Goal: Task Accomplishment & Management: Manage account settings

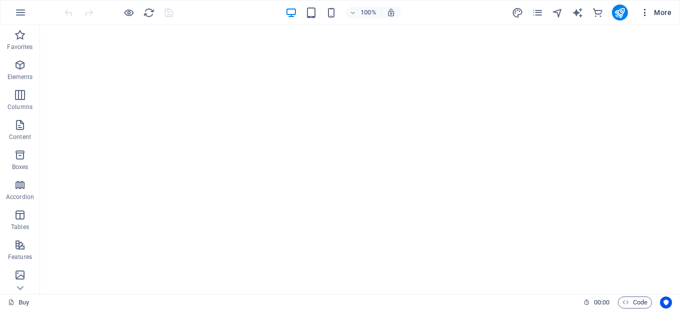
click at [643, 10] on icon "button" at bounding box center [645, 13] width 10 height 10
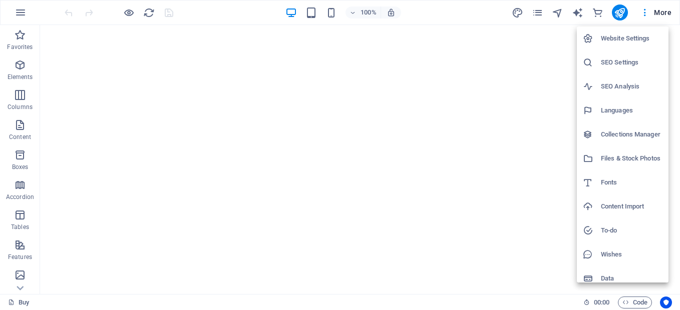
click at [668, 269] on li "Data" at bounding box center [622, 279] width 92 height 24
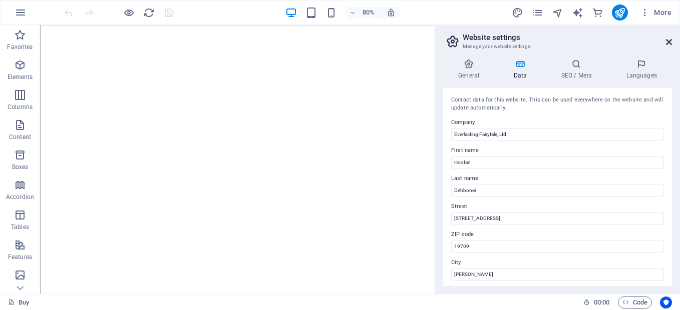
click at [669, 42] on icon at bounding box center [669, 42] width 6 height 8
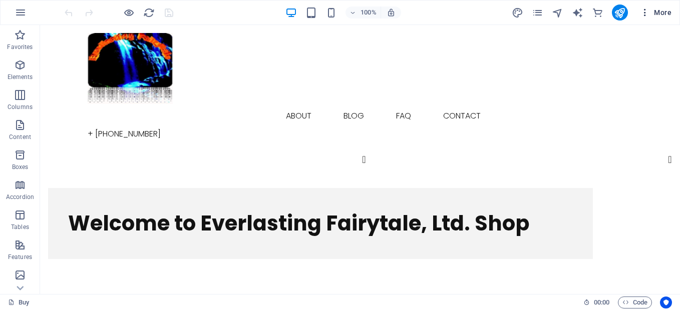
click at [653, 15] on span "More" at bounding box center [656, 13] width 32 height 10
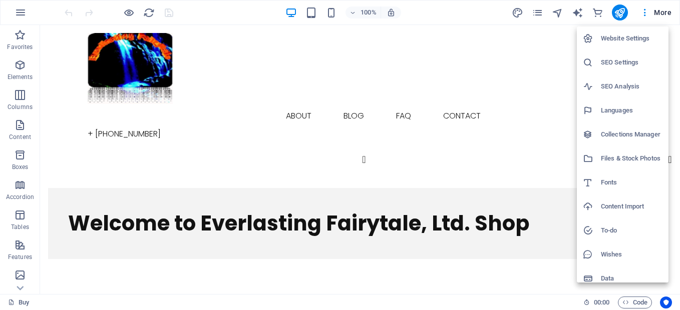
click at [540, 153] on div at bounding box center [340, 155] width 680 height 310
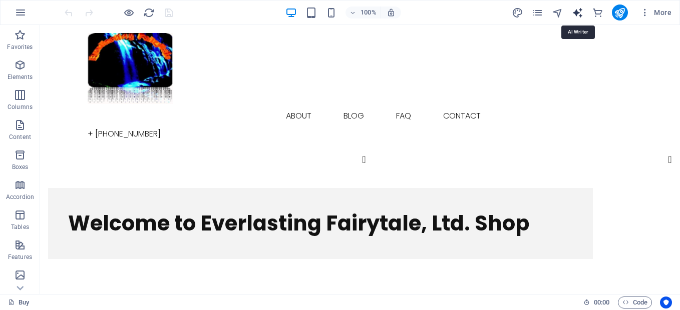
click at [575, 14] on icon "text_generator" at bounding box center [577, 13] width 12 height 12
select select "English"
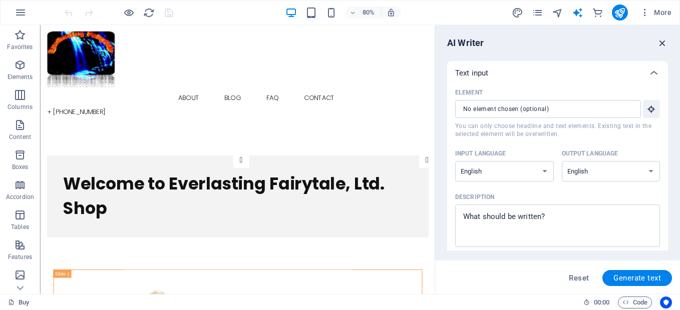
click at [659, 45] on icon "button" at bounding box center [662, 43] width 11 height 11
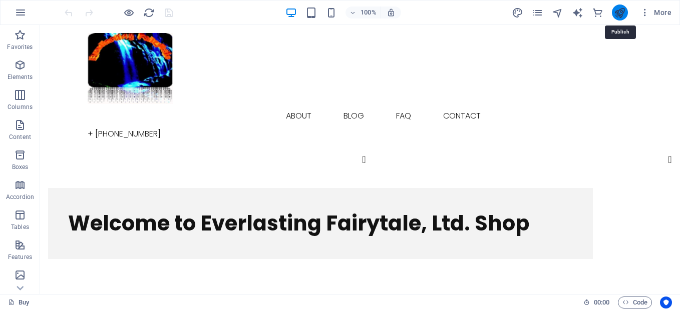
click at [620, 14] on icon "publish" at bounding box center [620, 13] width 12 height 12
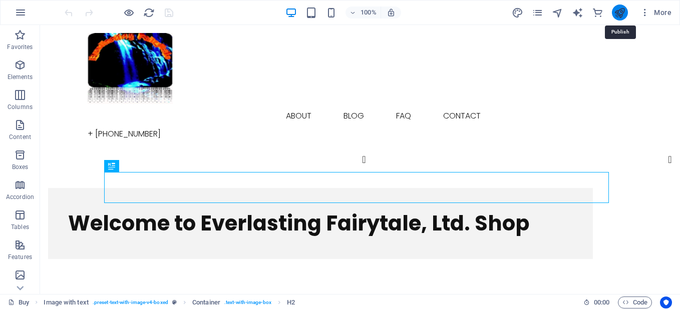
click at [620, 12] on icon "publish" at bounding box center [620, 13] width 12 height 12
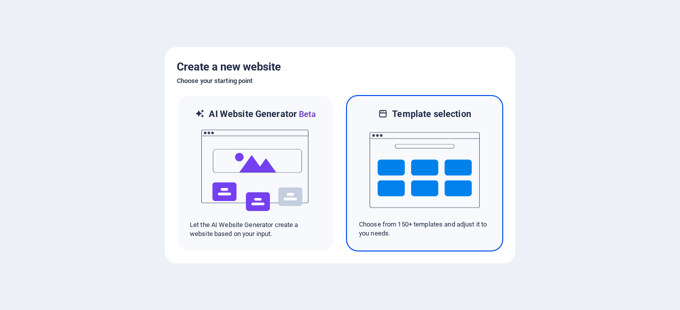
click at [406, 186] on img at bounding box center [424, 170] width 110 height 100
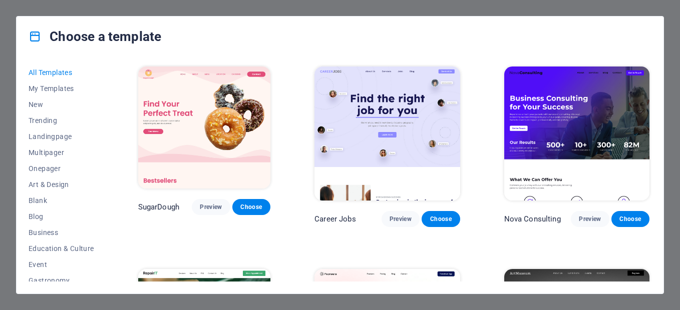
click at [105, 170] on div "All Templates My Templates New Trending Landingpage Multipager Onepager Art & D…" at bounding box center [68, 173] width 78 height 217
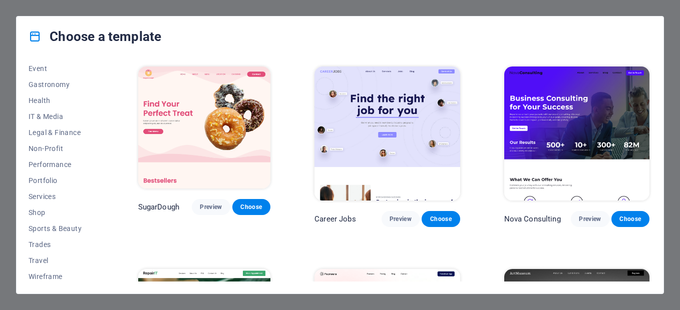
scroll to position [199, 0]
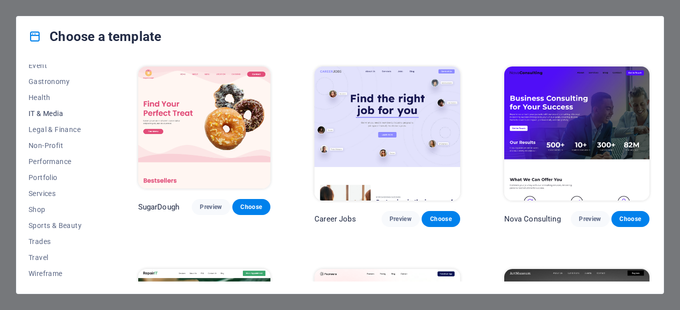
click at [54, 112] on span "IT & Media" at bounding box center [62, 114] width 66 height 8
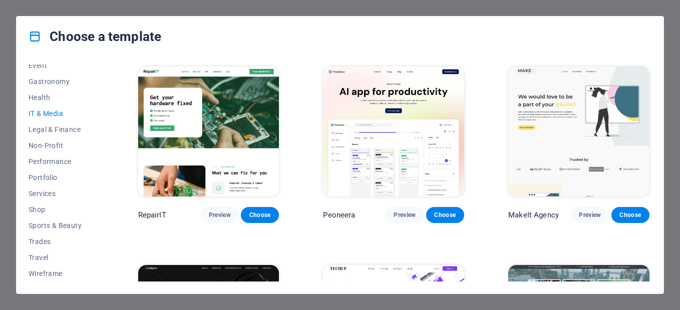
scroll to position [167, 0]
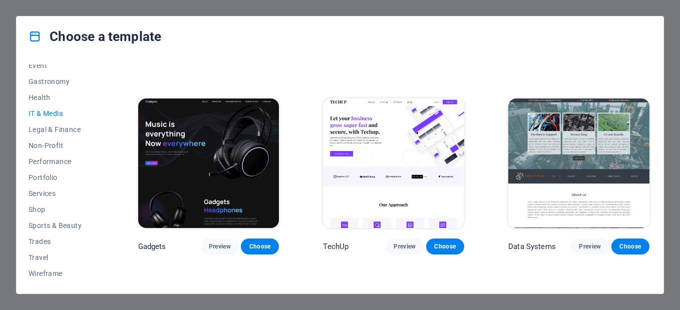
click at [652, 234] on div "All Templates My Templates New Trending Landingpage Multipager Onepager Art & D…" at bounding box center [340, 175] width 647 height 237
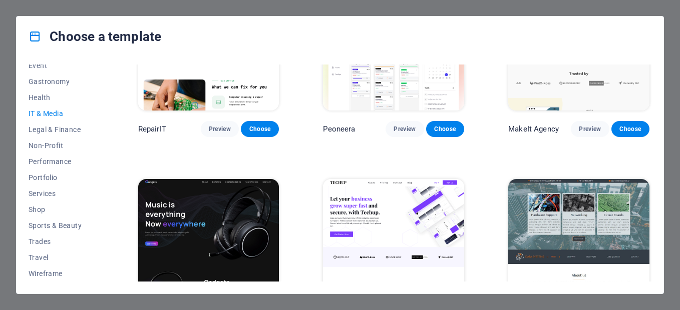
scroll to position [88, 0]
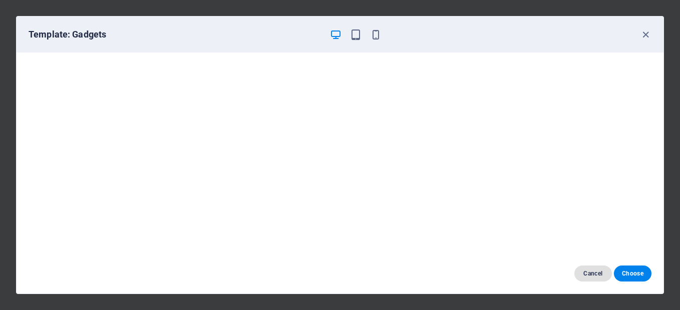
click at [599, 273] on span "Cancel" at bounding box center [593, 274] width 22 height 8
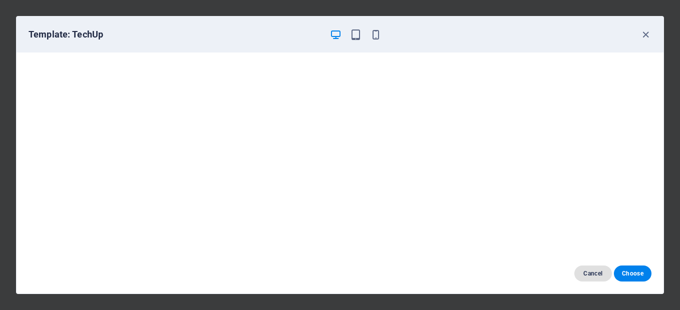
click at [590, 274] on span "Cancel" at bounding box center [593, 274] width 22 height 8
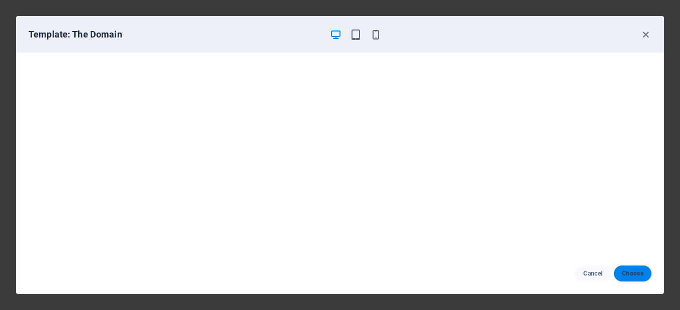
click at [625, 277] on span "Choose" at bounding box center [633, 274] width 22 height 8
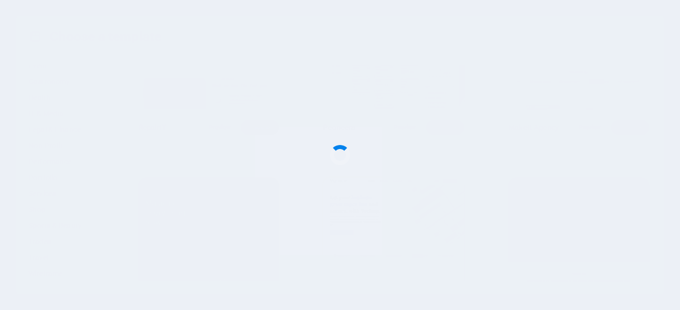
scroll to position [91, 0]
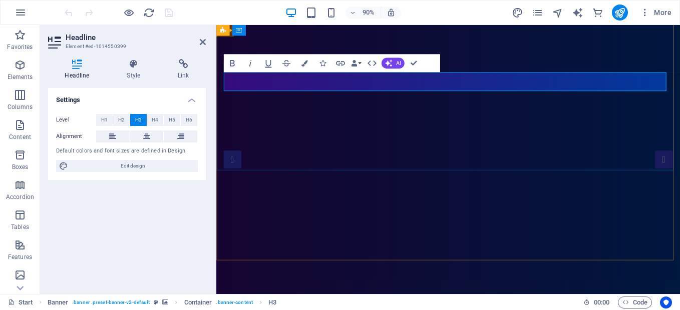
scroll to position [100, 0]
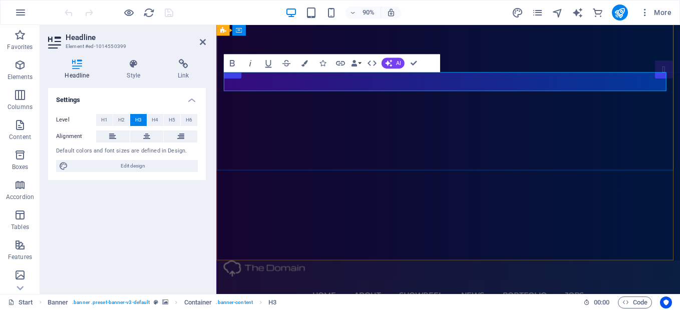
click at [662, 14] on span "More" at bounding box center [656, 13] width 32 height 10
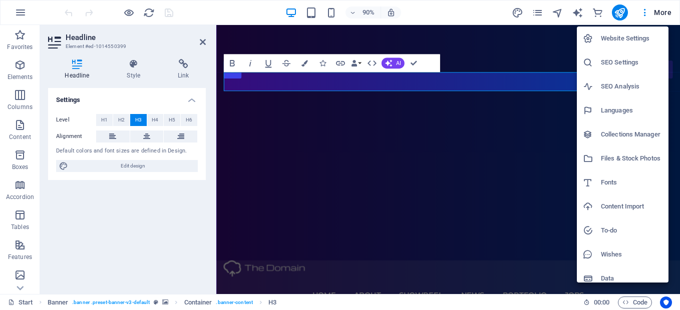
click at [652, 36] on h6 "Website Settings" at bounding box center [631, 39] width 62 height 12
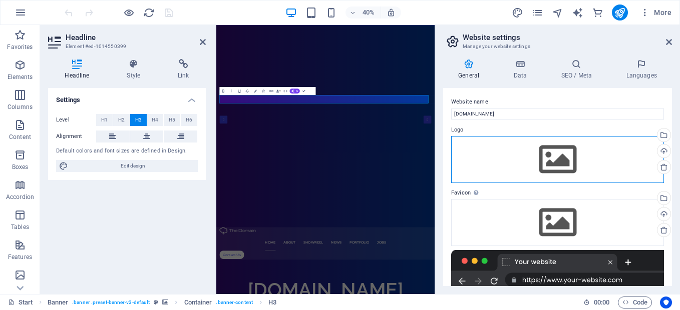
click at [566, 154] on div "Drag files here, click to choose files or select files from Files or our free s…" at bounding box center [557, 159] width 213 height 47
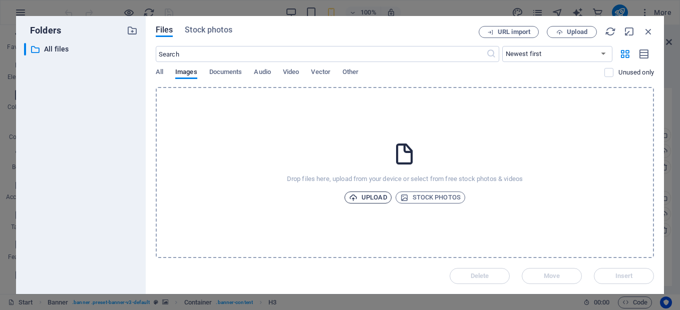
click at [384, 200] on span "Upload" at bounding box center [368, 198] width 38 height 12
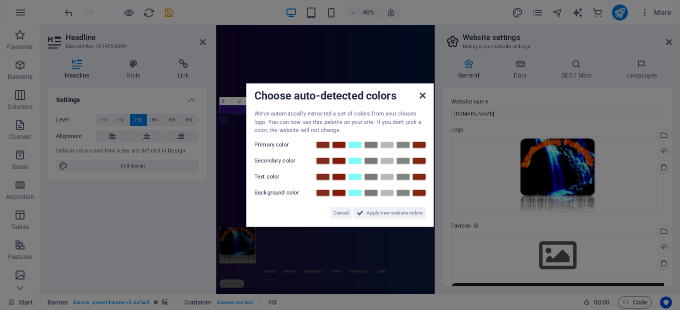
click at [423, 98] on icon at bounding box center [422, 96] width 6 height 8
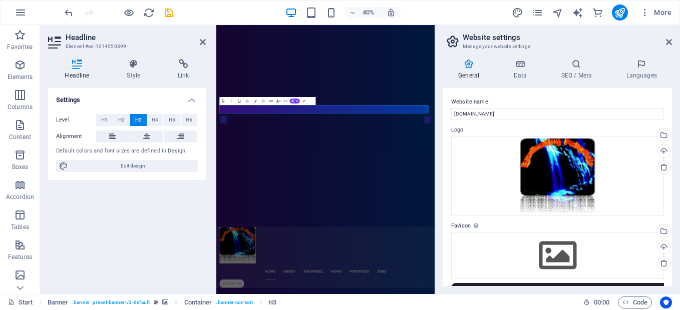
click at [672, 241] on div "General Data SEO / Meta Languages Website name ultimatechhallange.com Logo Drag…" at bounding box center [557, 172] width 245 height 243
click at [564, 253] on div "Drag files here, click to choose files or select files from Files or our free s…" at bounding box center [557, 255] width 213 height 47
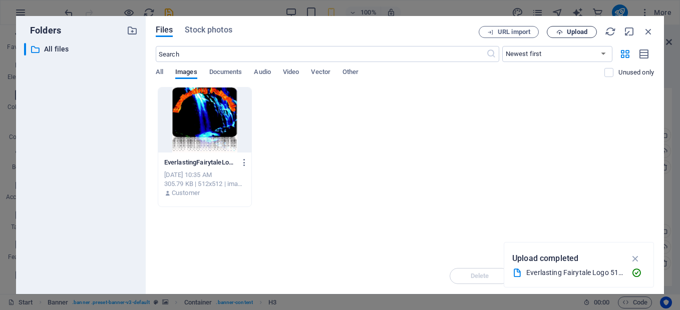
click at [586, 34] on span "Upload" at bounding box center [576, 32] width 21 height 6
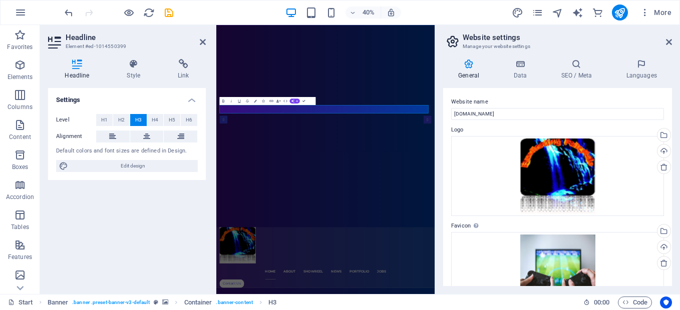
click at [672, 200] on div "General Data SEO / Meta Languages Website name ultimatechhallange.com Logo Drag…" at bounding box center [557, 172] width 245 height 243
click at [672, 182] on div "General Data SEO / Meta Languages Website name ultimatechhallange.com Logo Drag…" at bounding box center [557, 172] width 245 height 243
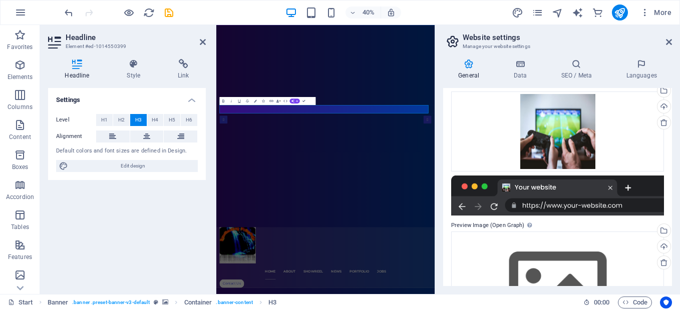
scroll to position [209, 0]
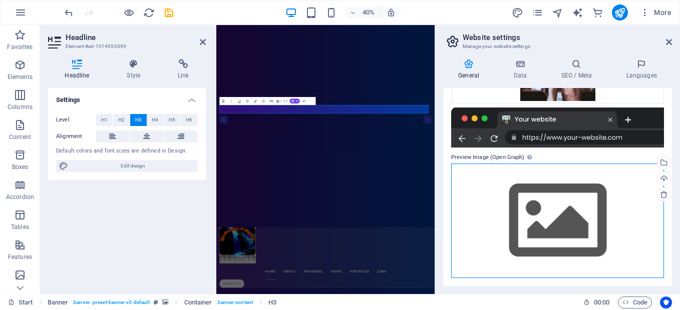
click at [584, 213] on div "Drag files here, click to choose files or select files from Files or our free s…" at bounding box center [557, 221] width 213 height 115
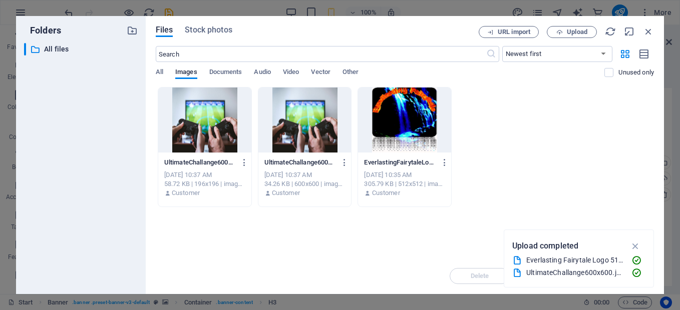
click at [219, 136] on div at bounding box center [204, 120] width 93 height 65
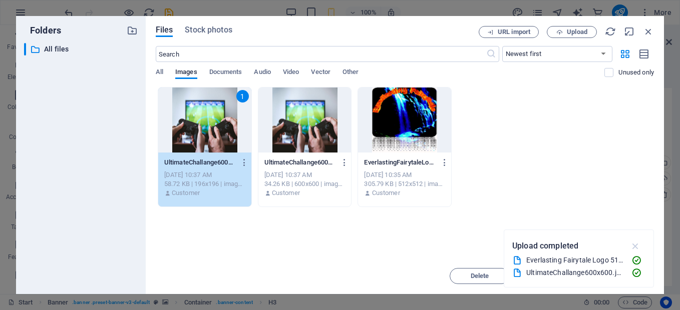
click at [634, 246] on icon "button" at bounding box center [636, 246] width 12 height 11
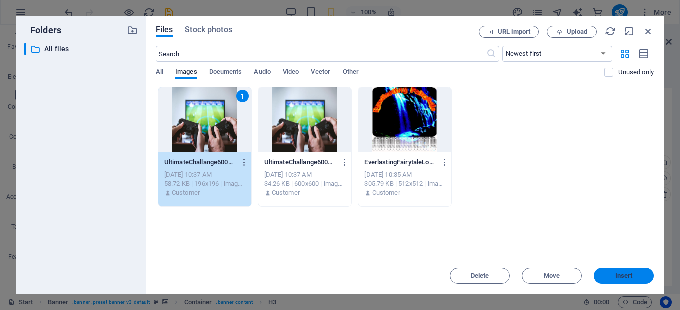
click at [620, 279] on span "Insert" at bounding box center [624, 276] width 18 height 6
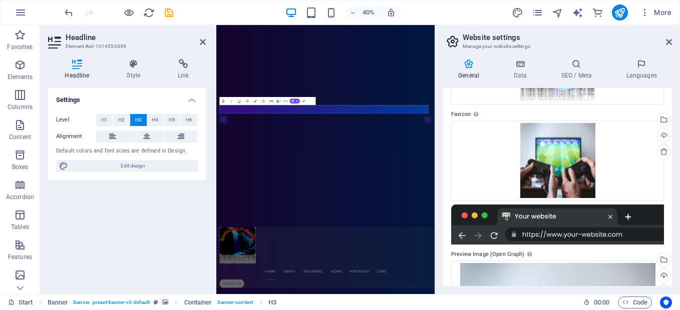
scroll to position [31, 0]
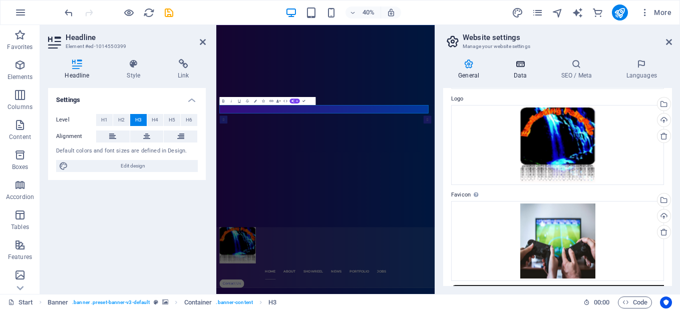
click at [523, 75] on h4 "Data" at bounding box center [522, 69] width 48 height 21
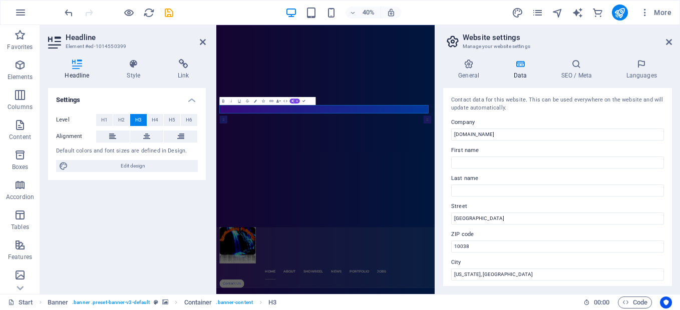
click at [523, 75] on h4 "Data" at bounding box center [522, 69] width 48 height 21
click at [486, 168] on input "First name" at bounding box center [557, 163] width 213 height 12
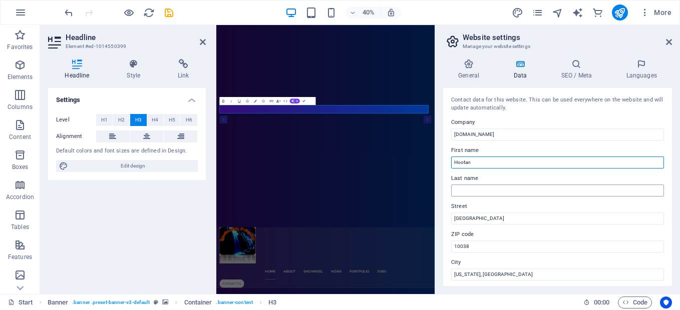
type input "Hootan"
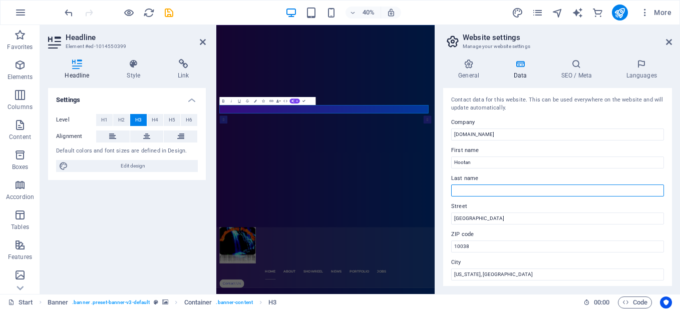
click at [463, 187] on input "Last name" at bounding box center [557, 191] width 213 height 12
type input "Dehbonei"
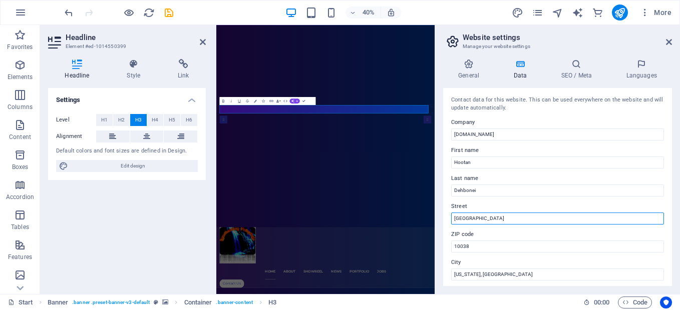
click at [457, 216] on input "Brooklyn Bridge" at bounding box center [557, 219] width 213 height 12
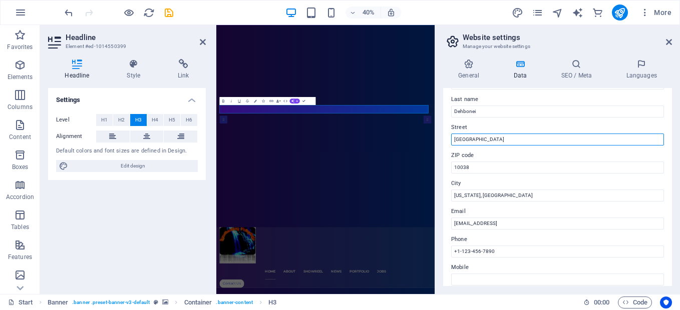
scroll to position [81, 0]
click at [521, 137] on input "Brooklyn Bridge" at bounding box center [557, 138] width 213 height 12
type input "B"
type input "[STREET_ADDRESS]"
type input "[PHONE_NUMBER]"
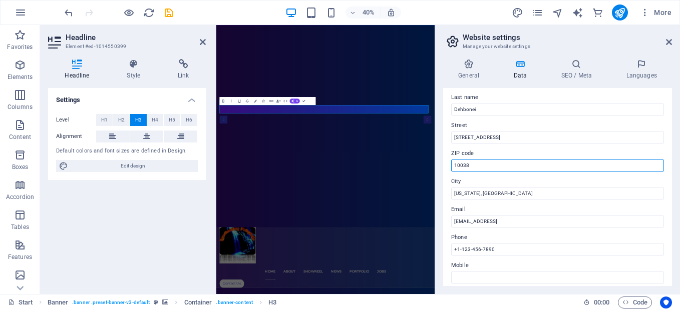
click at [506, 165] on input "10038" at bounding box center [557, 166] width 213 height 12
type input "1"
click at [506, 165] on input "ZIP code" at bounding box center [557, 166] width 213 height 12
type input "19709"
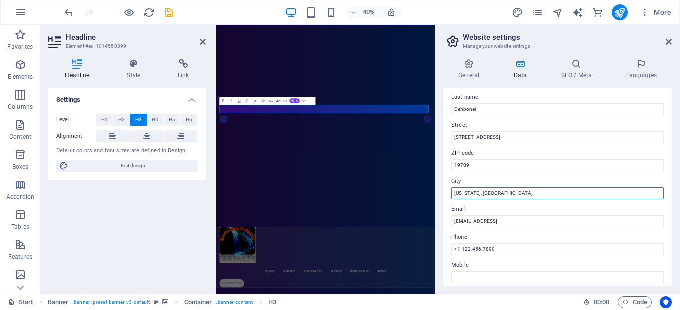
click at [494, 195] on input "New York, NY" at bounding box center [557, 194] width 213 height 12
type input "N"
click at [494, 194] on input "City" at bounding box center [557, 194] width 213 height 12
type input "Middletown"
click at [491, 192] on input "Middletown" at bounding box center [557, 194] width 213 height 12
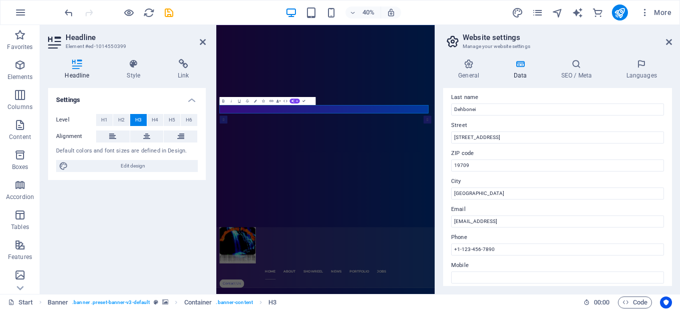
click at [445, 189] on div "Contact data for this website. This can be used everywhere on the website and w…" at bounding box center [557, 187] width 229 height 198
click at [673, 208] on div "General Data SEO / Meta Languages Website name ultimatechhallange.com Logo Drag…" at bounding box center [557, 172] width 245 height 243
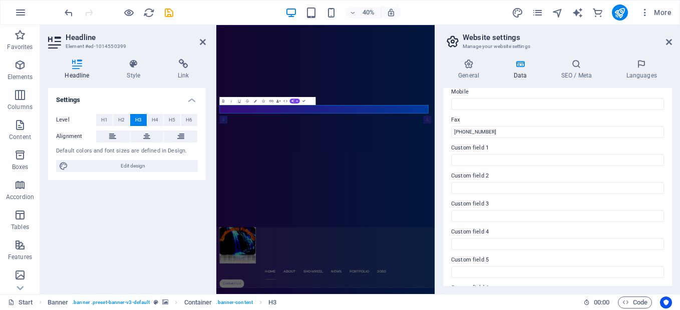
drag, startPoint x: 669, startPoint y: 213, endPoint x: 668, endPoint y: 177, distance: 36.1
click at [668, 177] on div "Contact data for this website. This can be used everywhere on the website and w…" at bounding box center [557, 187] width 229 height 198
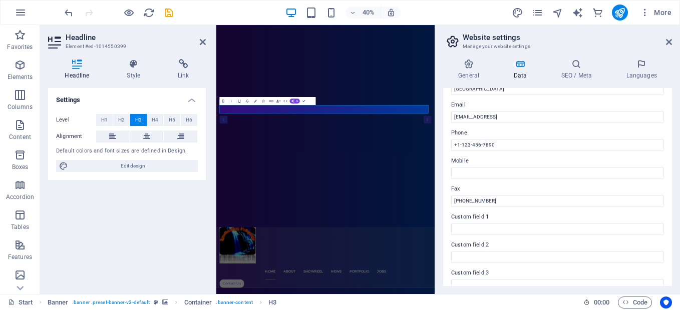
scroll to position [169, 0]
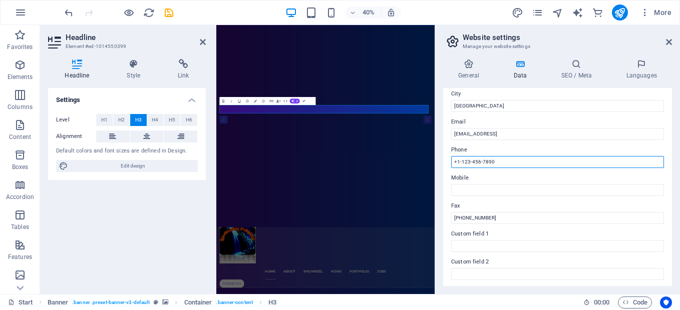
click at [572, 161] on input "+1-123-456-7890" at bounding box center [557, 162] width 213 height 12
type input "+"
click at [572, 160] on input "Phone" at bounding box center [557, 162] width 213 height 12
click at [453, 162] on input "3022087611" at bounding box center [557, 162] width 213 height 12
click at [452, 162] on input "3022087611" at bounding box center [557, 162] width 213 height 12
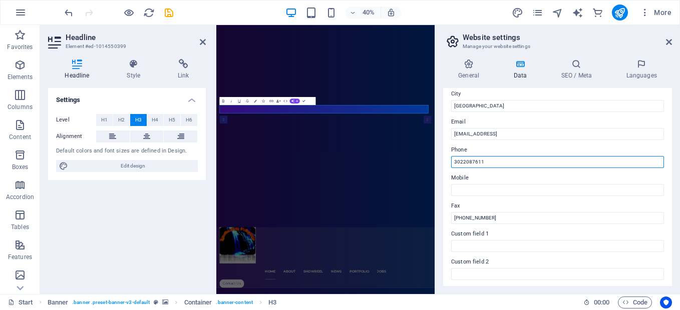
click at [452, 162] on input "3022087611" at bounding box center [557, 162] width 213 height 12
click at [479, 159] on input "3022087611" at bounding box center [557, 162] width 213 height 12
click at [586, 159] on input "3022087611" at bounding box center [557, 162] width 213 height 12
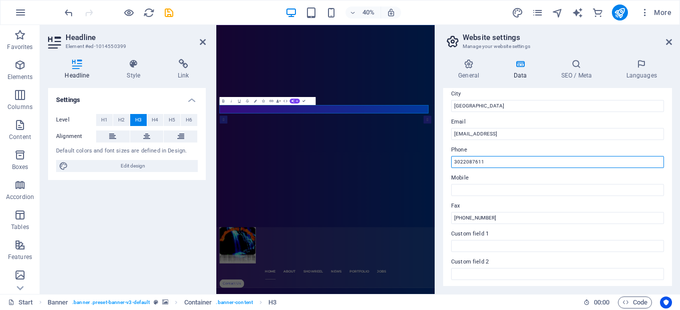
click at [452, 161] on input "3022087611" at bounding box center [557, 162] width 213 height 12
click at [484, 161] on input "3022087611" at bounding box center [557, 162] width 213 height 12
click at [453, 163] on input "3022087611" at bounding box center [557, 162] width 213 height 12
click at [453, 162] on input "13022087611" at bounding box center [557, 162] width 213 height 12
click at [459, 162] on input "+13022087611" at bounding box center [557, 162] width 213 height 12
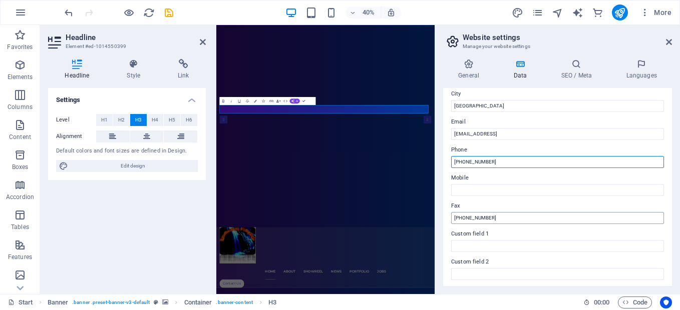
type input "+13022087611"
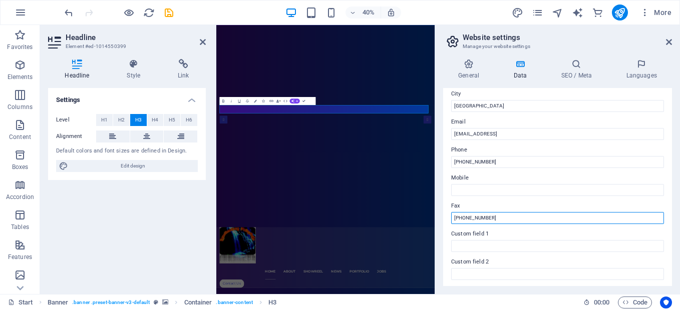
click at [492, 219] on input "[PHONE_NUMBER]" at bounding box center [557, 218] width 213 height 12
type input "+"
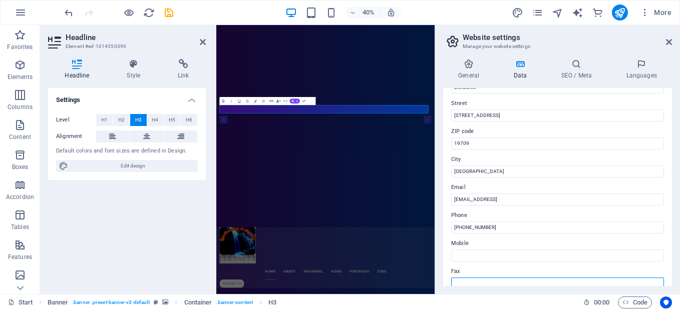
scroll to position [163, 0]
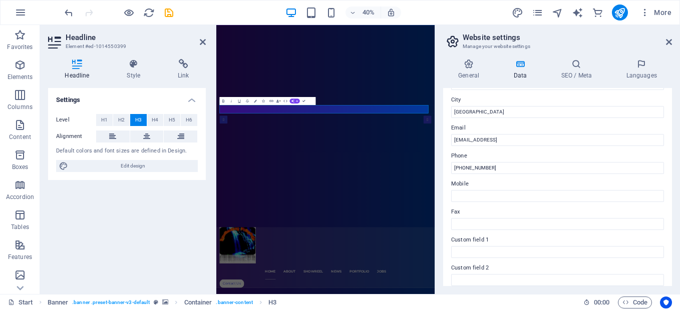
click at [668, 215] on div "Contact data for this website. This can be used everywhere on the website and w…" at bounding box center [557, 187] width 229 height 198
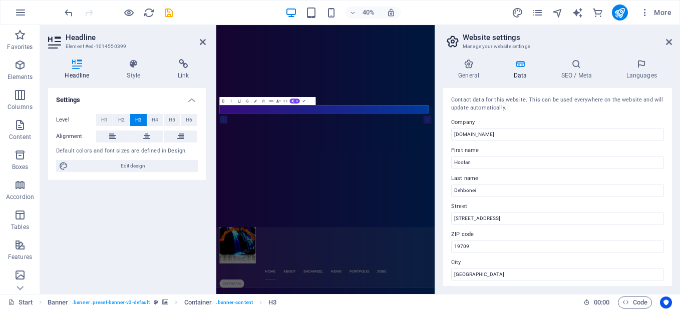
scroll to position [174, 0]
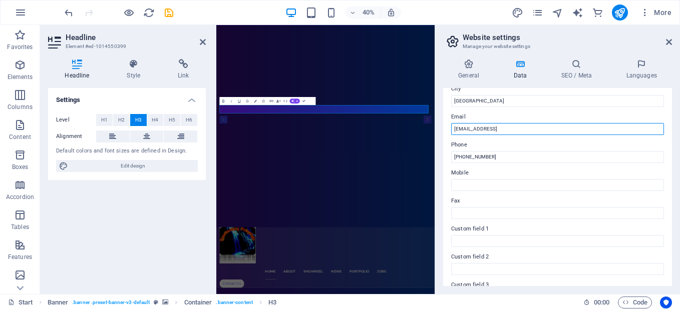
click at [605, 132] on input "cdddf96b6c8e6c3d2de4b65f401cc5@plesk.local" at bounding box center [557, 129] width 213 height 12
type input "c"
click at [605, 131] on input "Email" at bounding box center [557, 129] width 213 height 12
type input "admin@ultimatechhallange.com"
drag, startPoint x: 669, startPoint y: 208, endPoint x: 668, endPoint y: 162, distance: 46.1
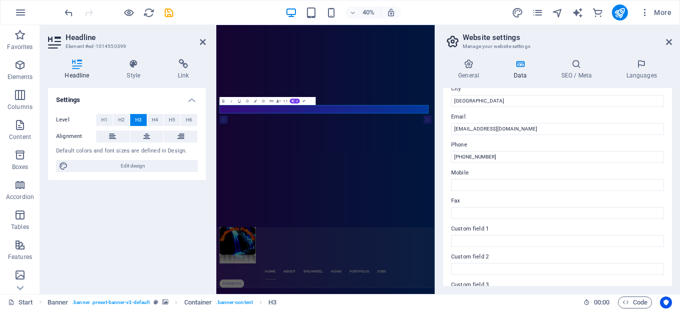
click at [668, 162] on div "Contact data for this website. This can be used everywhere on the website and w…" at bounding box center [557, 187] width 229 height 198
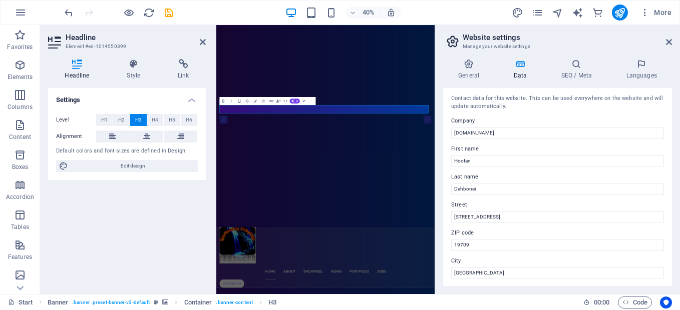
scroll to position [4, 0]
click at [470, 66] on icon at bounding box center [468, 64] width 51 height 10
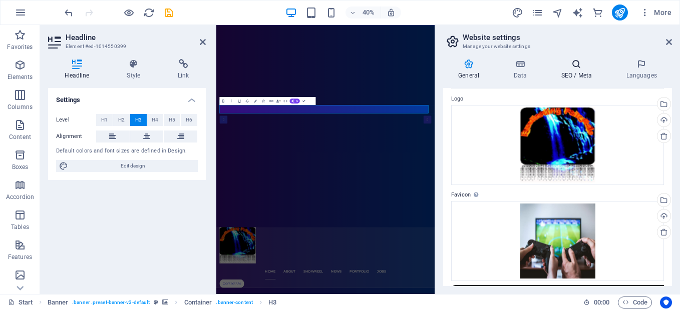
click at [580, 75] on h4 "SEO / Meta" at bounding box center [577, 69] width 65 height 21
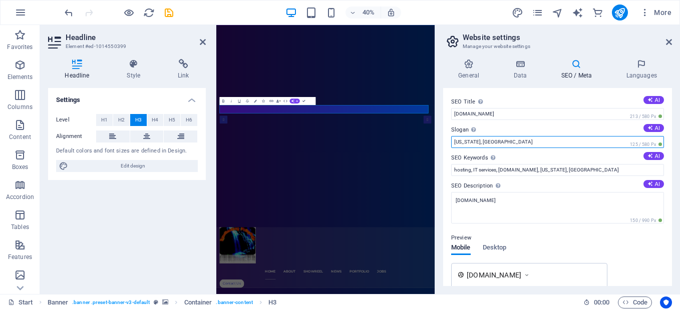
click at [580, 142] on input "New York, NY" at bounding box center [557, 142] width 213 height 12
type input "N"
type input "Honesty, Respect and Integrity"
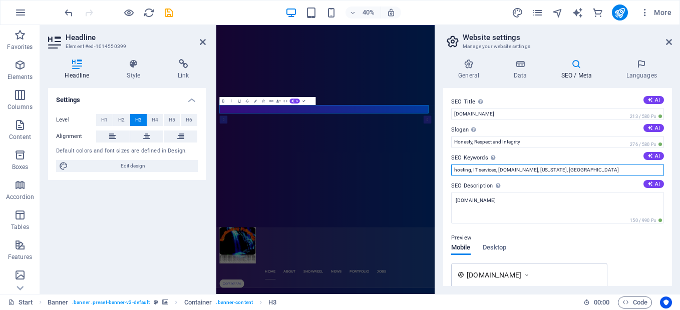
click at [586, 170] on input "hosting, IT services, ultimatechhallange.com, New York, NY" at bounding box center [557, 170] width 213 height 12
type input "h"
type input "Sophisticated Game"
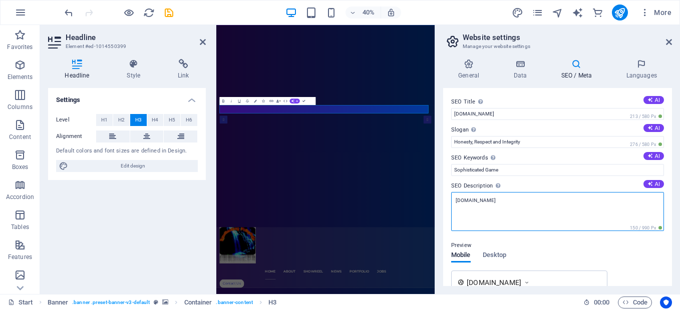
click at [575, 206] on textarea "ultimatechhallange.com" at bounding box center [557, 211] width 213 height 39
type textarea "u"
click at [508, 195] on textarea "SEO Description Describe the contents of your website - this is crucial for sea…" at bounding box center [557, 211] width 213 height 39
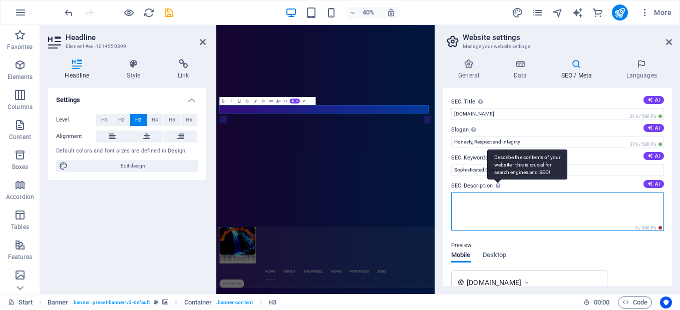
drag, startPoint x: 508, startPoint y: 195, endPoint x: 492, endPoint y: 188, distance: 17.5
click at [492, 188] on div "SEO Description Describe the contents of your website - this is crucial for sea…" at bounding box center [557, 206] width 213 height 52
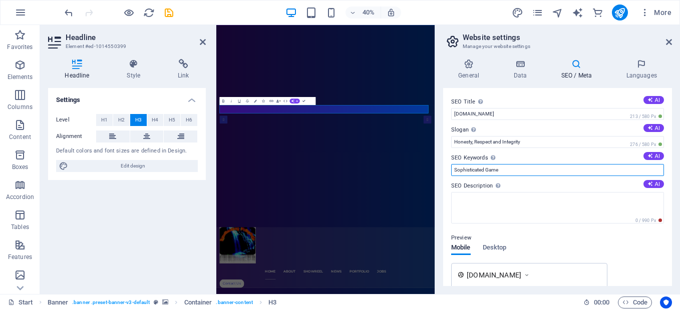
click at [485, 169] on input "Sophisticated Game" at bounding box center [557, 170] width 213 height 12
click at [484, 172] on input "Sophisticated race Game" at bounding box center [557, 170] width 213 height 12
type input "Sophisticated car race Game,"
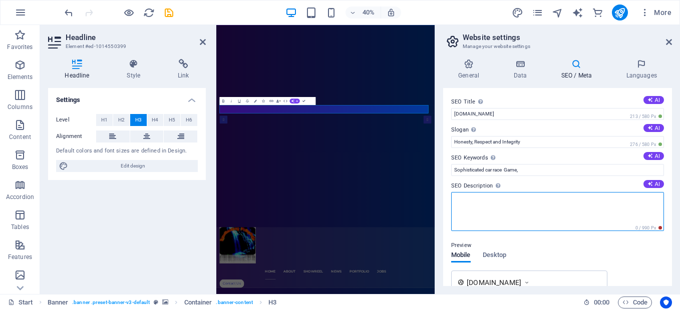
click at [484, 205] on textarea "SEO Description Describe the contents of your website - this is crucial for sea…" at bounding box center [557, 211] width 213 height 39
click at [515, 200] on textarea "SEO Description Describe the contents of your website - this is crucial for sea…" at bounding box center [557, 211] width 213 height 39
paste textarea "Ultimate Challenge is ultimate imagination in Game Industry. It creates a pleas…"
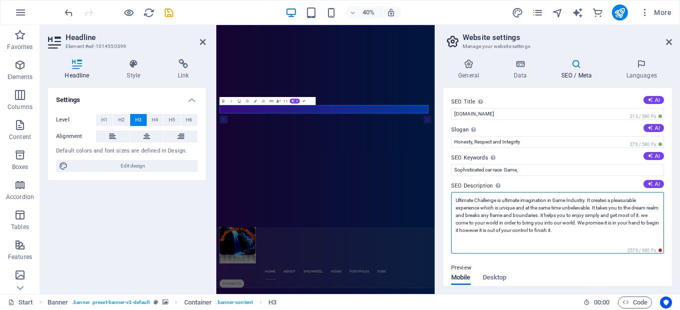
scroll to position [0, 0]
drag, startPoint x: 554, startPoint y: 216, endPoint x: 575, endPoint y: 228, distance: 23.8
click at [575, 228] on textarea "Ultimate Challenge is ultimate imagination in Game Industry. It creates a pleas…" at bounding box center [557, 223] width 213 height 62
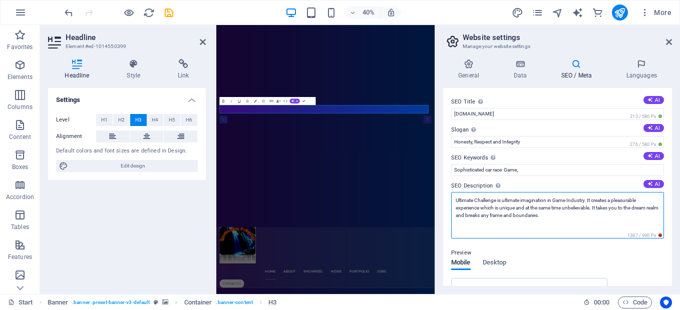
drag, startPoint x: 594, startPoint y: 209, endPoint x: 596, endPoint y: 219, distance: 10.2
click at [596, 219] on textarea "Ultimate Challenge is ultimate imagination in Game Industry. It creates a pleas…" at bounding box center [557, 215] width 213 height 47
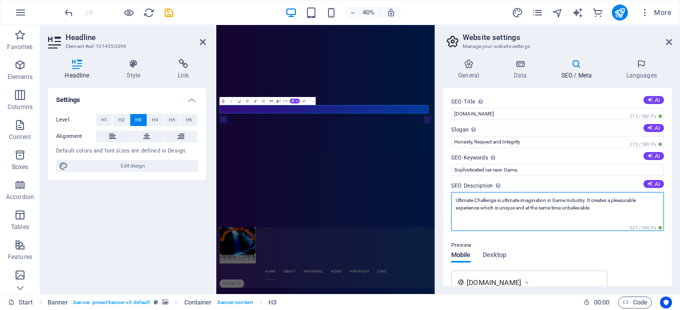
type textarea "Ultimate Challenge is ultimate imagination in Game Industry. It creates a pleas…"
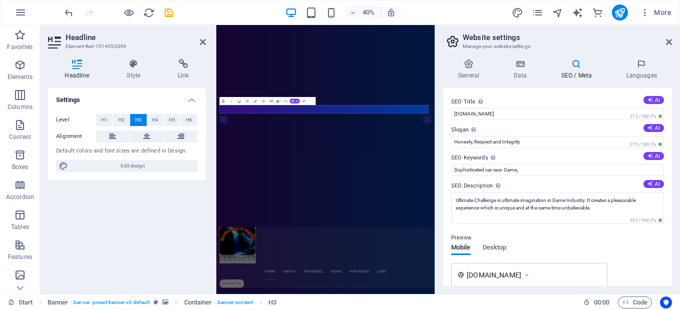
click at [673, 217] on div "General Data SEO / Meta Languages Website name ultimatechhallange.com Logo Drag…" at bounding box center [557, 172] width 245 height 243
click at [672, 218] on div "General Data SEO / Meta Languages Website name ultimatechhallange.com Logo Drag…" at bounding box center [557, 172] width 245 height 243
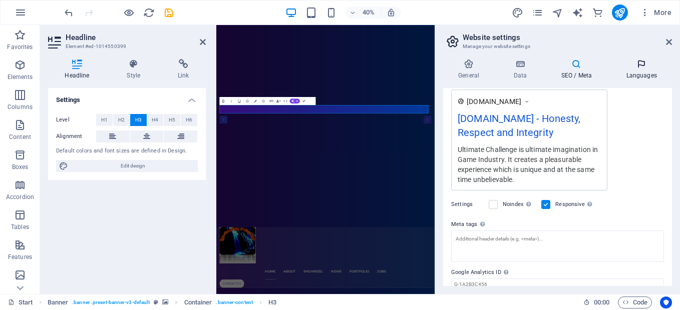
click at [638, 76] on h4 "Languages" at bounding box center [640, 69] width 61 height 21
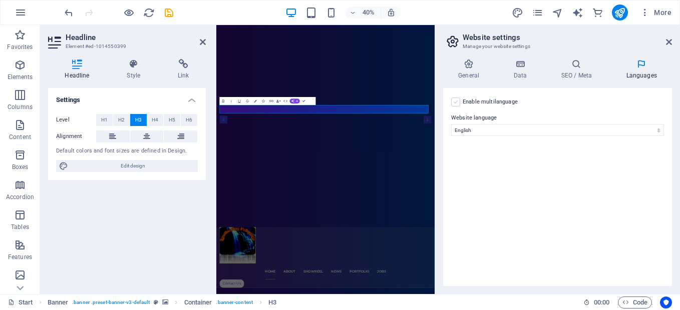
click at [455, 101] on label at bounding box center [455, 102] width 9 height 9
click at [0, 0] on input "Enable multilanguage To disable multilanguage delete all languages until only o…" at bounding box center [0, 0] width 0 height 0
select select
click at [455, 101] on label at bounding box center [455, 102] width 9 height 9
click at [0, 0] on input "Enable multilanguage To disable multilanguage delete all languages until only o…" at bounding box center [0, 0] width 0 height 0
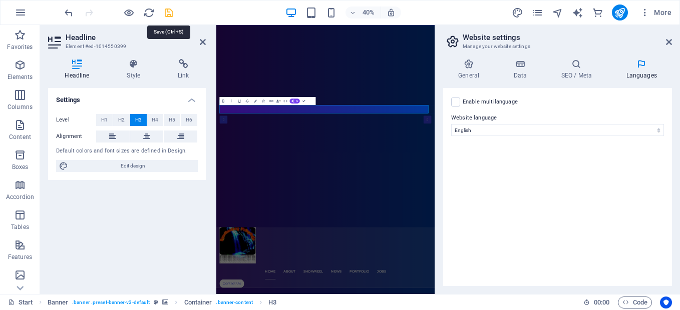
click at [169, 13] on icon "save" at bounding box center [169, 13] width 12 height 12
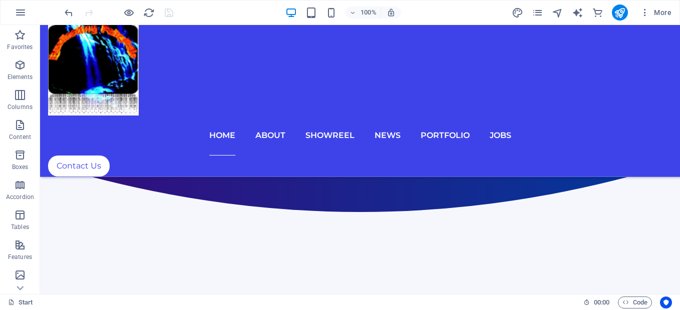
scroll to position [608, 0]
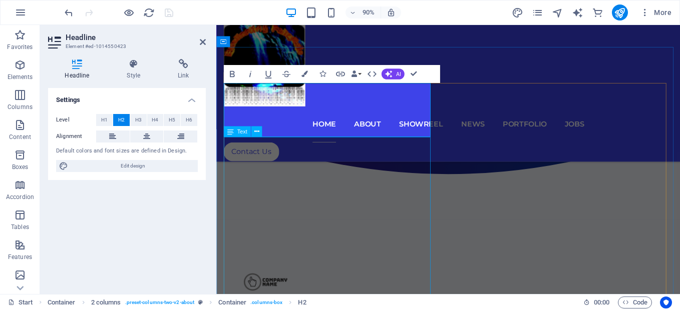
scroll to position [593, 0]
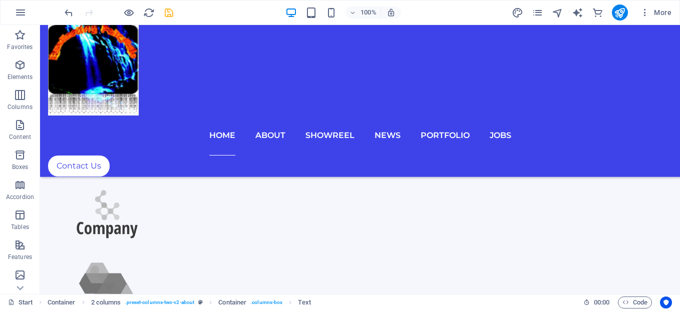
scroll to position [1018, 0]
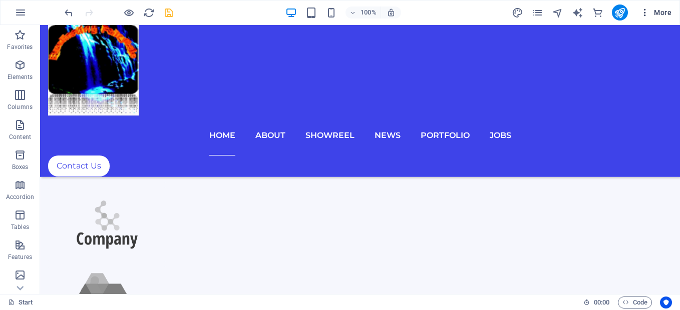
click at [662, 16] on span "More" at bounding box center [656, 13] width 32 height 10
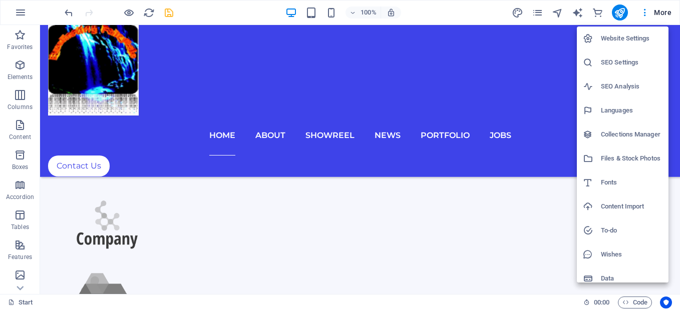
click at [42, 263] on div at bounding box center [340, 155] width 680 height 310
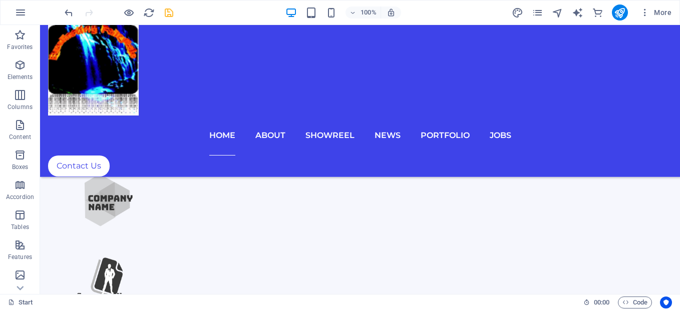
scroll to position [616, 0]
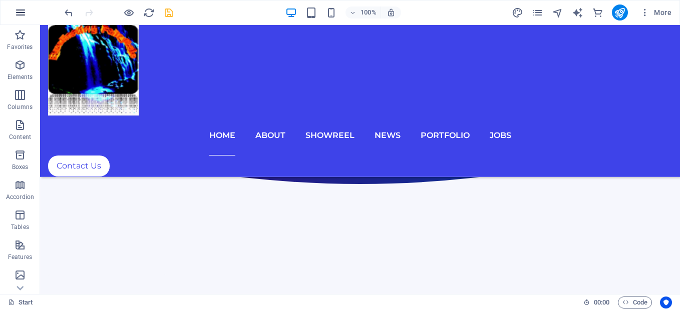
click at [21, 22] on button "button" at bounding box center [21, 13] width 24 height 24
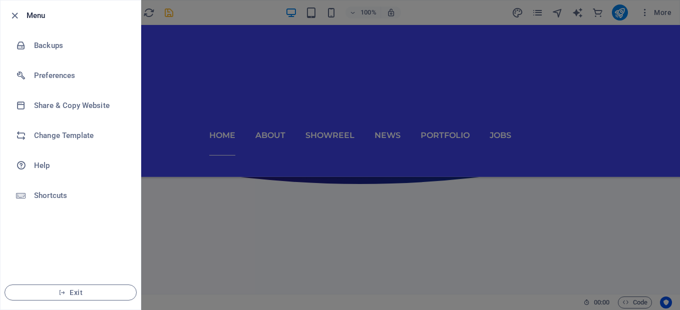
click at [153, 111] on div at bounding box center [340, 155] width 680 height 310
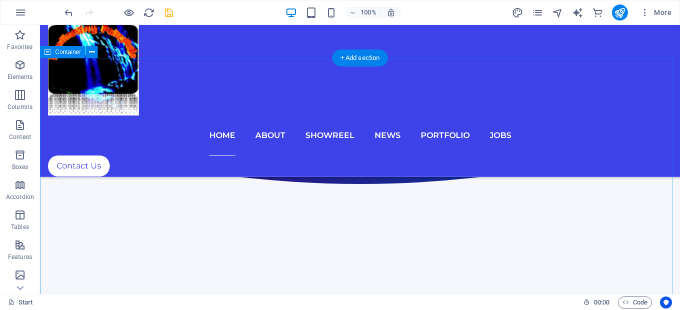
click at [22, 284] on icon at bounding box center [20, 288] width 14 height 14
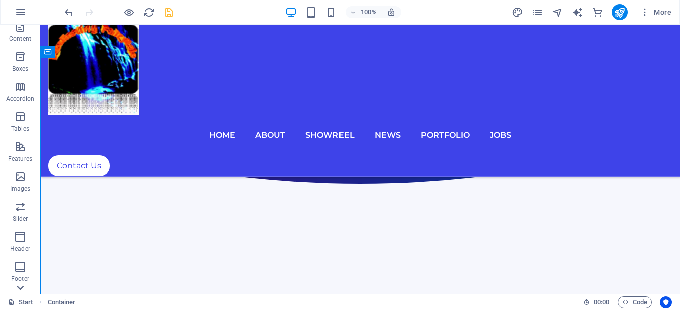
scroll to position [211, 0]
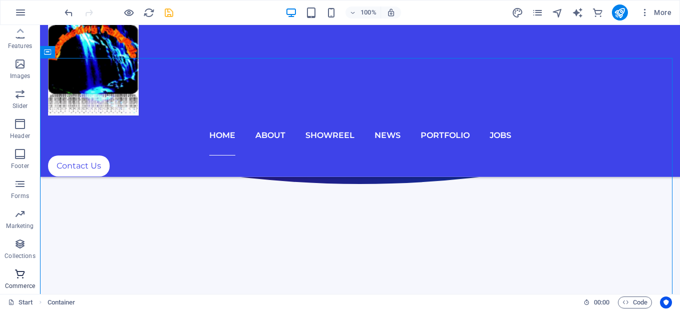
click at [20, 294] on button "Commerce" at bounding box center [20, 279] width 40 height 30
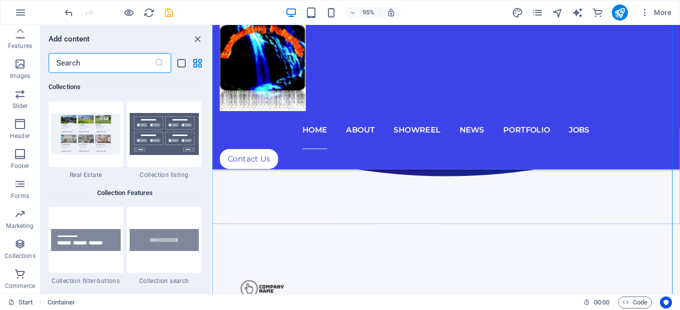
scroll to position [9643, 0]
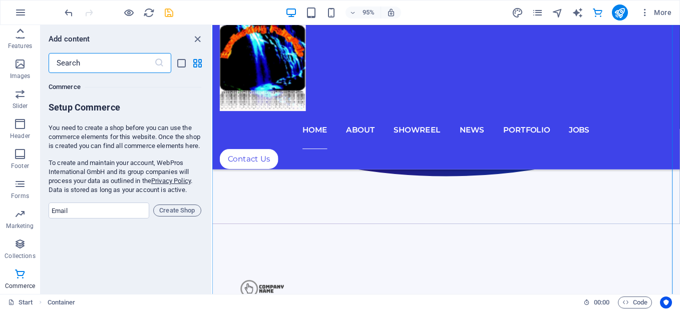
click at [21, 36] on icon at bounding box center [20, 31] width 14 height 14
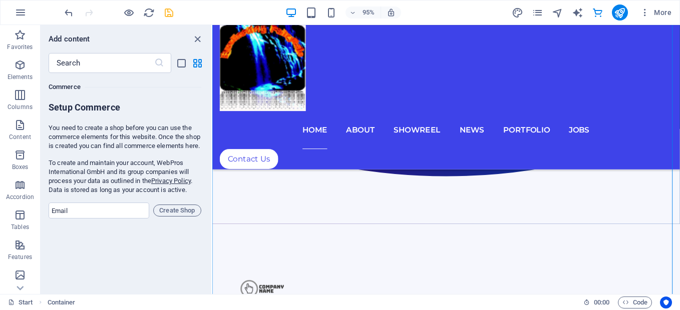
click at [21, 36] on icon "button" at bounding box center [20, 35] width 12 height 12
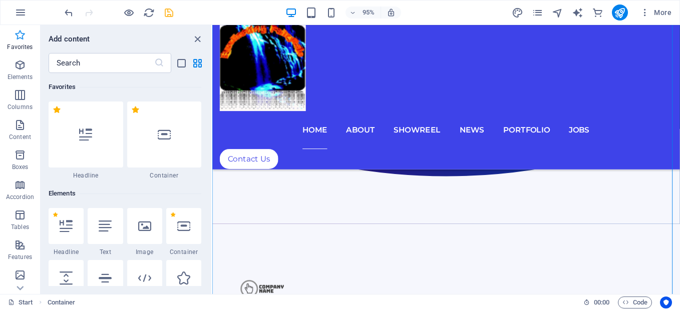
click at [20, 36] on icon "button" at bounding box center [20, 35] width 12 height 12
click at [29, 78] on p "Elements" at bounding box center [21, 77] width 26 height 8
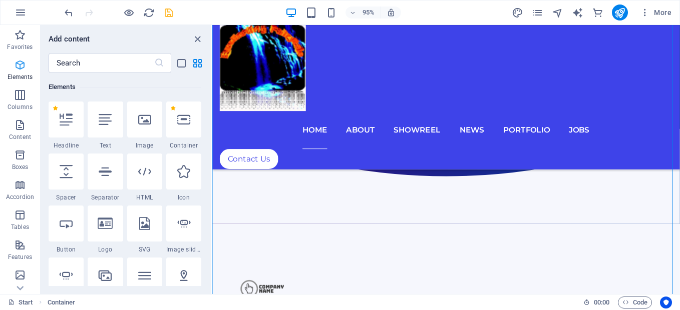
scroll to position [107, 0]
click at [202, 273] on div "Favorites 1 Star Headline 1 Star Container Elements 1 Star Headline 1 Star Text…" at bounding box center [126, 179] width 171 height 213
click at [139, 111] on div at bounding box center [144, 120] width 35 height 36
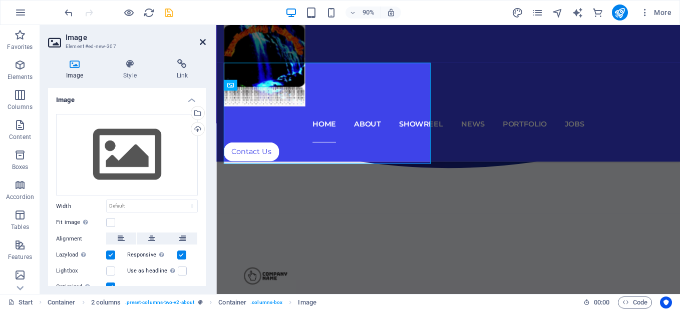
click at [202, 46] on link at bounding box center [203, 42] width 6 height 9
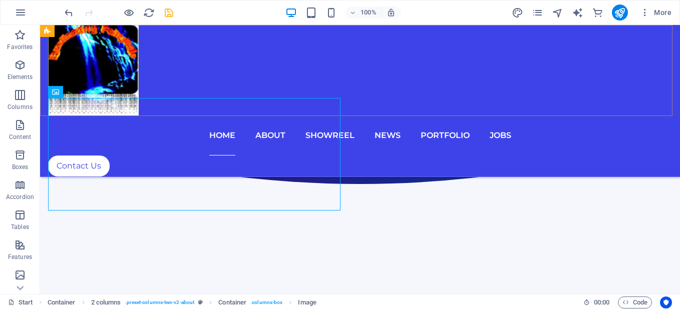
click at [202, 46] on div "Home About Showreel News Portfolio jobs Contact Us Menu" at bounding box center [360, 101] width 640 height 152
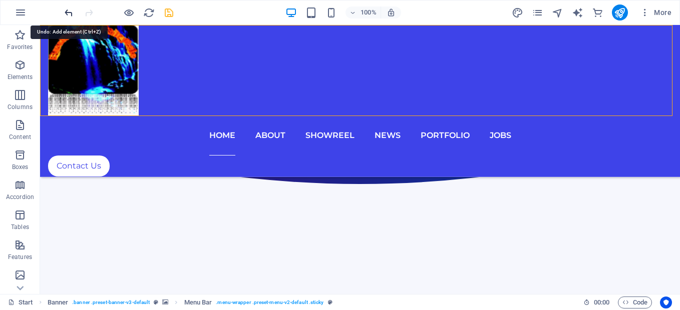
click at [73, 13] on icon "undo" at bounding box center [69, 13] width 12 height 12
click at [17, 287] on icon at bounding box center [20, 288] width 7 height 5
click at [17, 287] on p "Commerce" at bounding box center [20, 286] width 30 height 8
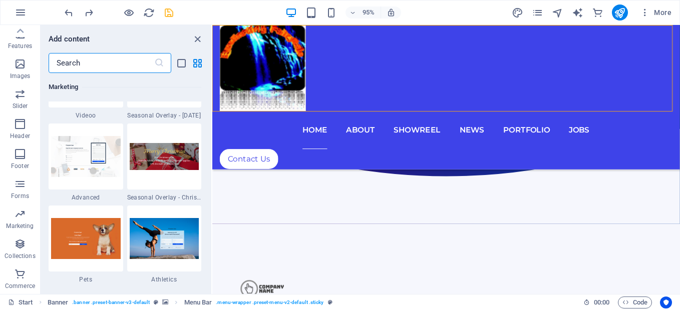
scroll to position [9643, 0]
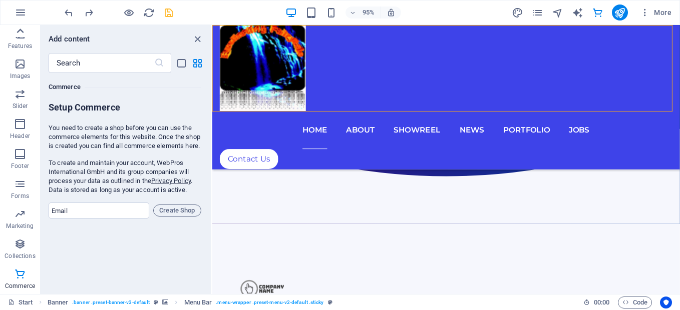
click at [23, 29] on icon at bounding box center [20, 31] width 14 height 14
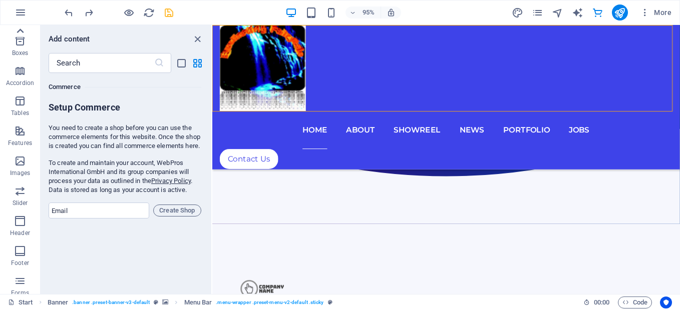
scroll to position [0, 0]
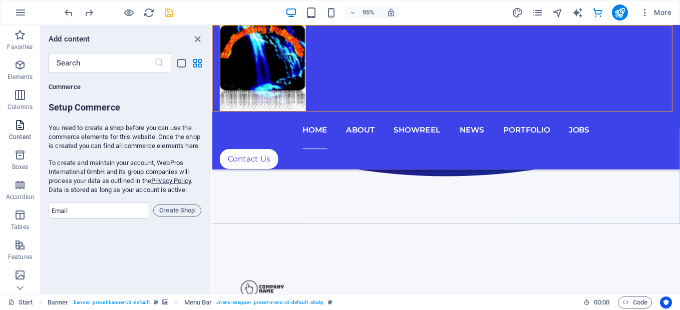
click at [21, 127] on icon "button" at bounding box center [20, 125] width 12 height 12
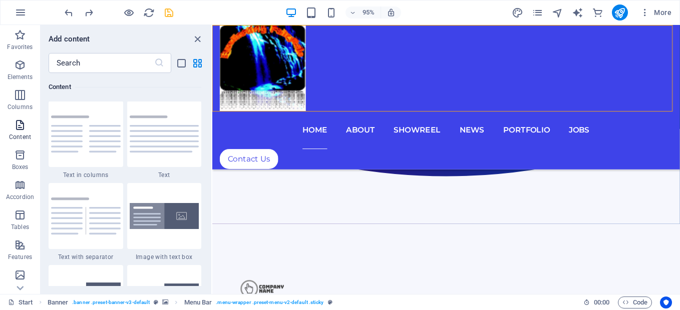
scroll to position [1751, 0]
click at [196, 41] on icon "close panel" at bounding box center [198, 40] width 12 height 12
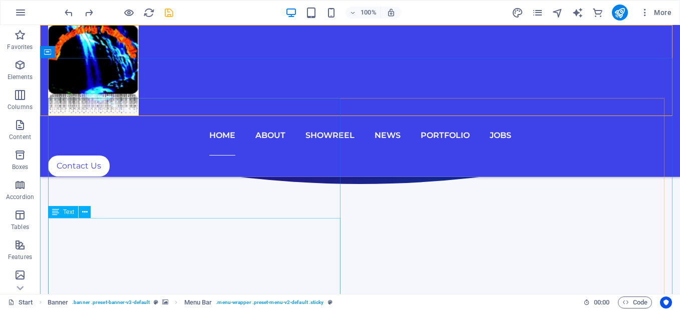
click at [67, 213] on span "Text" at bounding box center [68, 212] width 11 height 6
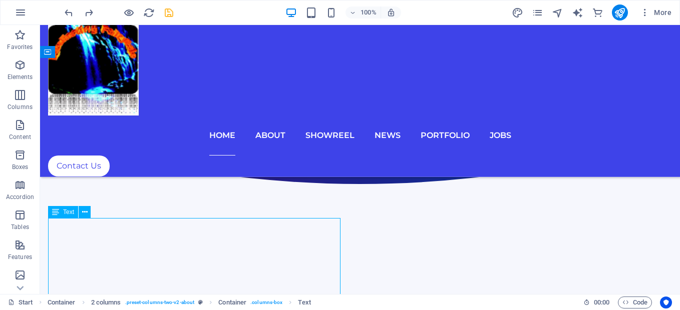
click at [67, 213] on span "Text" at bounding box center [68, 212] width 11 height 6
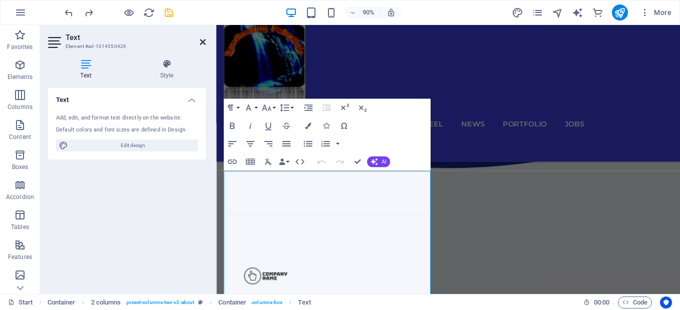
click at [203, 42] on icon at bounding box center [203, 42] width 6 height 8
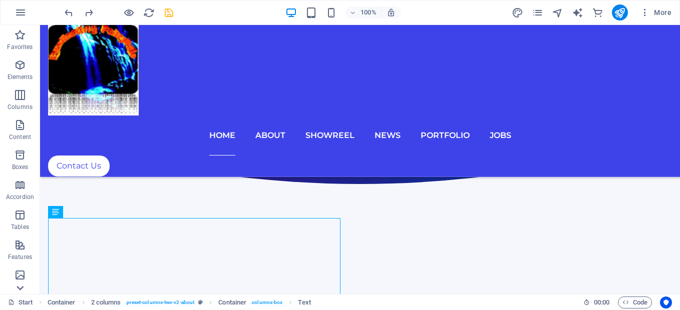
click at [31, 287] on div at bounding box center [20, 288] width 40 height 12
click at [667, 15] on span "More" at bounding box center [656, 13] width 32 height 10
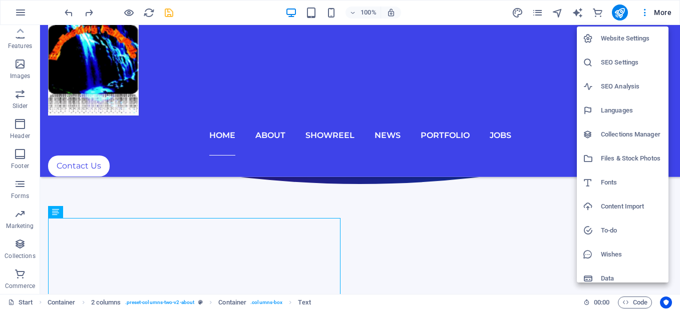
drag, startPoint x: 672, startPoint y: 64, endPoint x: 673, endPoint y: 139, distance: 74.6
click at [673, 139] on div at bounding box center [340, 155] width 680 height 310
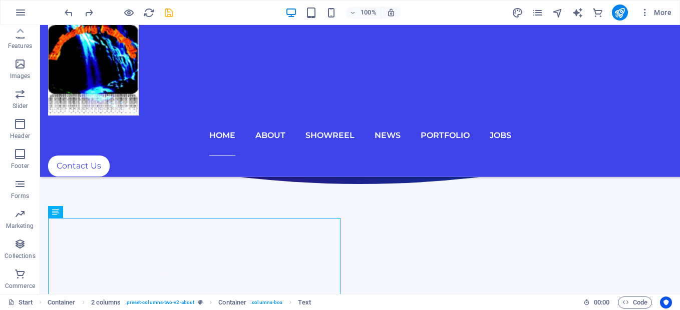
click at [673, 139] on div "Website Settings SEO Settings SEO Analysis Languages Collections Manager Files …" at bounding box center [340, 158] width 680 height 304
click at [663, 14] on span "More" at bounding box center [656, 13] width 32 height 10
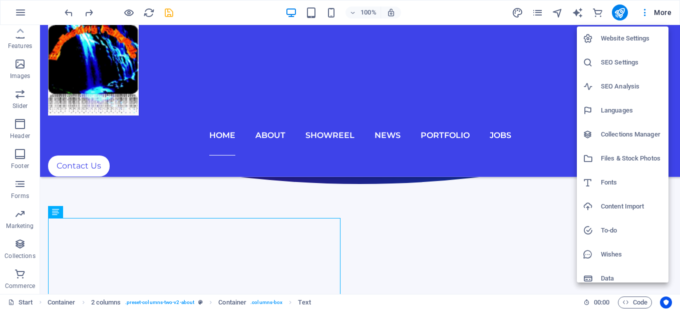
drag, startPoint x: 670, startPoint y: 182, endPoint x: 475, endPoint y: 122, distance: 203.2
click at [475, 122] on div at bounding box center [340, 155] width 680 height 310
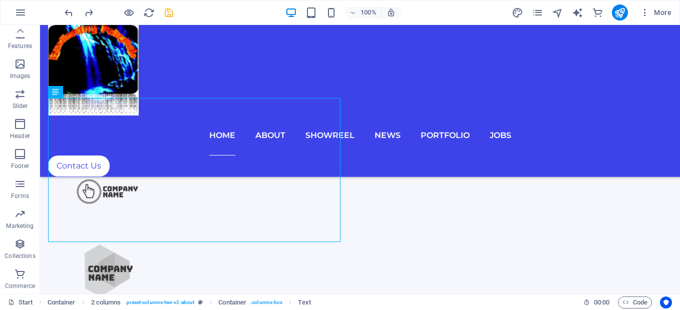
scroll to position [756, 0]
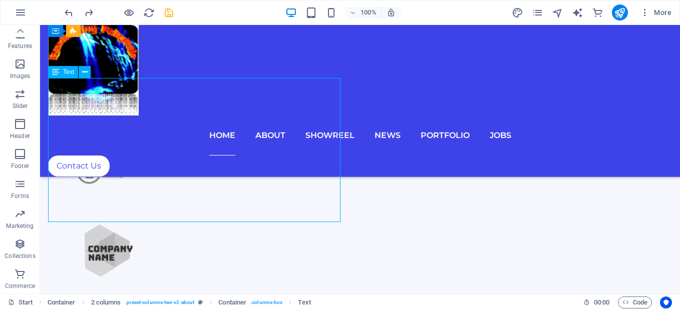
drag, startPoint x: 161, startPoint y: 213, endPoint x: 138, endPoint y: 205, distance: 24.5
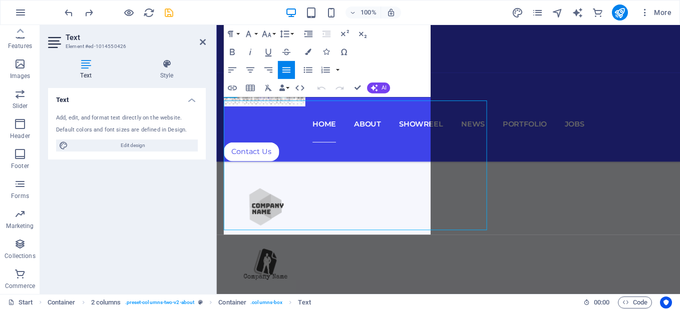
scroll to position [725, 0]
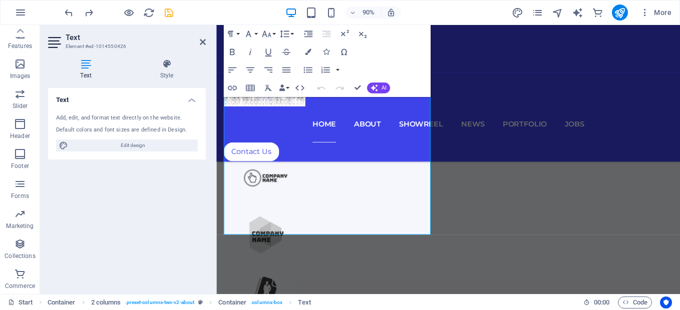
click at [148, 204] on div "Text Add, edit, and format text directly on the website. Default colors and fon…" at bounding box center [127, 187] width 158 height 198
drag, startPoint x: 402, startPoint y: 252, endPoint x: 220, endPoint y: 107, distance: 232.8
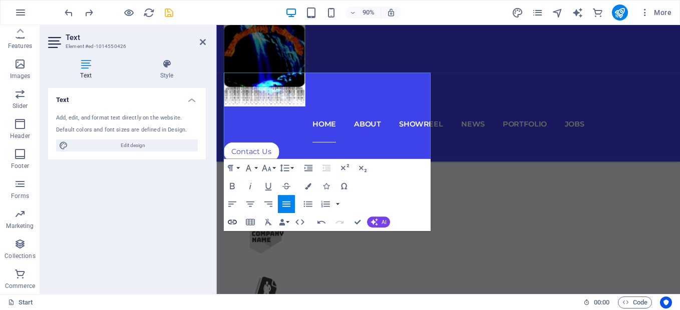
click at [228, 223] on icon "button" at bounding box center [232, 222] width 9 height 5
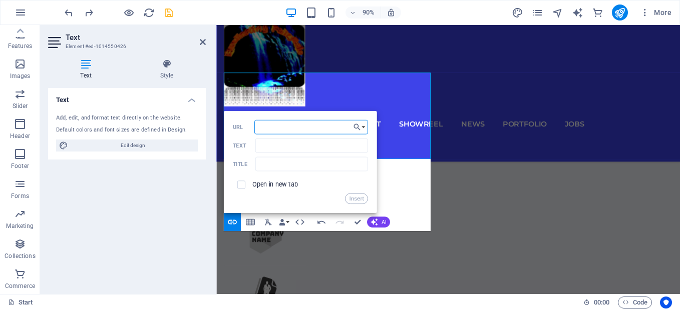
click at [258, 129] on input "URL" at bounding box center [310, 127] width 113 height 15
paste input "https://play.google.com/store/apps/details?id=com.ultimatechhallange.ultimatech…"
type input "https://play.google.com/store/apps/details?id=com.ultimatechhallange.ultimatech…"
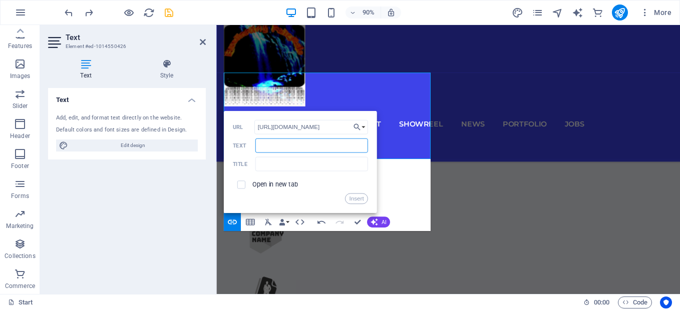
click at [258, 144] on input "Text" at bounding box center [311, 146] width 113 height 15
click at [386, 184] on div "Paragraph Format Normal Heading 1 Heading 2 Heading 3 Heading 4 Heading 5 Headi…" at bounding box center [326, 195] width 207 height 72
click at [241, 185] on input "checkbox" at bounding box center [240, 184] width 8 height 8
checkbox input "true"
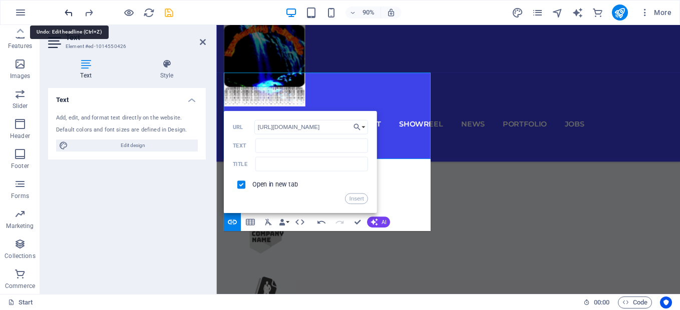
click at [65, 12] on icon "undo" at bounding box center [69, 13] width 12 height 12
click at [360, 200] on button "Insert" at bounding box center [356, 199] width 23 height 11
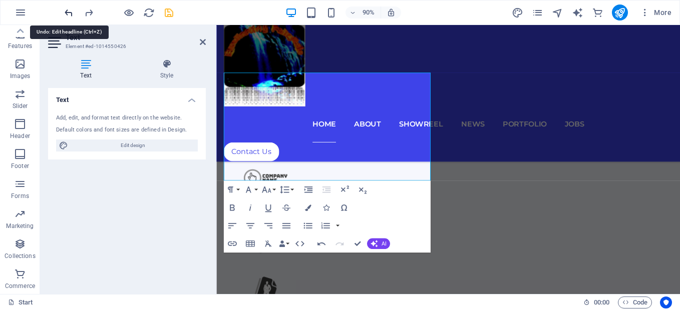
click at [67, 15] on icon "undo" at bounding box center [69, 13] width 12 height 12
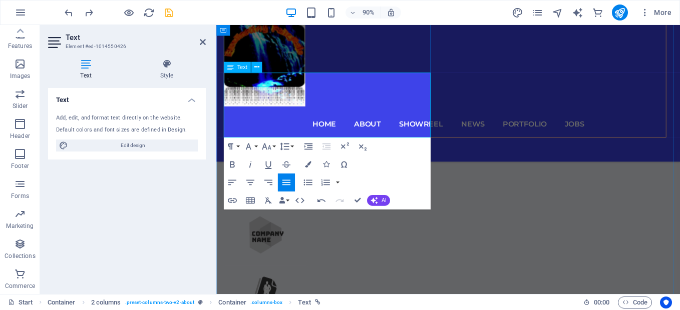
drag, startPoint x: 414, startPoint y: 143, endPoint x: 407, endPoint y: 112, distance: 31.8
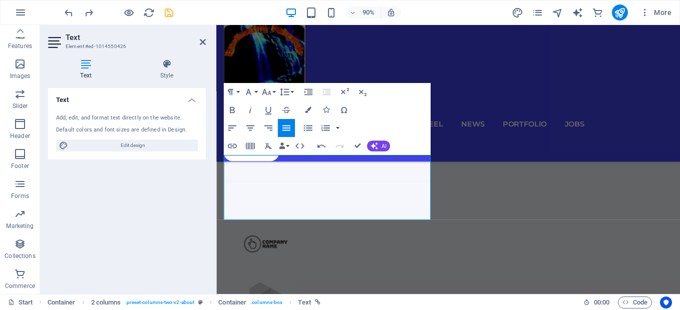
scroll to position [633, 0]
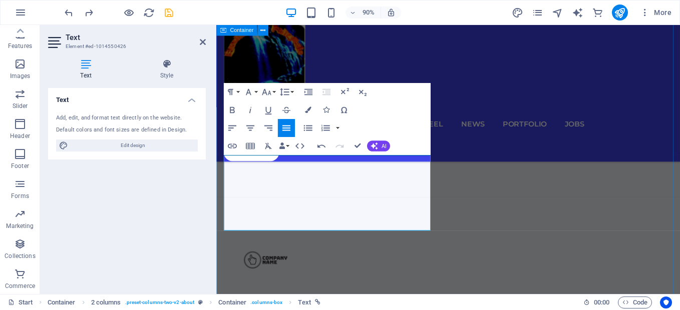
drag, startPoint x: 413, startPoint y: 245, endPoint x: 223, endPoint y: 179, distance: 201.8
type input "Ultimate Challenge is ultimate imagination in Game Industry. It creates Ultimat…"
checkbox input "false"
click at [235, 149] on icon "button" at bounding box center [232, 146] width 11 height 11
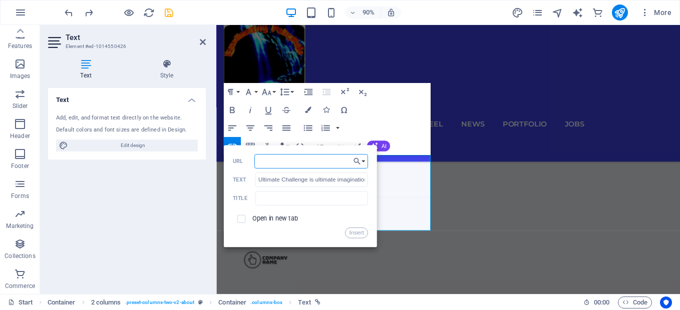
click at [295, 163] on input "URL" at bounding box center [310, 161] width 113 height 15
type input "https://play.google.com/store/apps/details?id=com.ultimatechhallange.ultimatech…"
click at [242, 219] on input "checkbox" at bounding box center [240, 218] width 8 height 8
checkbox input "true"
click at [256, 200] on input "text" at bounding box center [311, 198] width 113 height 15
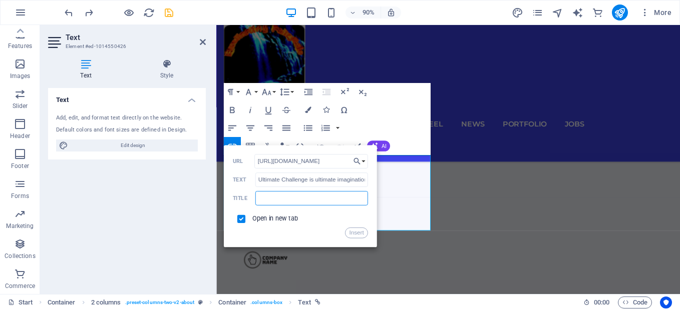
click at [256, 200] on input "text" at bounding box center [311, 198] width 113 height 15
type input "Ultimate Challange"
click at [349, 232] on button "Insert" at bounding box center [356, 233] width 23 height 11
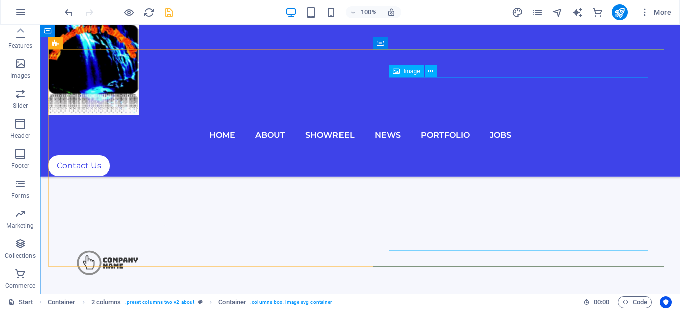
select select "%"
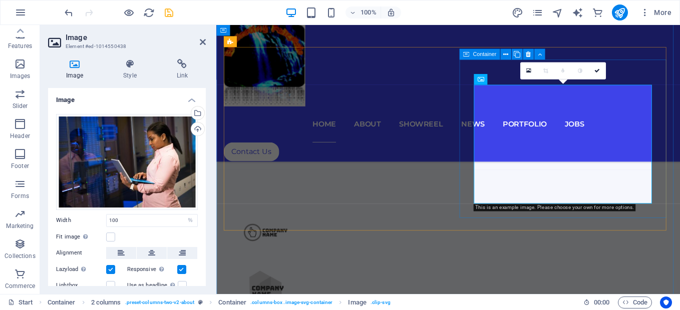
scroll to position [633, 0]
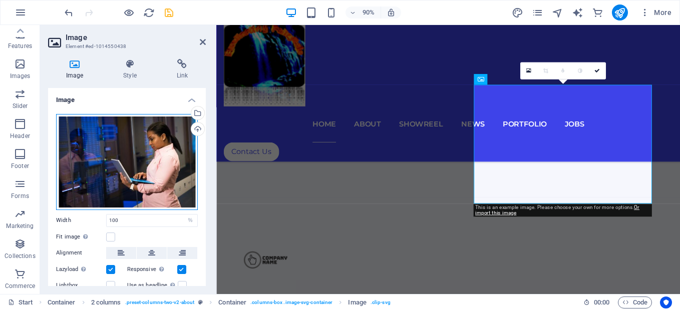
click at [151, 171] on div "Drag files here, click to choose files or select files from Files or our free s…" at bounding box center [127, 162] width 142 height 96
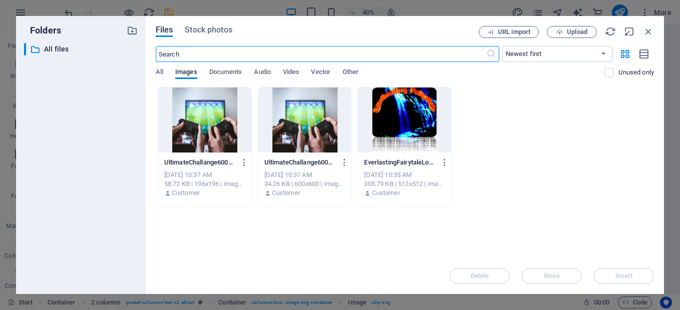
scroll to position [834, 0]
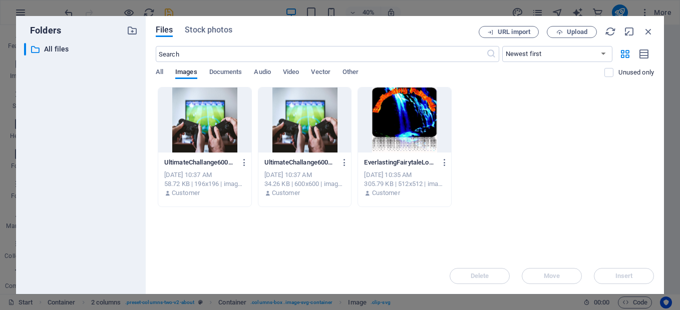
click at [309, 150] on div at bounding box center [304, 120] width 93 height 65
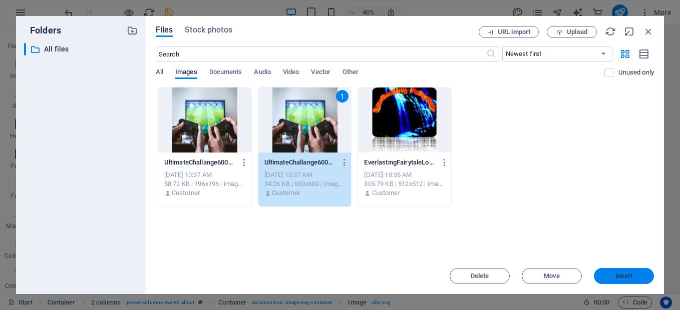
click at [621, 274] on span "Insert" at bounding box center [624, 276] width 18 height 6
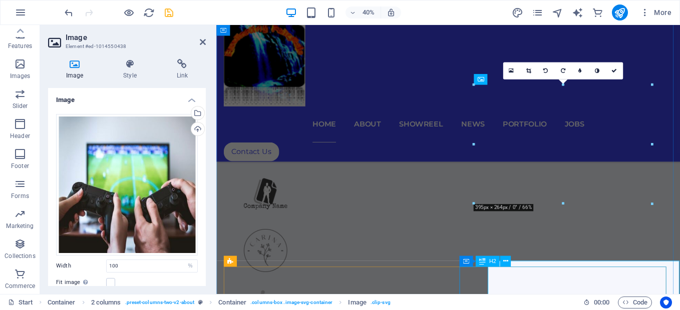
scroll to position [633, 0]
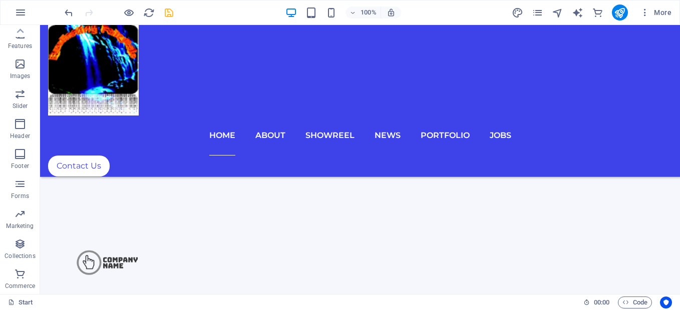
scroll to position [900, 0]
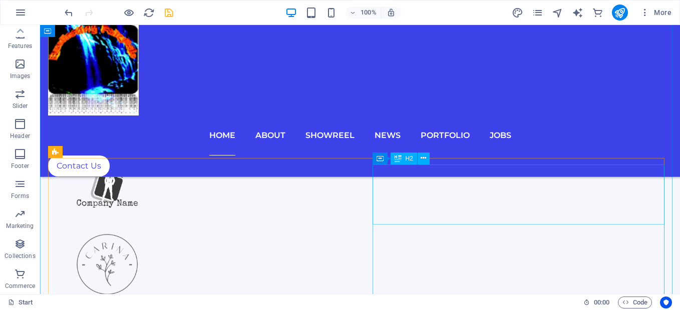
click at [420, 157] on icon at bounding box center [423, 158] width 6 height 11
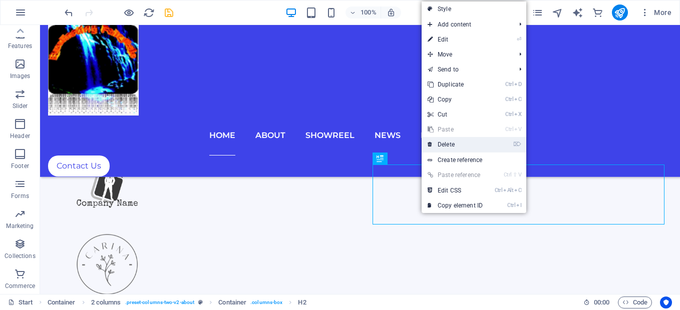
click at [437, 144] on link "⌦ Delete" at bounding box center [454, 144] width 67 height 15
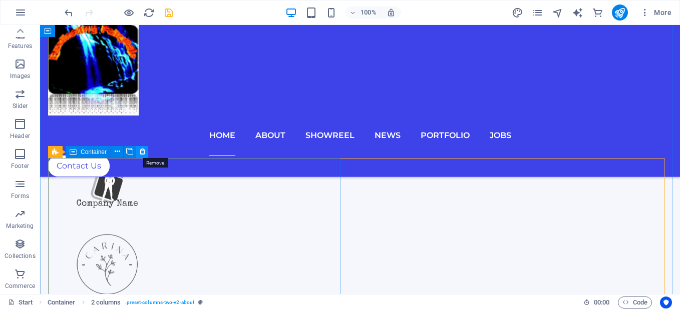
click at [141, 154] on icon at bounding box center [143, 152] width 6 height 11
click at [123, 154] on icon at bounding box center [121, 152] width 6 height 11
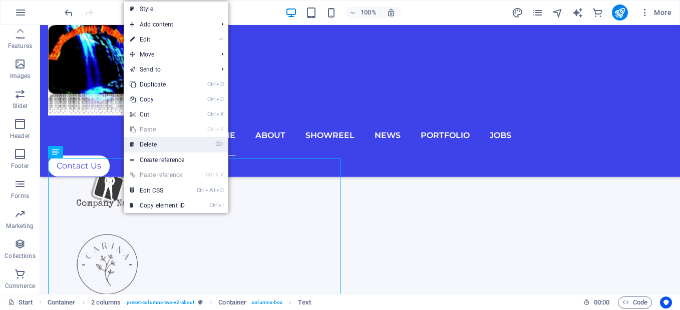
click at [133, 147] on icon at bounding box center [132, 144] width 5 height 15
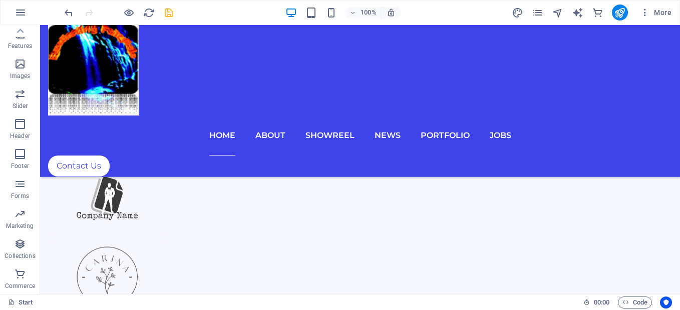
scroll to position [906, 0]
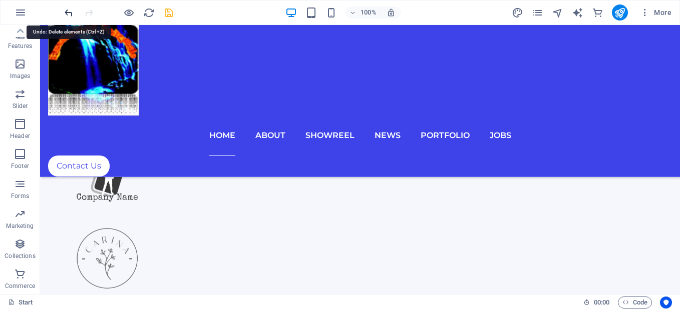
click at [67, 15] on icon "undo" at bounding box center [69, 13] width 12 height 12
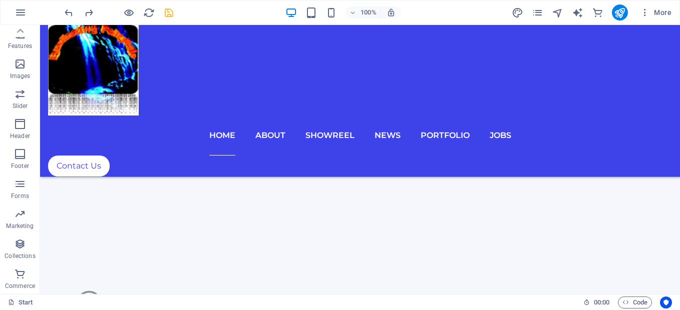
scroll to position [605, 0]
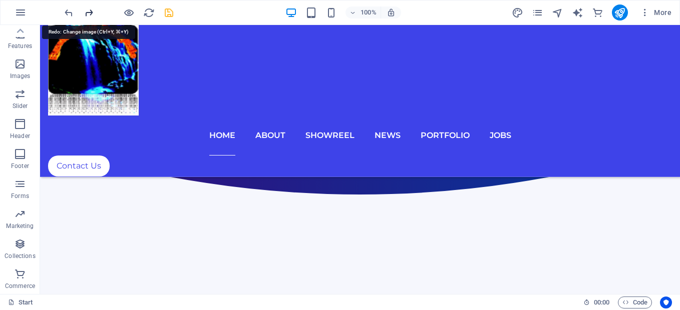
click at [86, 13] on icon "redo" at bounding box center [89, 13] width 12 height 12
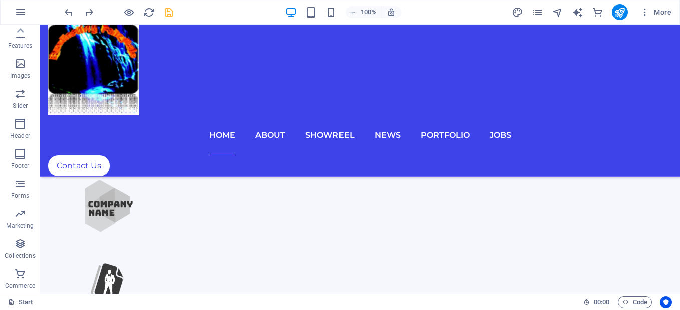
scroll to position [844, 0]
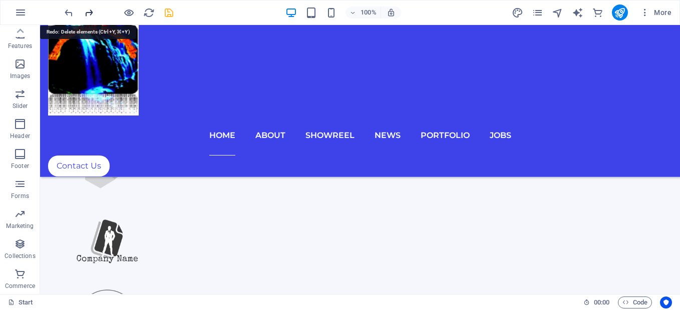
click at [88, 14] on icon "redo" at bounding box center [89, 13] width 12 height 12
click at [71, 12] on icon "undo" at bounding box center [69, 13] width 12 height 12
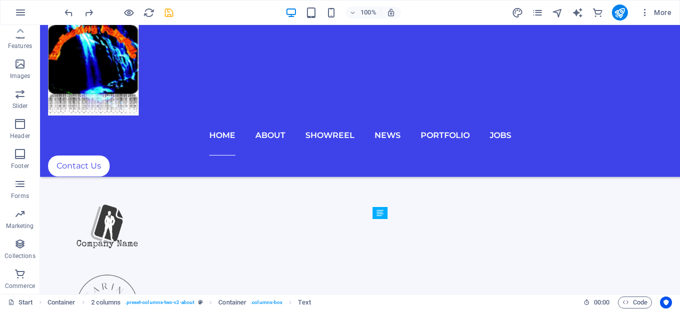
drag, startPoint x: 559, startPoint y: 260, endPoint x: 488, endPoint y: 311, distance: 87.5
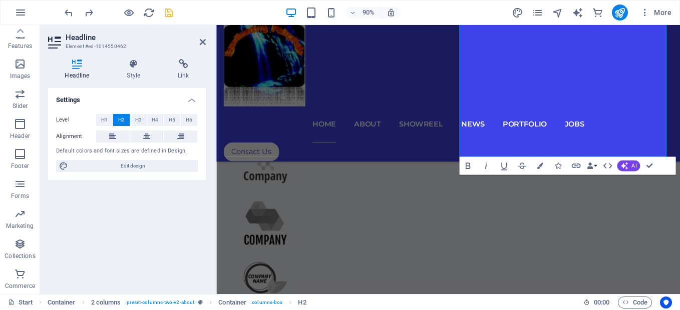
scroll to position [973, 0]
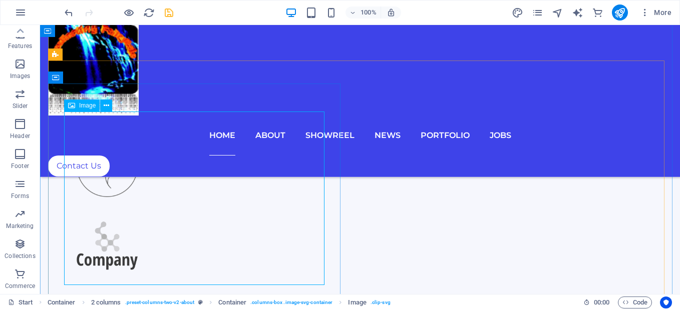
select select "%"
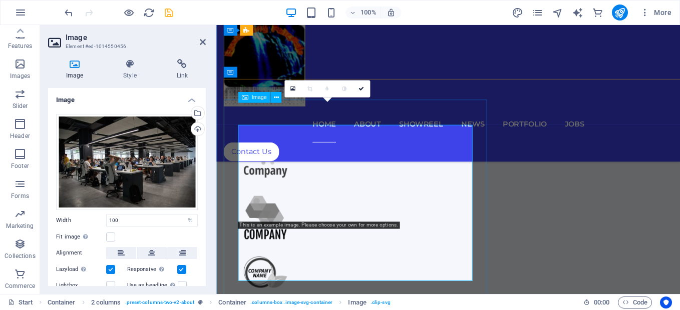
scroll to position [973, 0]
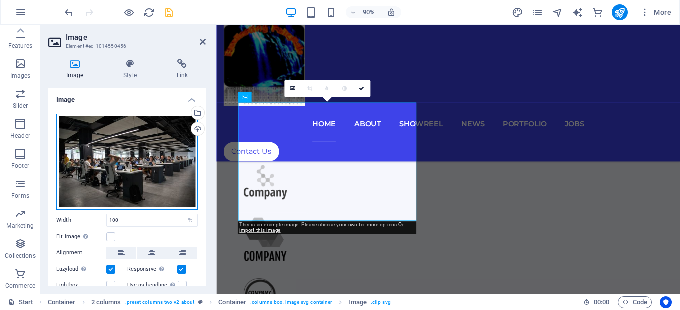
click at [179, 173] on div "Drag files here, click to choose files or select files from Files or our free s…" at bounding box center [127, 162] width 142 height 96
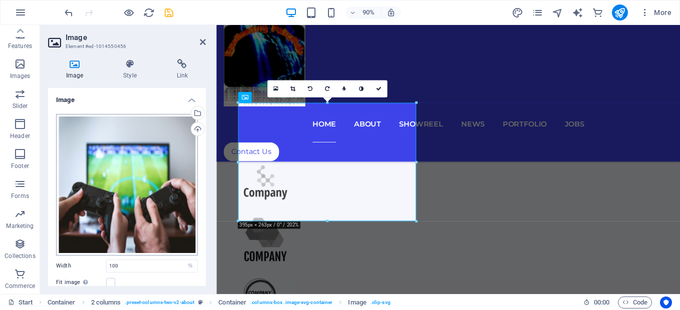
scroll to position [940, 0]
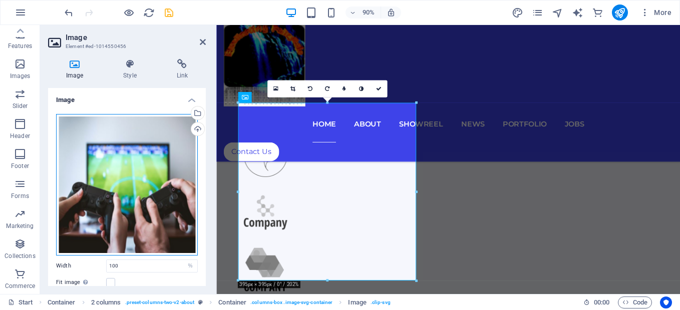
click at [174, 179] on div "Drag files here, click to choose files or select files from Files or our free s…" at bounding box center [127, 185] width 142 height 142
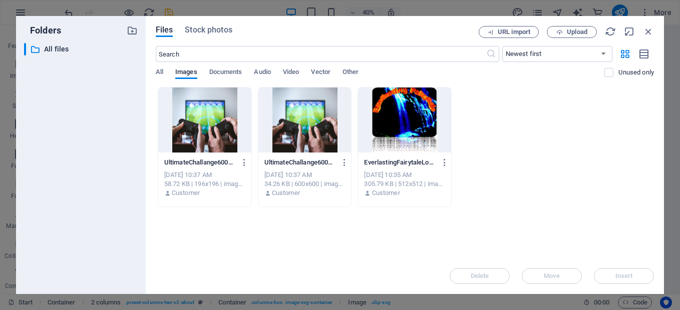
click at [174, 179] on div "Oct 5, 2025 10:37 AM" at bounding box center [204, 175] width 81 height 9
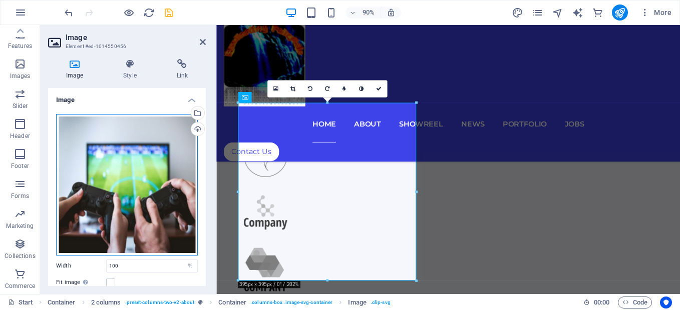
click at [173, 180] on div "Drag files here, click to choose files or select files from Files or our free s…" at bounding box center [127, 185] width 142 height 142
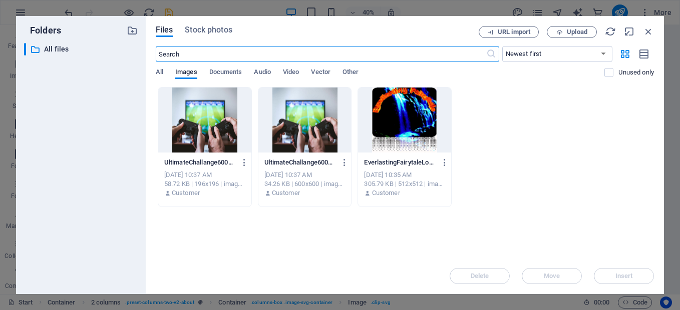
scroll to position [1142, 0]
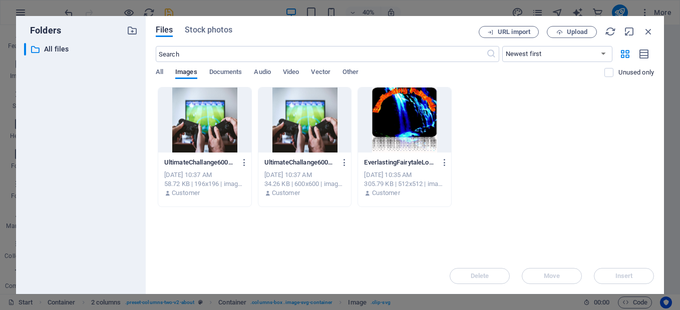
click at [433, 127] on div at bounding box center [404, 120] width 93 height 65
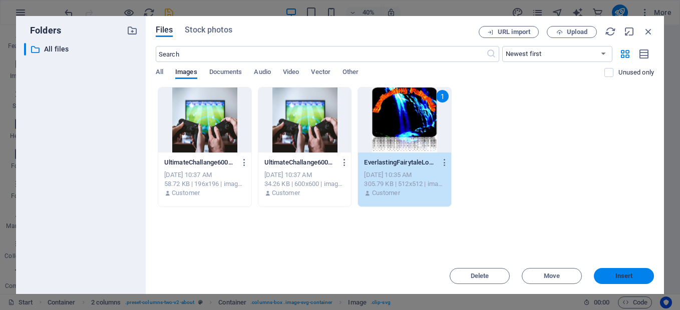
click at [619, 273] on span "Insert" at bounding box center [624, 276] width 18 height 6
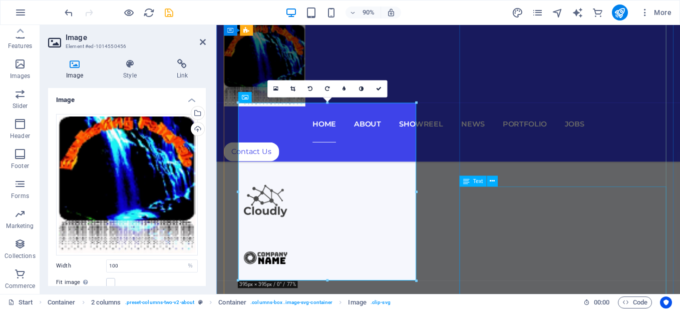
scroll to position [940, 0]
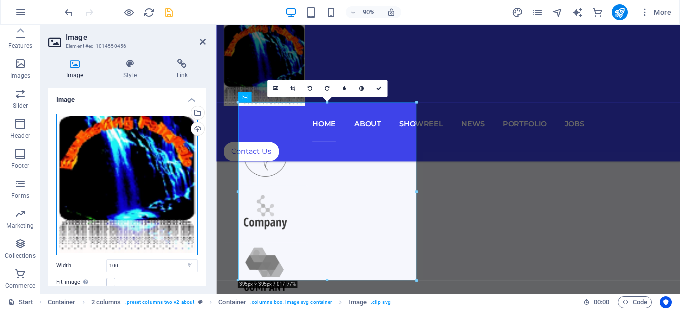
click at [174, 168] on div "Drag files here, click to choose files or select files from Files or our free s…" at bounding box center [127, 185] width 142 height 142
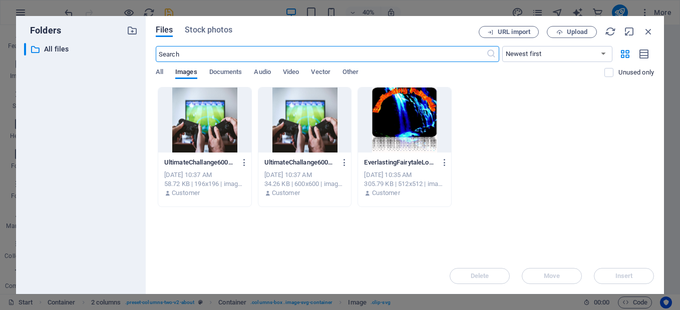
scroll to position [1142, 0]
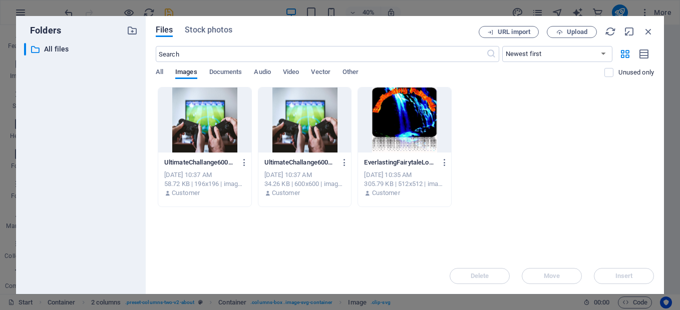
click at [427, 129] on div at bounding box center [404, 120] width 93 height 65
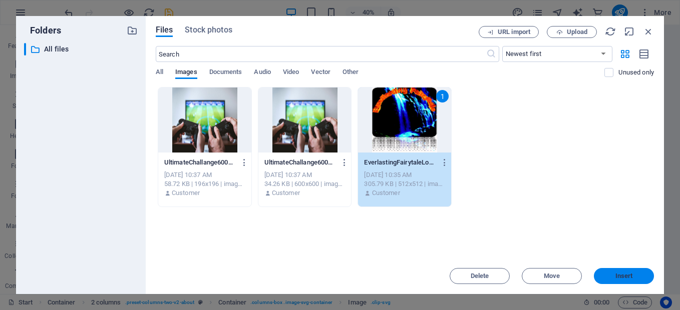
click at [619, 280] on button "Insert" at bounding box center [623, 276] width 60 height 16
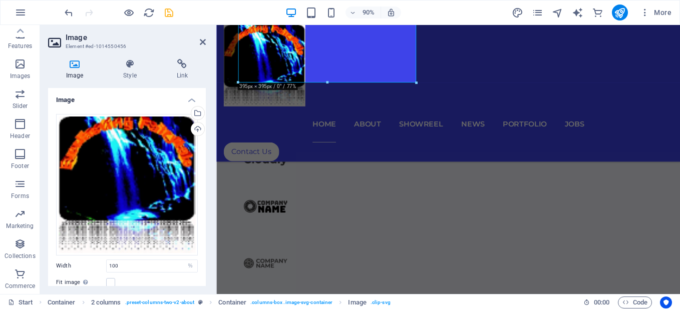
scroll to position [1220, 0]
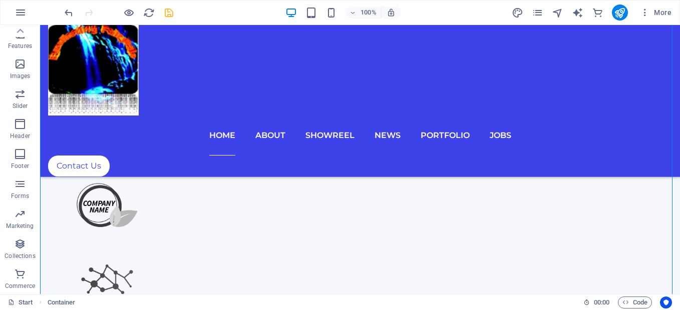
scroll to position [1202, 0]
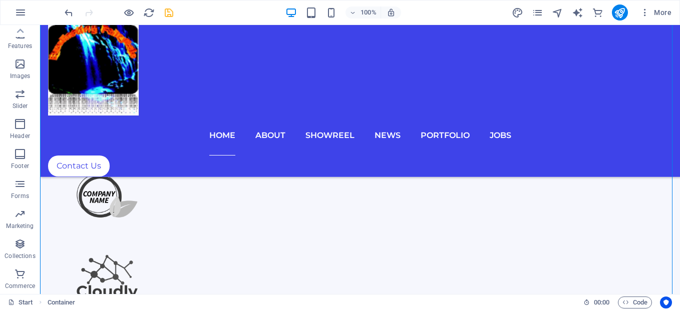
drag, startPoint x: 478, startPoint y: 279, endPoint x: 578, endPoint y: 203, distance: 125.6
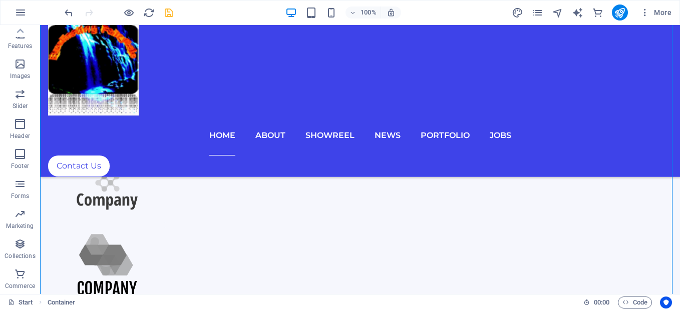
scroll to position [1026, 0]
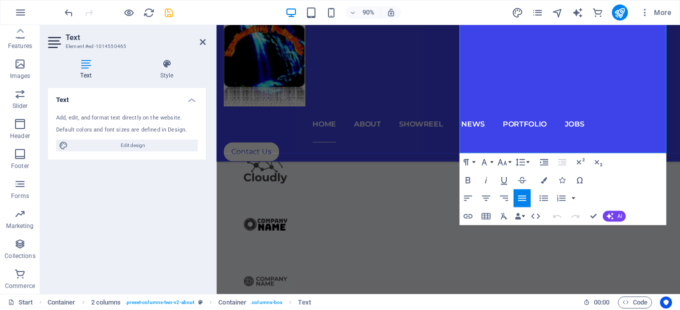
scroll to position [1194, 0]
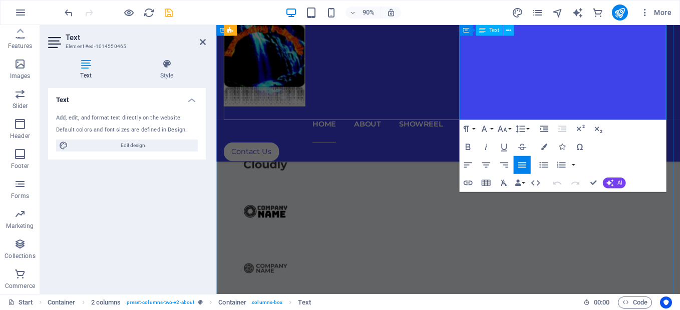
drag, startPoint x: 487, startPoint y: 217, endPoint x: 661, endPoint y: 122, distance: 198.2
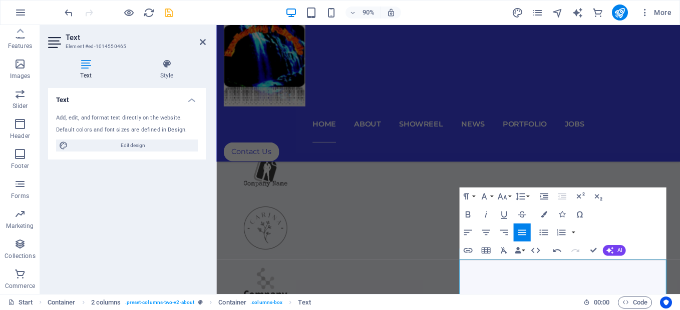
scroll to position [869, 0]
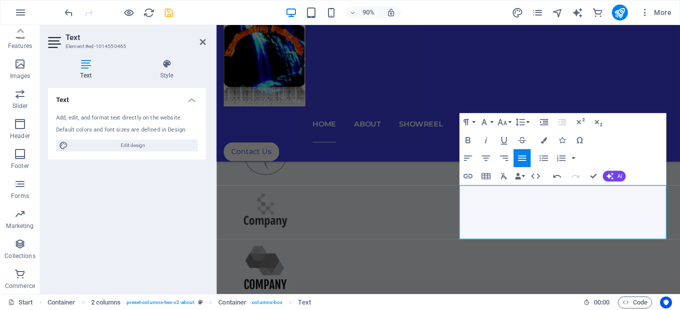
scroll to position [923, 0]
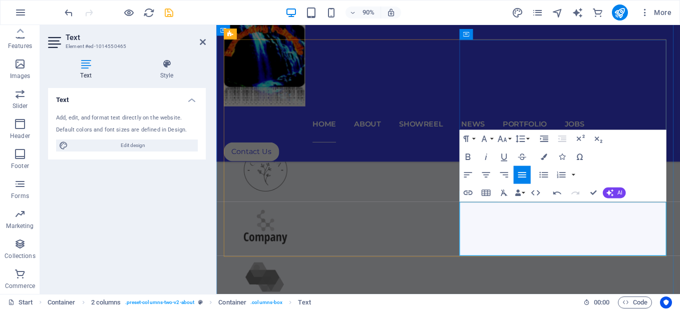
drag, startPoint x: 503, startPoint y: 228, endPoint x: 689, endPoint y: 274, distance: 190.7
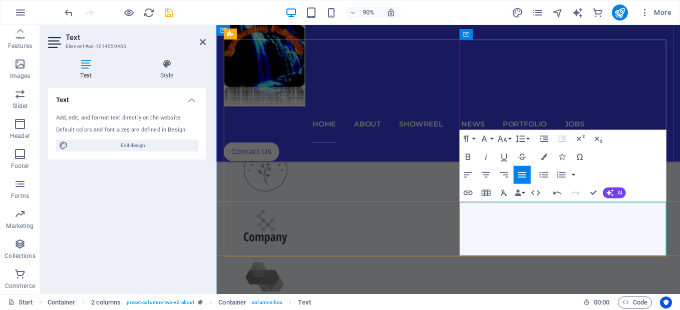
click at [543, 156] on icon "button" at bounding box center [543, 157] width 7 height 7
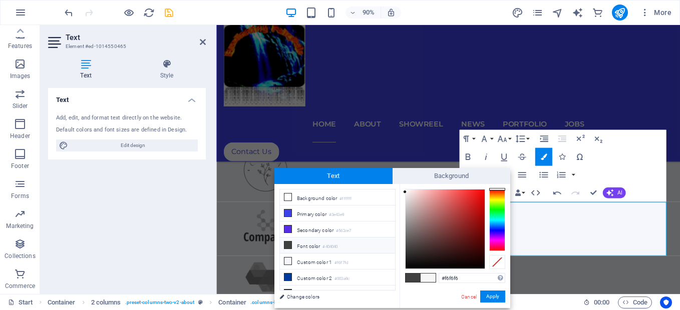
click at [411, 278] on span at bounding box center [412, 278] width 15 height 9
type input "#404040"
click at [411, 278] on span at bounding box center [412, 278] width 15 height 9
click at [490, 291] on button "Apply" at bounding box center [492, 297] width 25 height 12
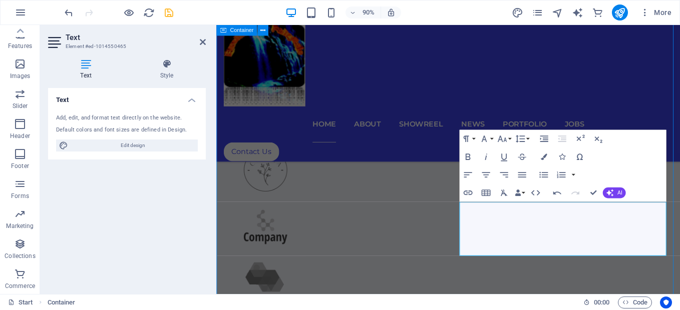
scroll to position [1017, 0]
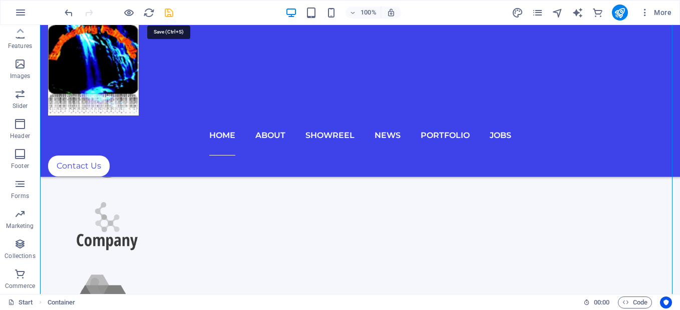
click at [169, 15] on icon "save" at bounding box center [169, 13] width 12 height 12
checkbox input "false"
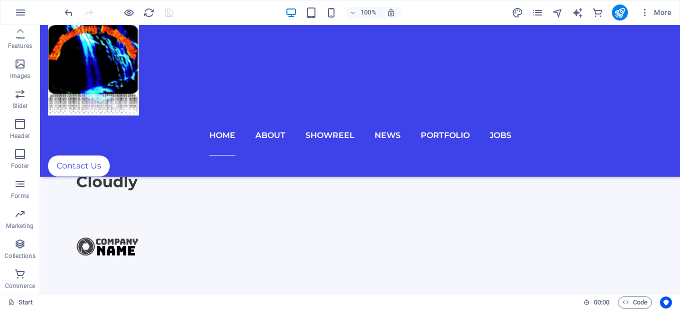
scroll to position [1292, 0]
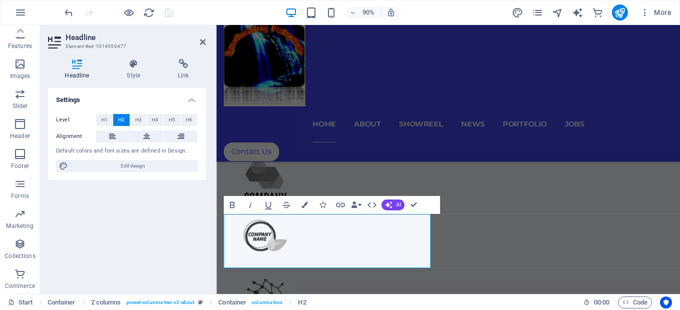
scroll to position [1065, 0]
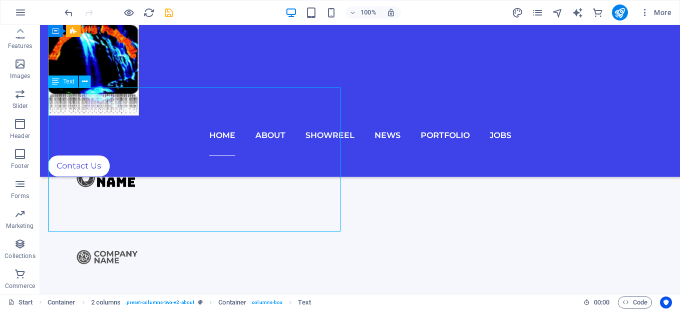
drag, startPoint x: 222, startPoint y: 221, endPoint x: 198, endPoint y: 247, distance: 34.7
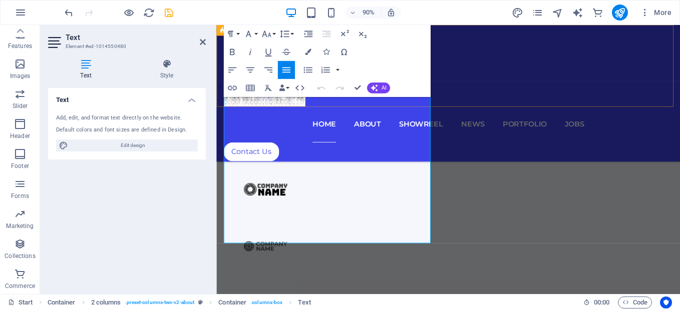
drag, startPoint x: 404, startPoint y: 262, endPoint x: 219, endPoint y: 97, distance: 248.1
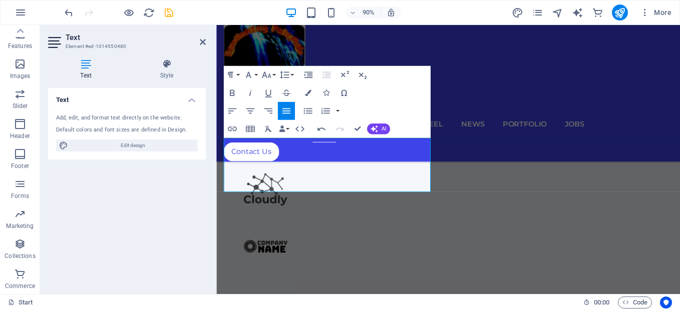
scroll to position [1183, 0]
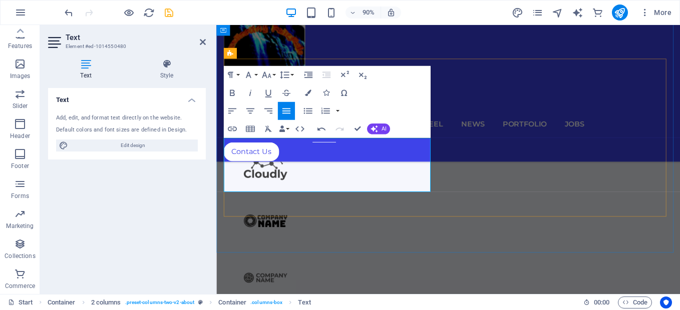
drag, startPoint x: 391, startPoint y: 207, endPoint x: 217, endPoint y: 154, distance: 181.7
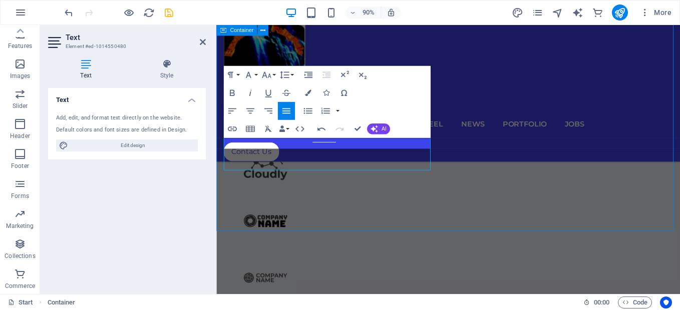
scroll to position [1390, 0]
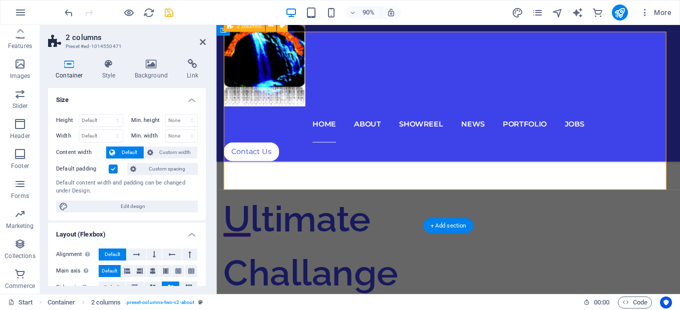
scroll to position [1213, 0]
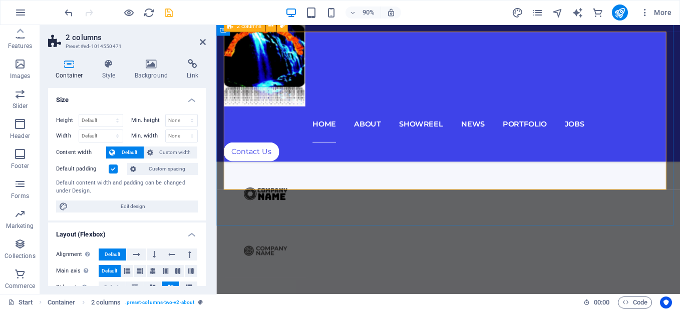
drag, startPoint x: 348, startPoint y: 174, endPoint x: 223, endPoint y: 84, distance: 154.2
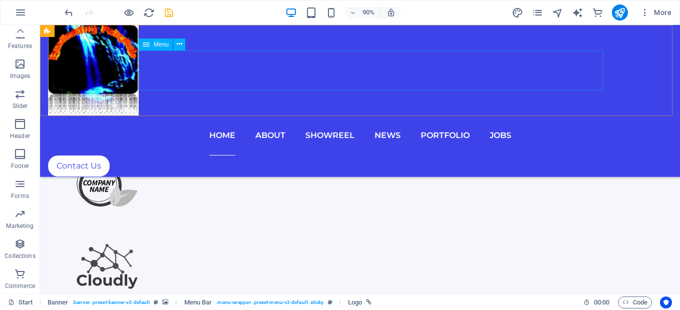
scroll to position [1390, 0]
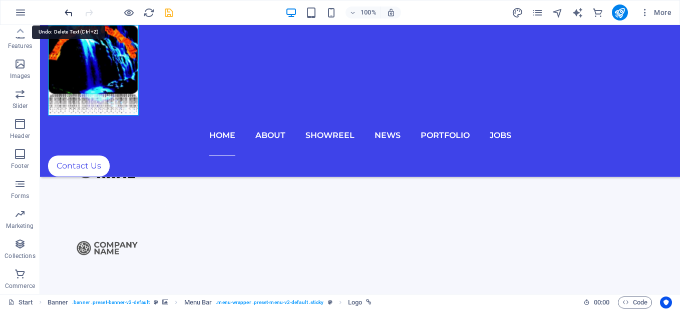
click at [71, 13] on icon "undo" at bounding box center [69, 13] width 12 height 12
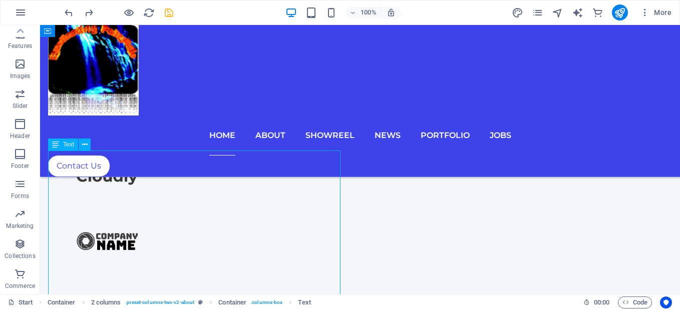
drag, startPoint x: 50, startPoint y: 156, endPoint x: 83, endPoint y: 175, distance: 38.1
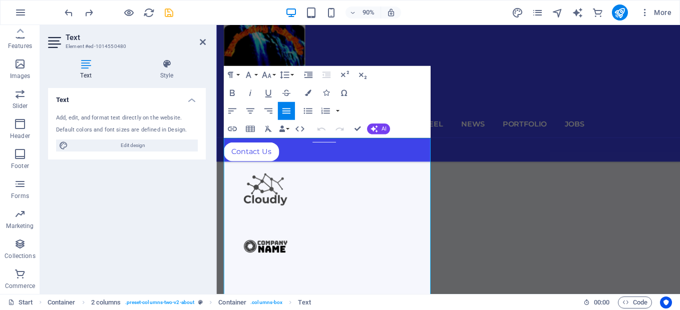
click at [75, 165] on div "Text Add, edit, and format text directly on the website. Default colors and fon…" at bounding box center [127, 187] width 158 height 198
drag, startPoint x: 224, startPoint y: 156, endPoint x: 471, endPoint y: 314, distance: 293.5
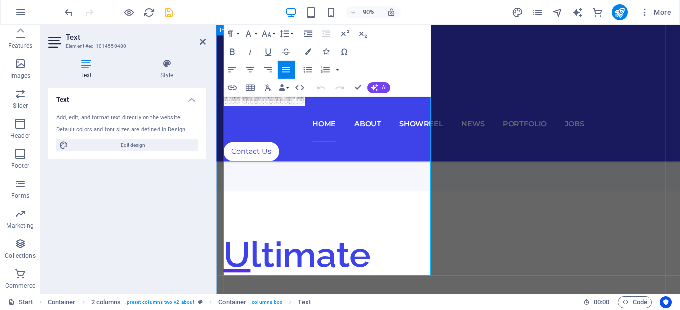
scroll to position [1540, 0]
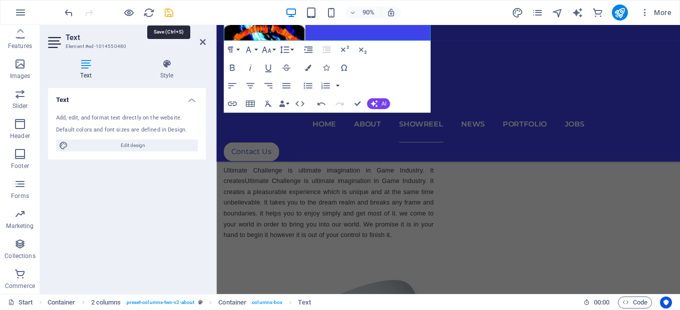
click at [167, 16] on icon "save" at bounding box center [169, 13] width 12 height 12
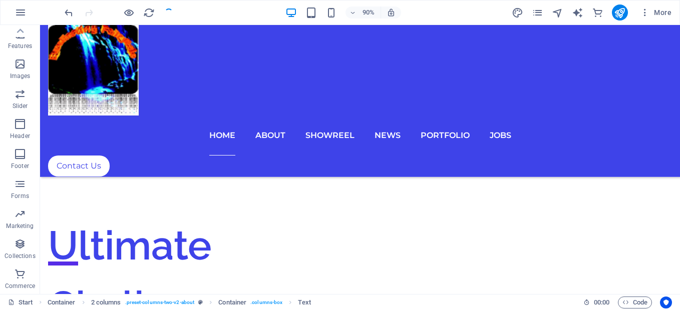
checkbox input "false"
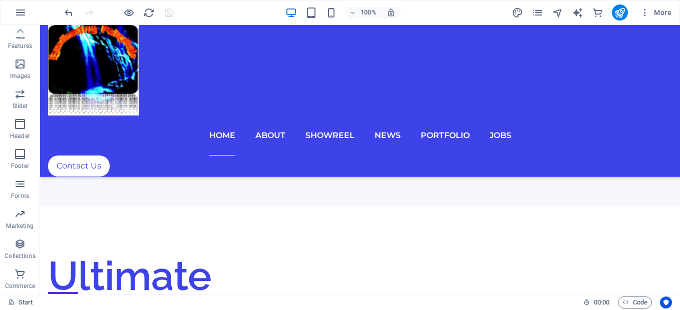
scroll to position [1498, 0]
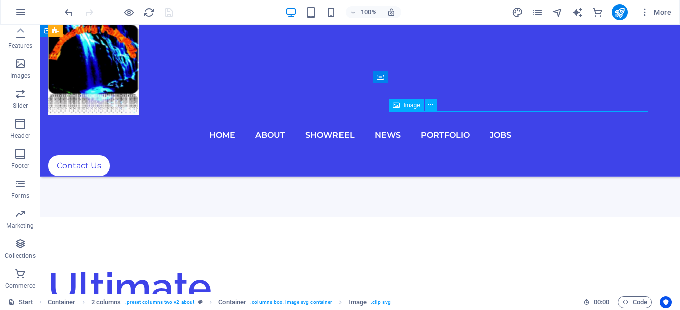
select select "%"
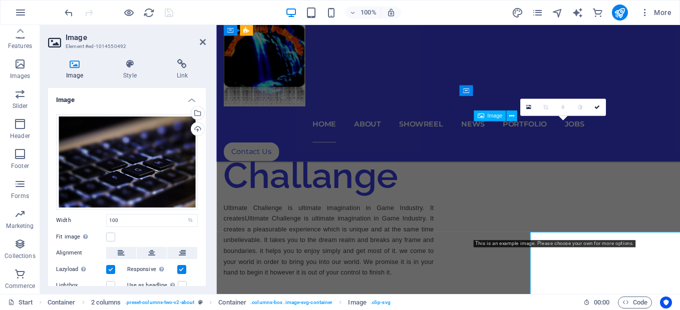
scroll to position [1354, 0]
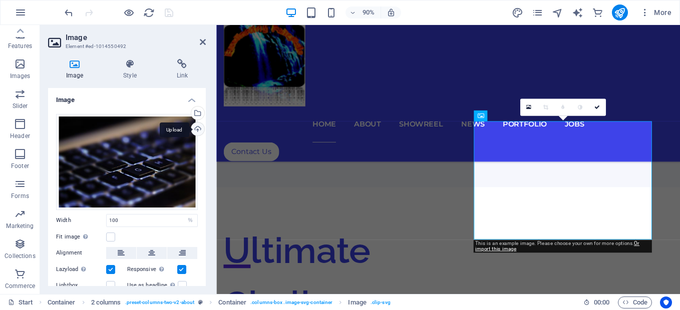
click at [194, 131] on div "Upload" at bounding box center [196, 130] width 15 height 15
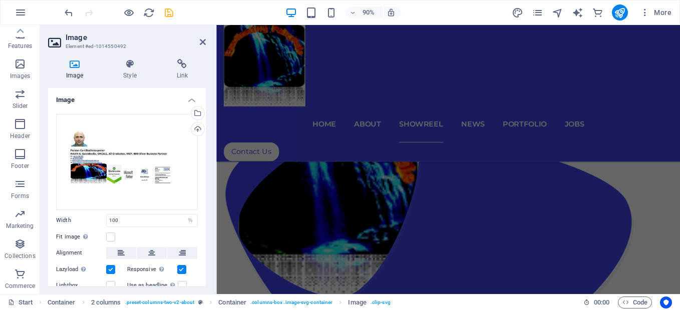
scroll to position [2018, 0]
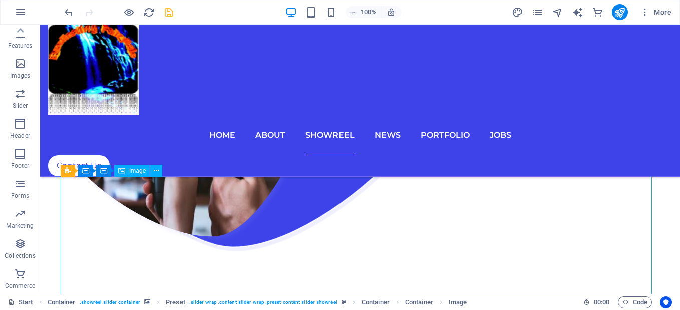
click at [127, 172] on div "Image" at bounding box center [132, 171] width 36 height 12
click at [129, 172] on div "Image" at bounding box center [132, 171] width 36 height 12
select select "%"
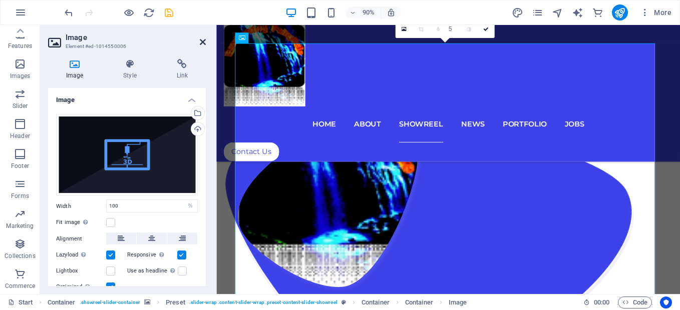
click at [204, 43] on icon at bounding box center [203, 42] width 6 height 8
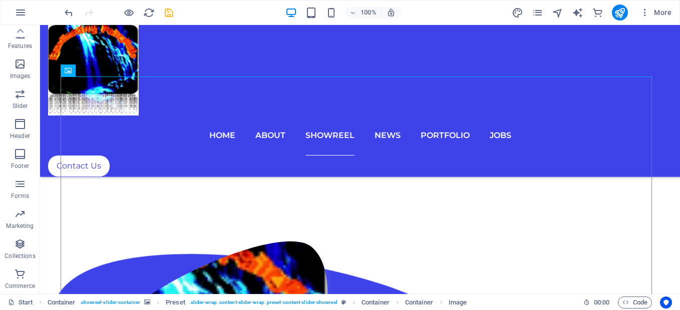
scroll to position [2118, 0]
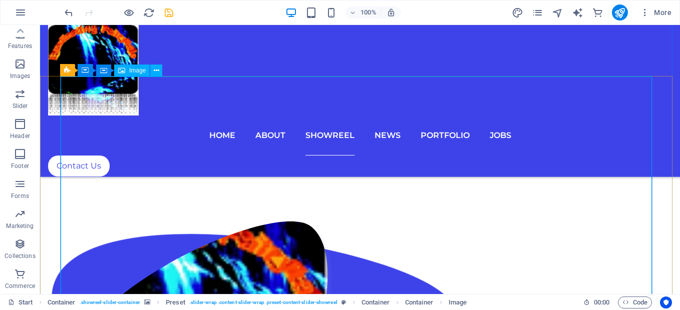
select select "%"
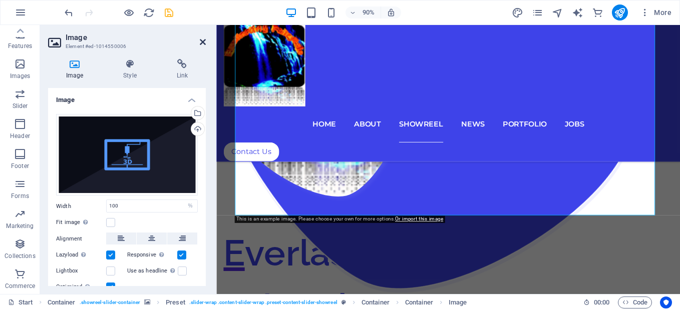
click at [203, 43] on icon at bounding box center [203, 42] width 6 height 8
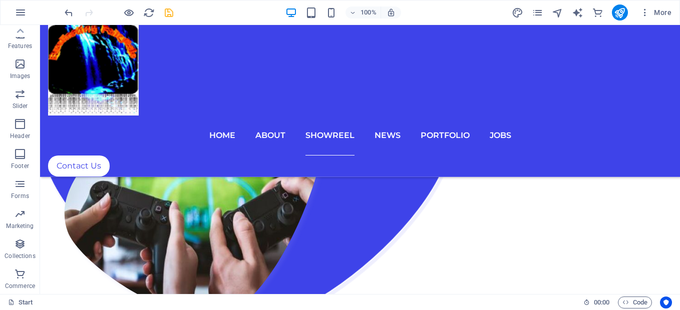
scroll to position [1972, 0]
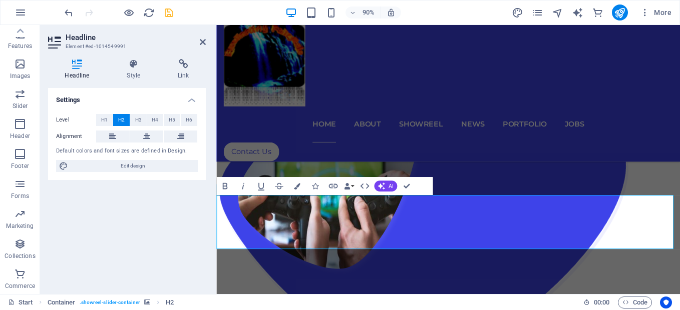
scroll to position [1753, 0]
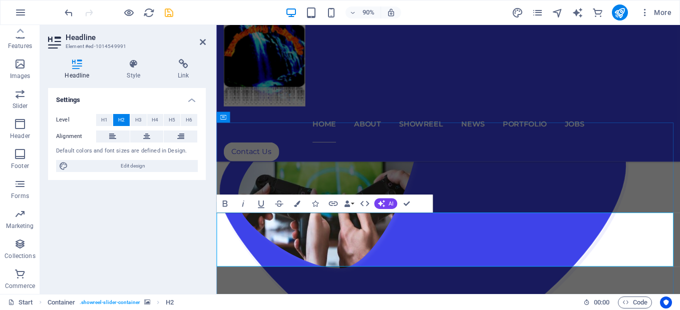
drag, startPoint x: 251, startPoint y: 222, endPoint x: 203, endPoint y: 40, distance: 188.2
click at [203, 40] on icon at bounding box center [203, 42] width 6 height 8
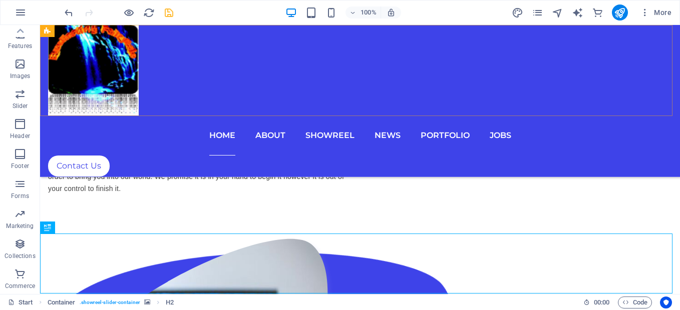
scroll to position [1885, 0]
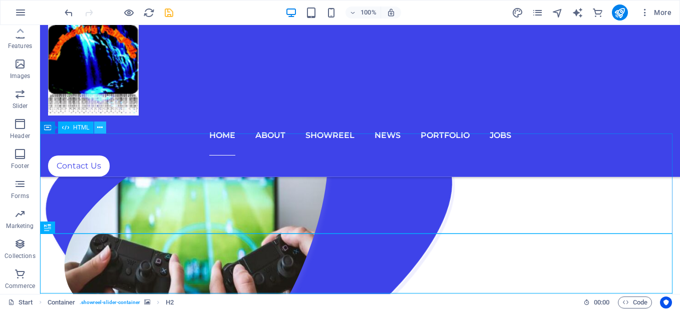
click at [101, 127] on icon at bounding box center [100, 128] width 6 height 11
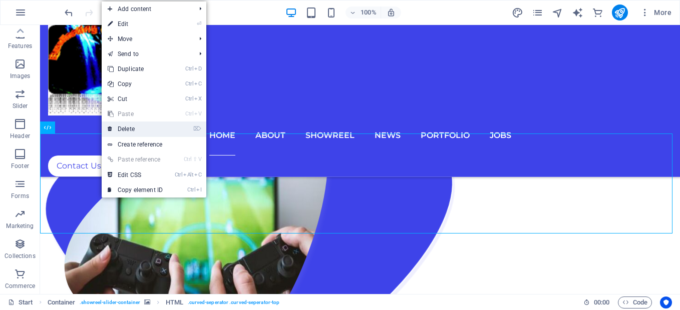
click at [113, 126] on link "⌦ Delete" at bounding box center [135, 129] width 67 height 15
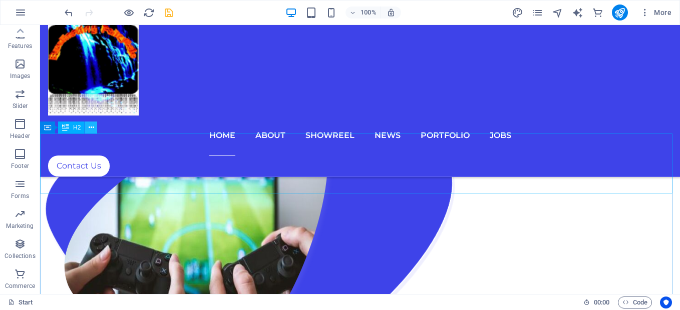
click at [92, 132] on icon at bounding box center [92, 128] width 6 height 11
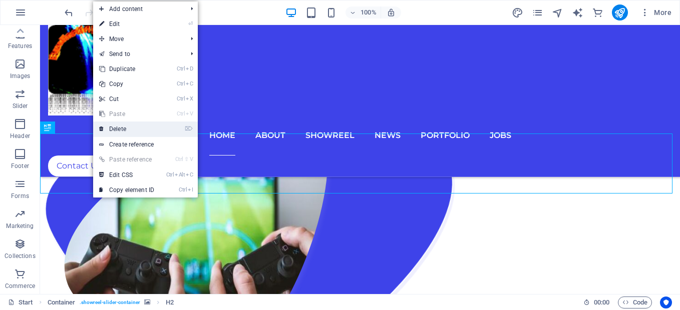
click at [104, 129] on icon at bounding box center [101, 129] width 5 height 15
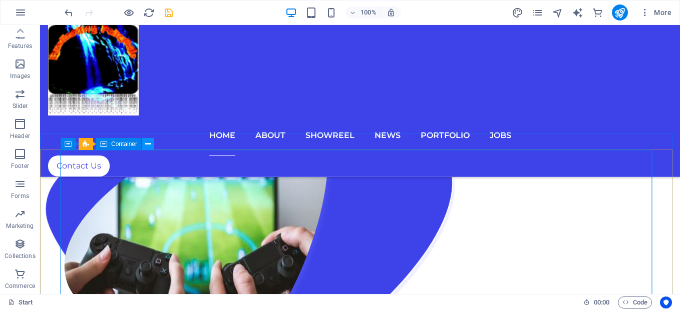
click at [148, 146] on icon at bounding box center [148, 144] width 6 height 11
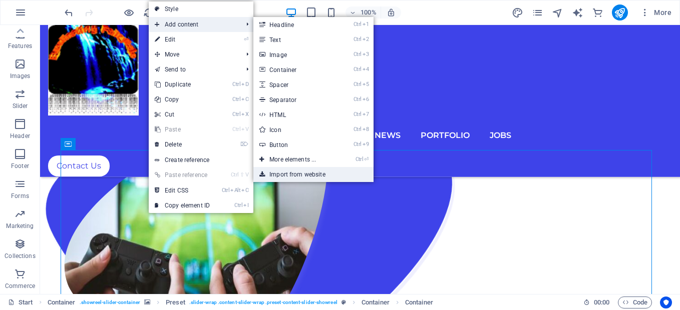
click at [278, 174] on link "Import from website" at bounding box center [313, 174] width 120 height 15
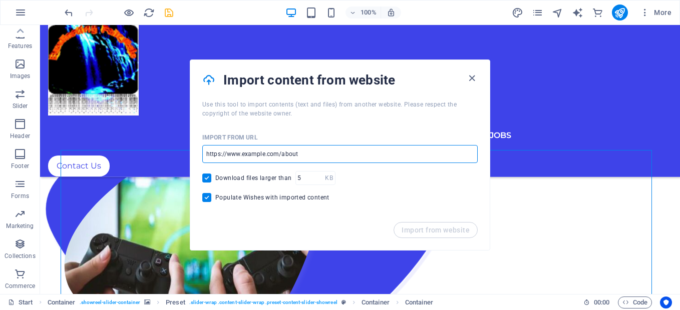
click at [259, 155] on input "url" at bounding box center [339, 154] width 275 height 18
paste input "https://play.google.com/store/apps/details?id=com.ultimatechhallange.ultimatech…"
type input "https://play.google.com/store/apps/details?id=com.ultimatechhallange.ultimatech…"
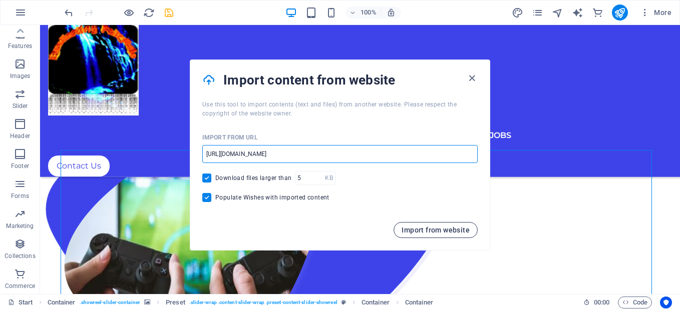
scroll to position [0, 0]
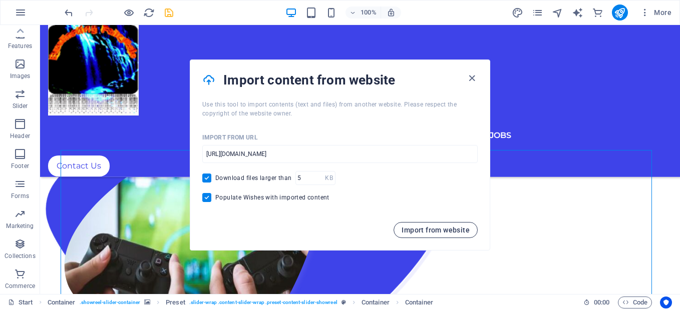
click at [406, 228] on span "Import from website" at bounding box center [435, 230] width 68 height 8
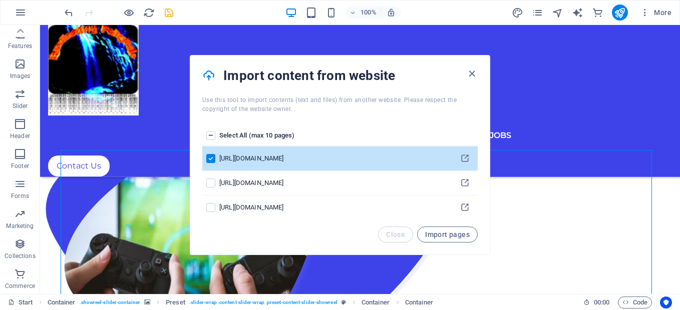
click at [209, 136] on label "pages list" at bounding box center [210, 135] width 9 height 9
click at [0, 0] on input "pages list" at bounding box center [0, 0] width 0 height 0
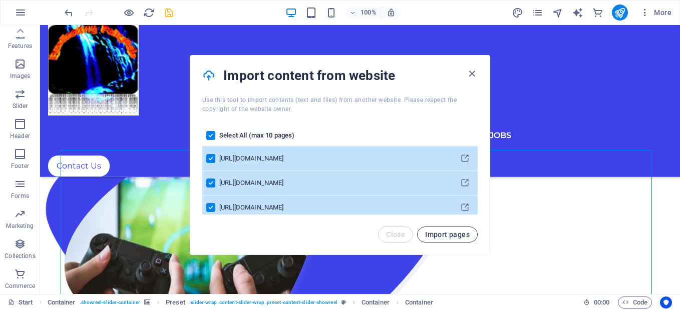
click at [429, 234] on span "Import pages" at bounding box center [447, 235] width 45 height 8
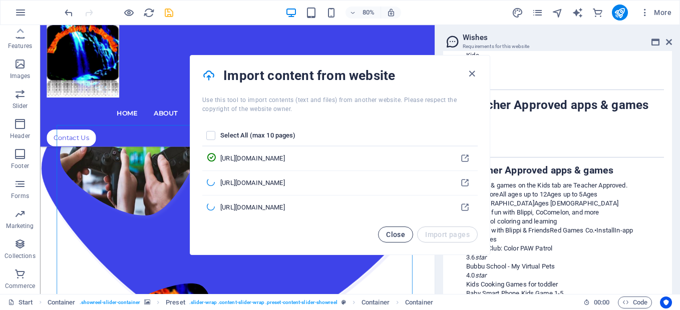
scroll to position [16939, 0]
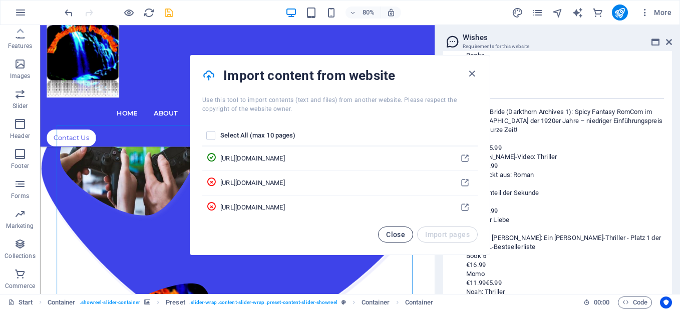
click at [404, 234] on span "Close" at bounding box center [395, 235] width 19 height 8
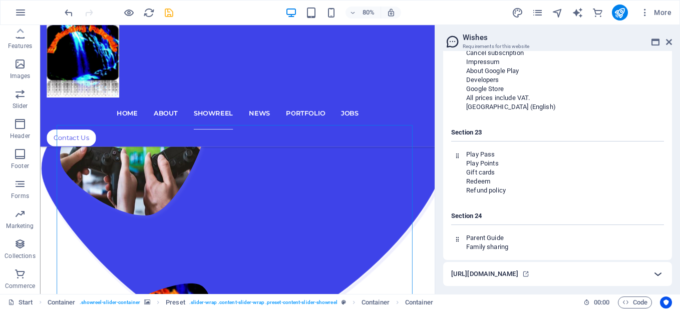
click at [656, 268] on icon at bounding box center [658, 274] width 12 height 12
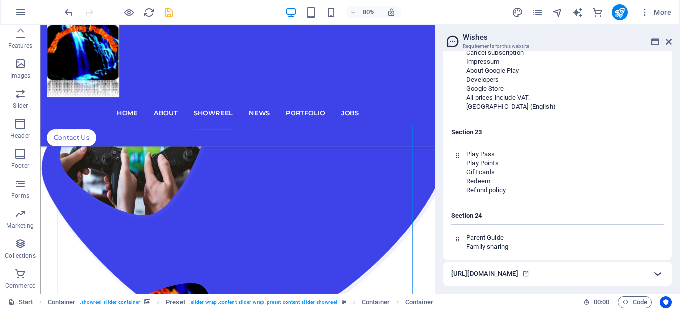
click at [656, 268] on icon at bounding box center [658, 274] width 12 height 12
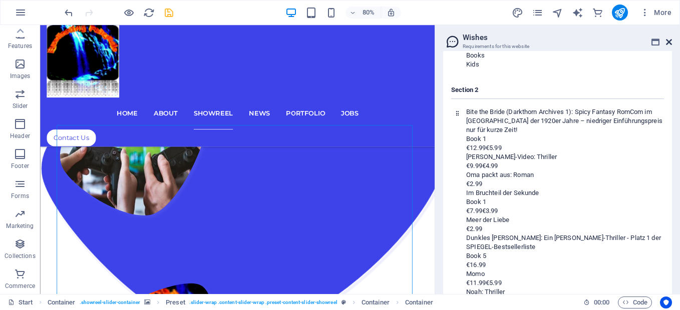
click at [667, 40] on icon at bounding box center [669, 42] width 6 height 8
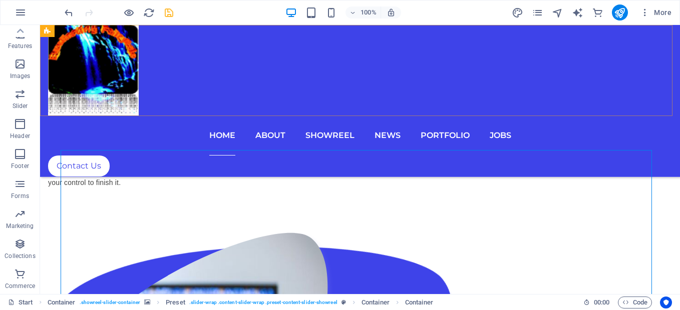
scroll to position [1885, 0]
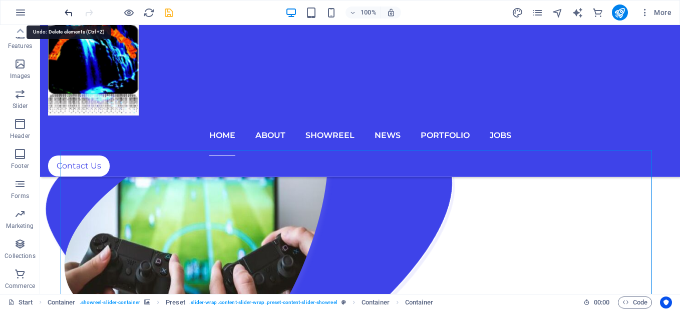
click at [68, 15] on icon "undo" at bounding box center [69, 13] width 12 height 12
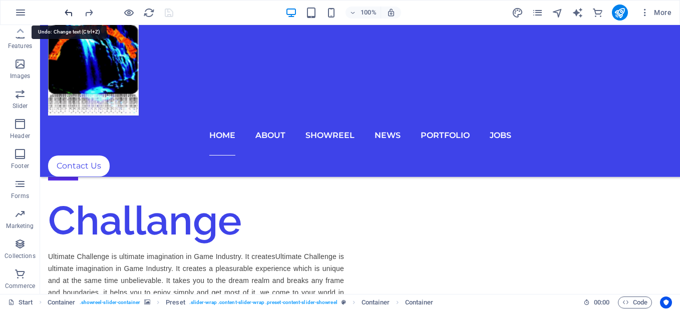
scroll to position [1536, 0]
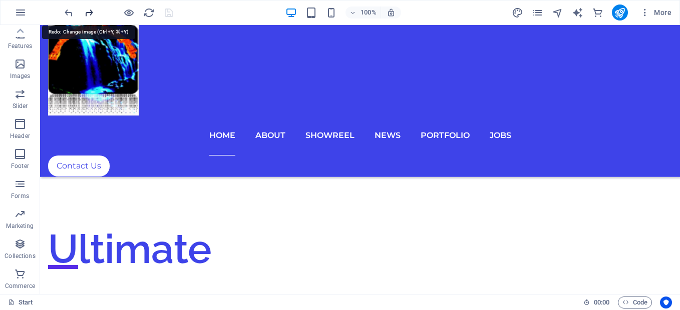
click at [86, 17] on icon "redo" at bounding box center [89, 13] width 12 height 12
click at [86, 18] on icon "redo" at bounding box center [89, 13] width 12 height 12
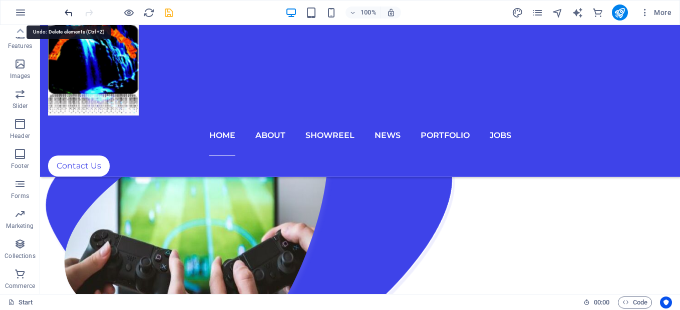
click at [69, 12] on icon "undo" at bounding box center [69, 13] width 12 height 12
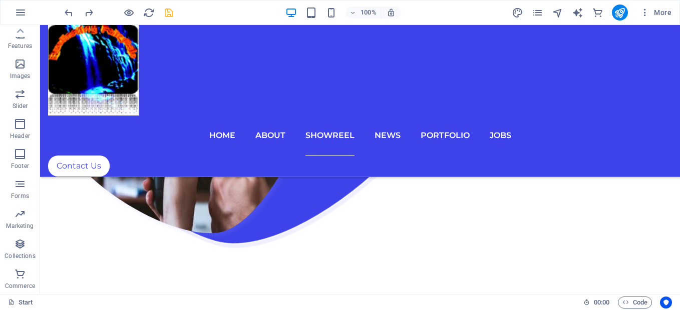
scroll to position [2059, 0]
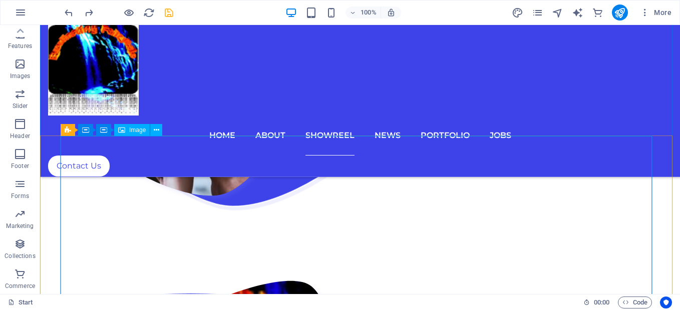
click at [142, 129] on span "Image" at bounding box center [137, 130] width 17 height 6
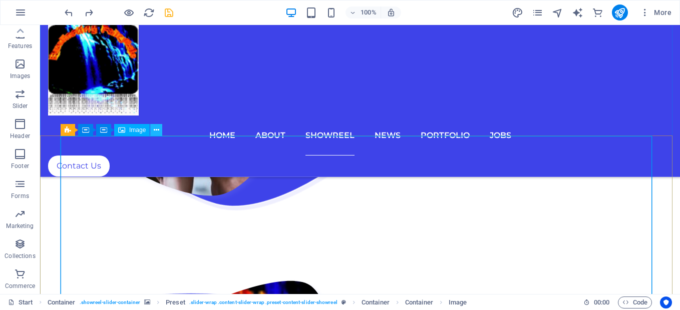
click at [157, 135] on icon at bounding box center [157, 130] width 6 height 11
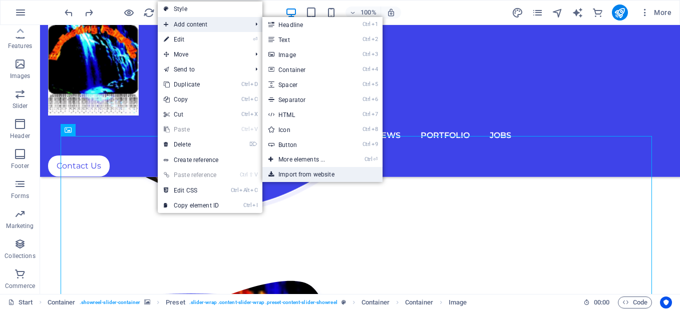
click at [292, 177] on link "Import from website" at bounding box center [322, 174] width 120 height 15
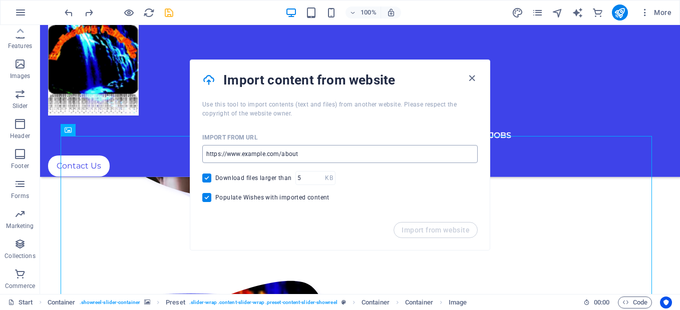
click at [276, 153] on input "url" at bounding box center [339, 154] width 275 height 18
type input "https://play.google.com/store/apps/details?id=com.ultimatechhallange.ultimatech…"
click at [406, 229] on span "Import from website" at bounding box center [435, 230] width 68 height 8
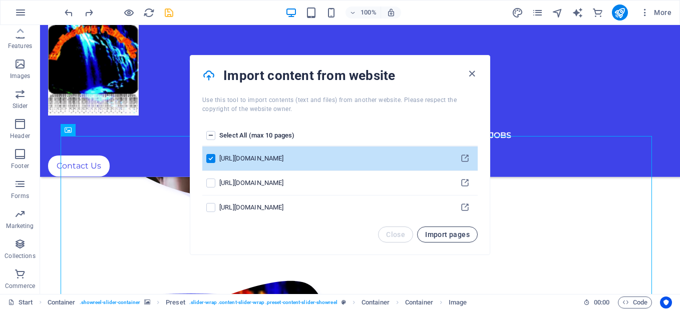
click at [426, 236] on span "Import pages" at bounding box center [447, 235] width 45 height 8
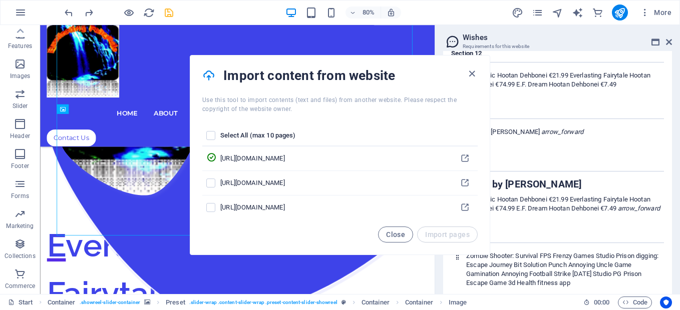
scroll to position [32192, 0]
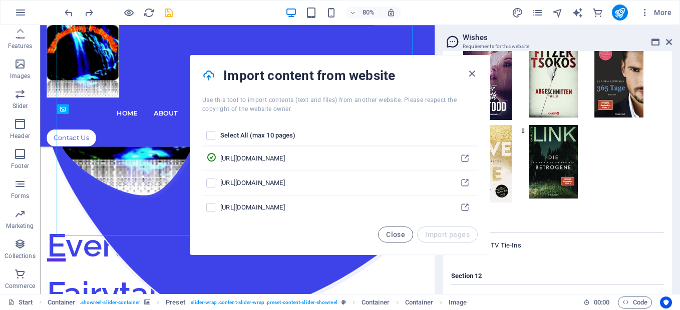
click at [477, 146] on div "Select All (max 10 pages) https://play.google.com/store/apps/details?id=com.ult…" at bounding box center [339, 170] width 299 height 113
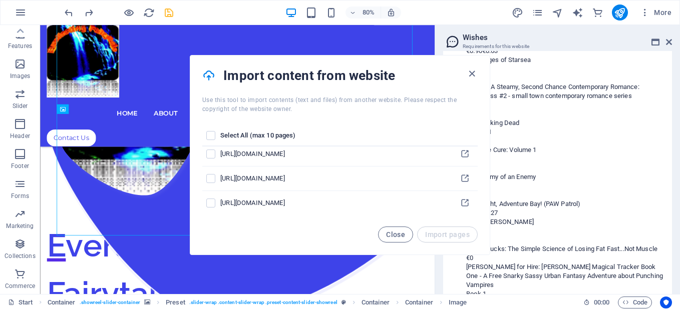
scroll to position [32654, 0]
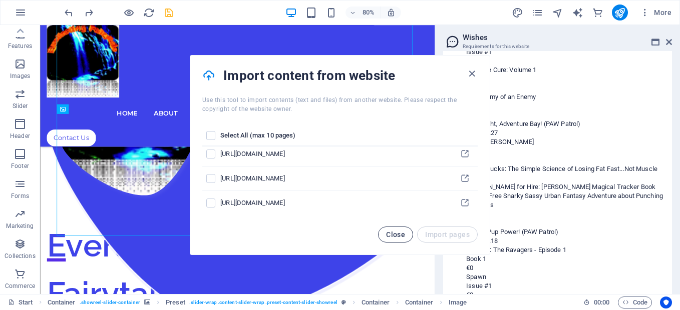
drag, startPoint x: 475, startPoint y: 144, endPoint x: 404, endPoint y: 234, distance: 115.0
click at [404, 234] on span "Close" at bounding box center [395, 235] width 19 height 8
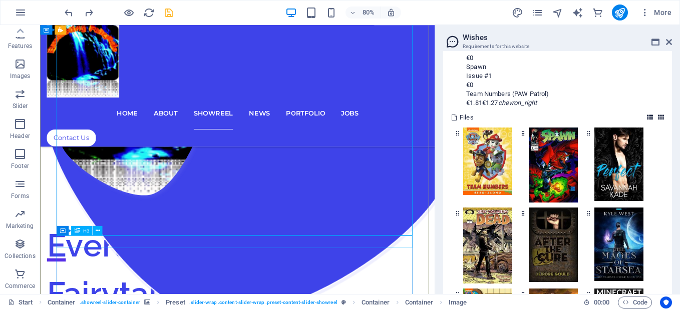
scroll to position [32909, 0]
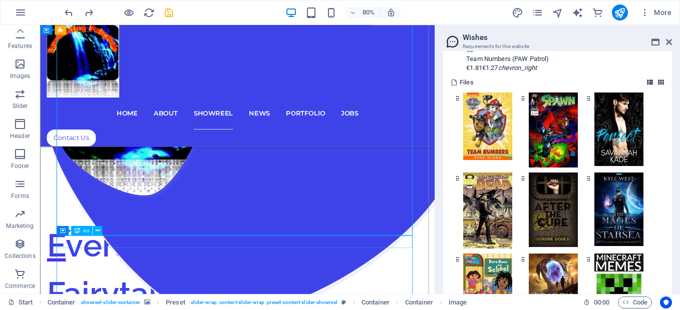
drag, startPoint x: 503, startPoint y: 280, endPoint x: 333, endPoint y: 303, distance: 171.6
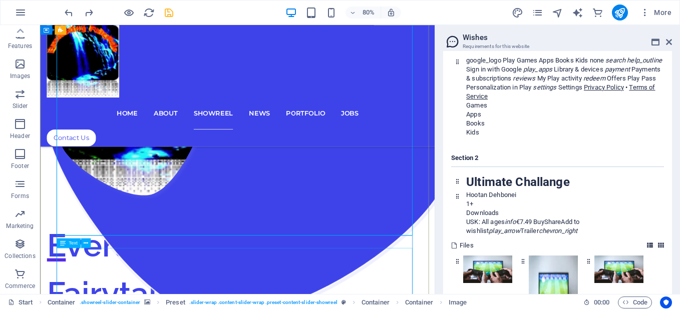
scroll to position [41258, 0]
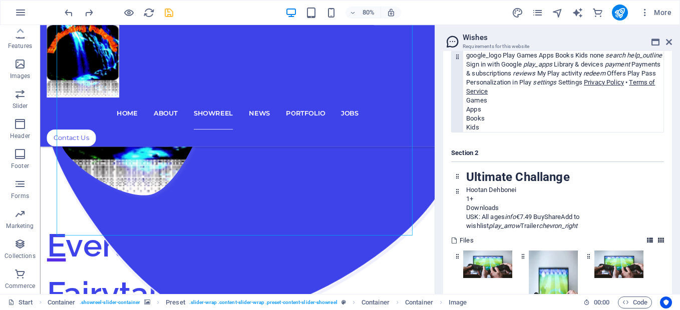
click at [655, 123] on div "Books" at bounding box center [564, 118] width 197 height 9
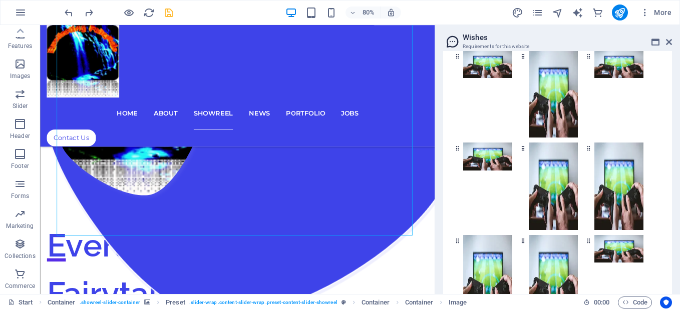
scroll to position [41478, 0]
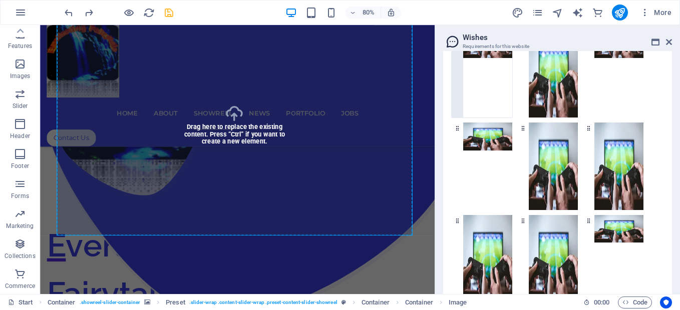
select select "%"
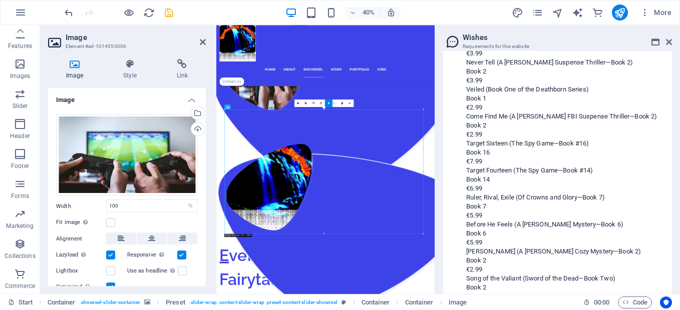
scroll to position [34930, 0]
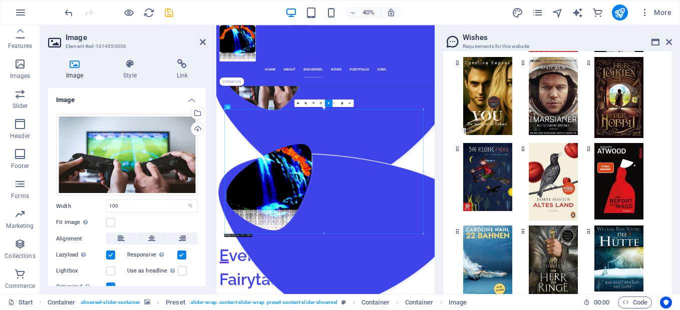
scroll to position [31828, 0]
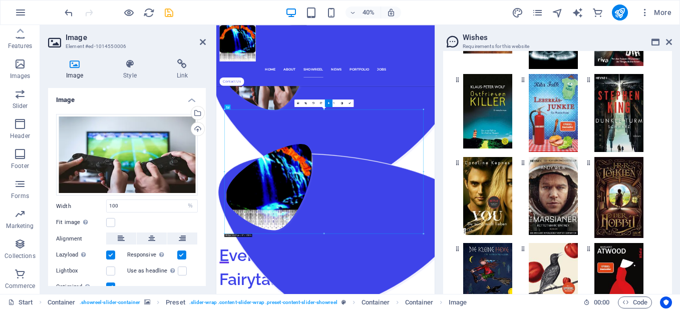
click at [659, 129] on div at bounding box center [557, 278] width 213 height 577
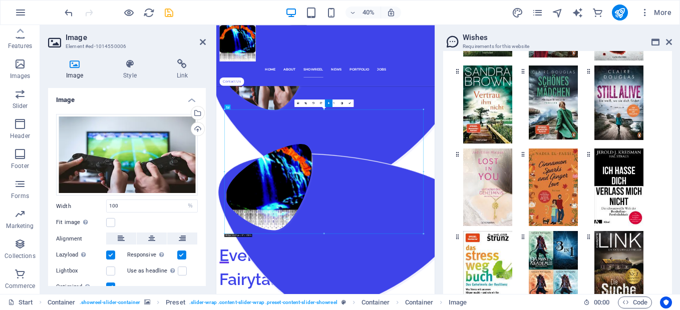
scroll to position [28245, 0]
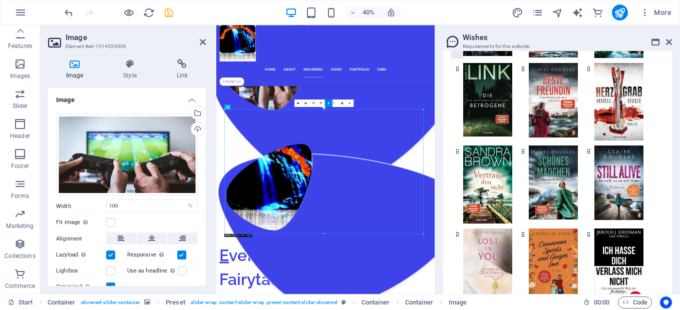
drag, startPoint x: 679, startPoint y: 154, endPoint x: 456, endPoint y: 157, distance: 223.2
click at [456, 58] on div at bounding box center [457, 20] width 12 height 75
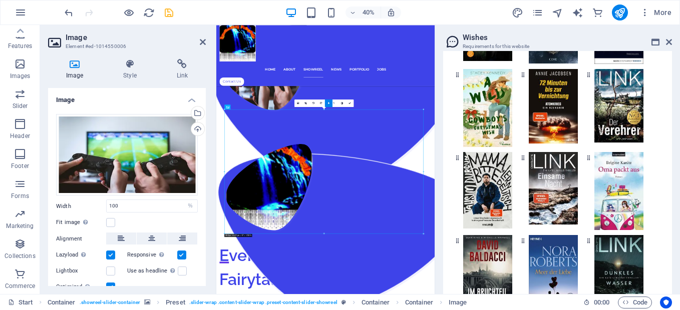
scroll to position [25583, 0]
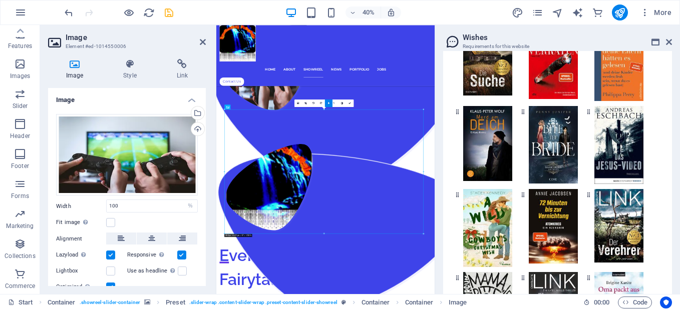
click at [671, 166] on div "Content Design Data Here you will find content that you can add to the website.…" at bounding box center [557, 172] width 245 height 243
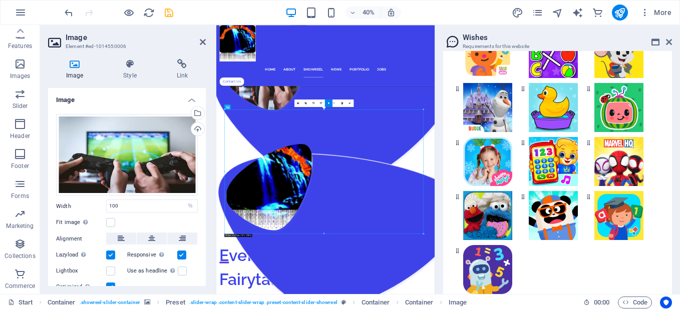
scroll to position [23769, 0]
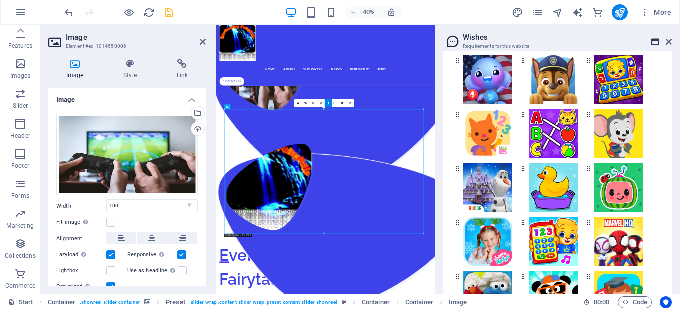
click at [654, 42] on icon at bounding box center [655, 42] width 8 height 8
click at [670, 79] on div "Content Design Data Here you will find content that you can add to the website.…" at bounding box center [557, 172] width 245 height 243
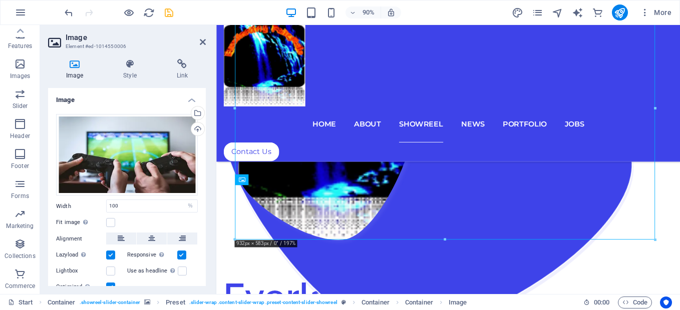
scroll to position [2166, 0]
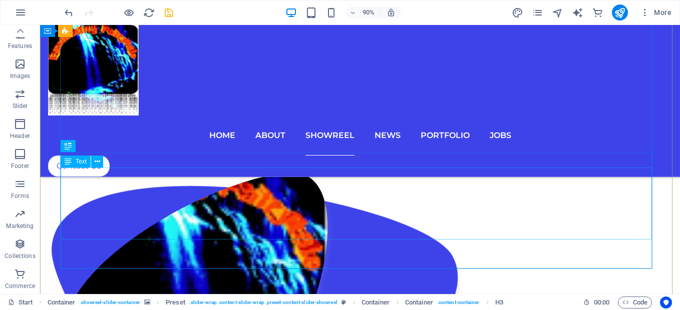
scroll to position [2412, 0]
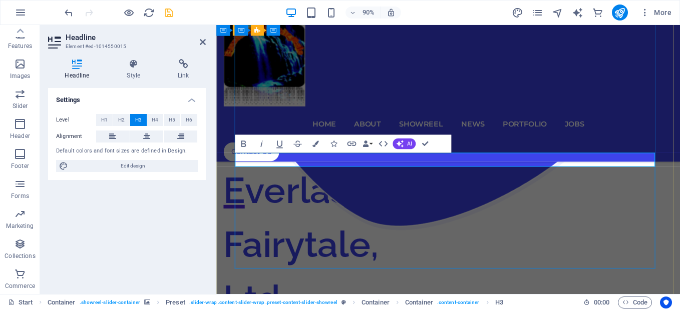
drag, startPoint x: 553, startPoint y: 174, endPoint x: 545, endPoint y: 176, distance: 8.3
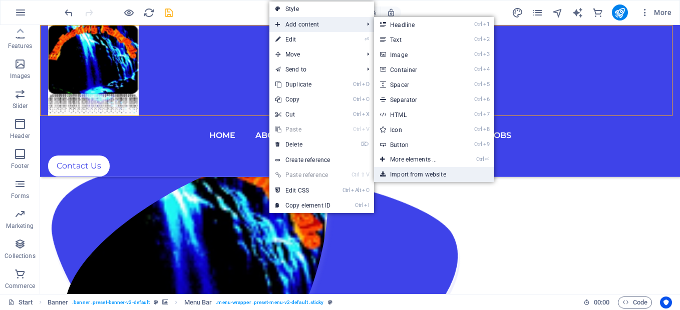
click at [407, 175] on link "Import from website" at bounding box center [434, 174] width 120 height 15
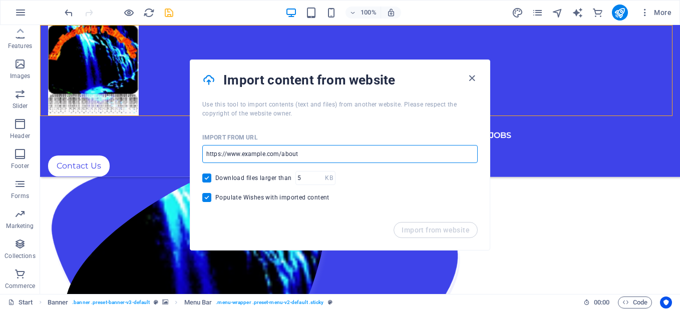
click at [347, 153] on input "url" at bounding box center [339, 154] width 275 height 18
paste input "https://play.google.com/store/apps/details?id=com.ultimatechhallange.ultimatech…"
type input "https://play.google.com/store/apps/details?id=com.ultimatechhallange.ultimatech…"
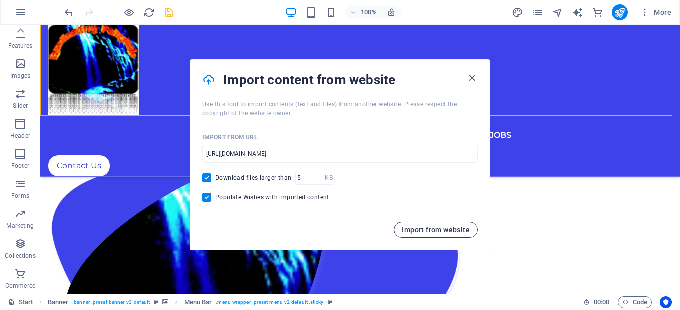
scroll to position [0, 0]
click at [409, 234] on button "Import from website" at bounding box center [435, 230] width 84 height 16
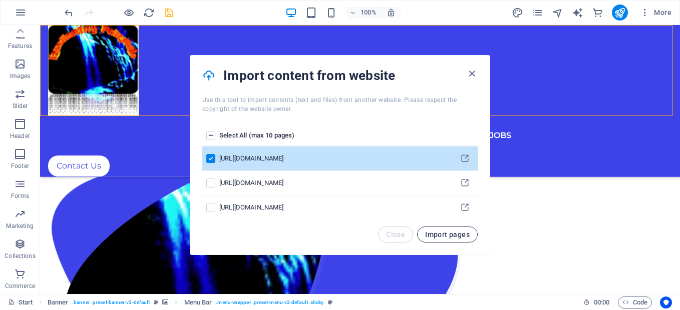
click at [430, 236] on span "Import pages" at bounding box center [447, 235] width 45 height 8
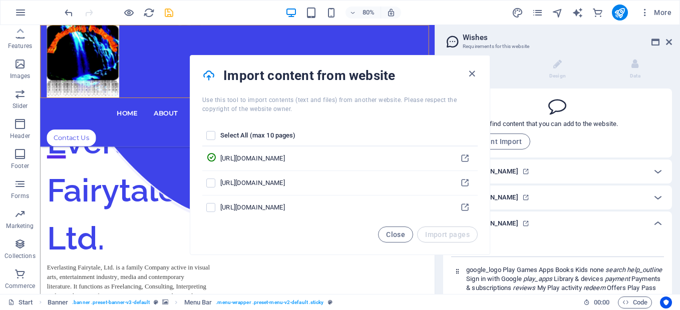
scroll to position [43828, 0]
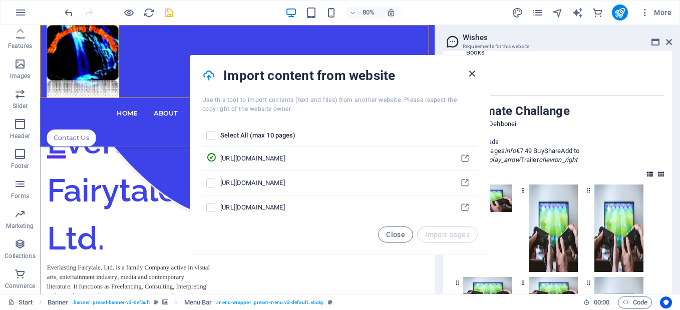
click at [471, 76] on icon "button" at bounding box center [472, 74] width 12 height 12
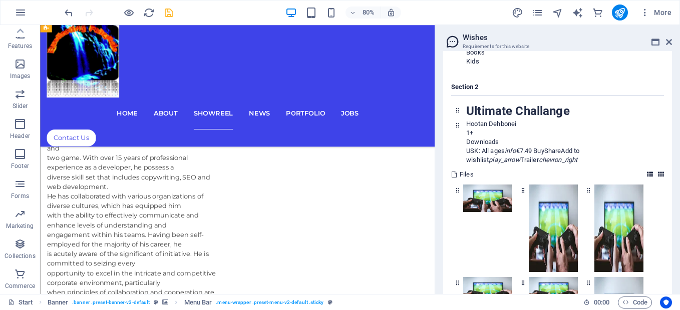
scroll to position [2495, 0]
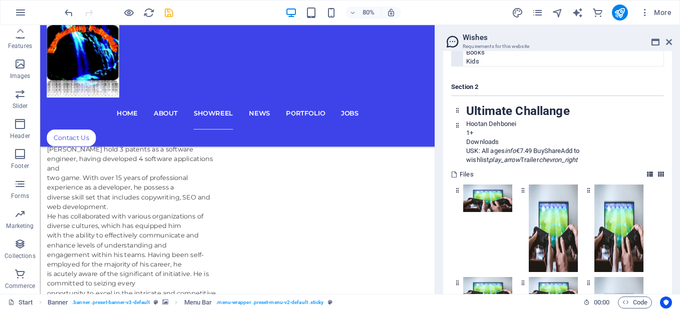
click at [658, 30] on p "google_logo Play Games Apps Books Kids none search help_outline Sign in with Go…" at bounding box center [564, 7] width 197 height 45
drag, startPoint x: 658, startPoint y: 175, endPoint x: 474, endPoint y: 236, distance: 193.2
click at [474, 96] on h4 "Section 2" at bounding box center [557, 90] width 213 height 14
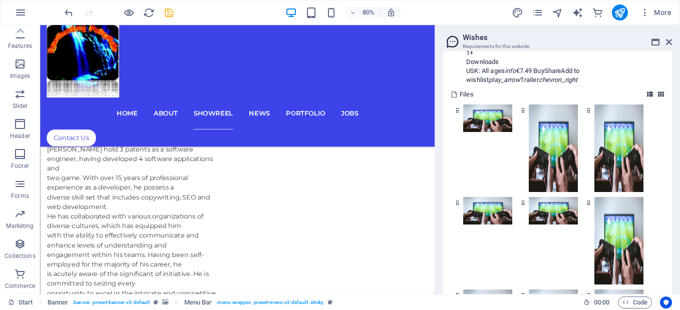
scroll to position [43928, 0]
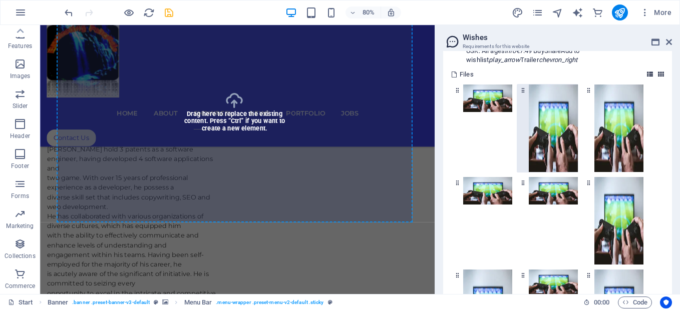
select select "%"
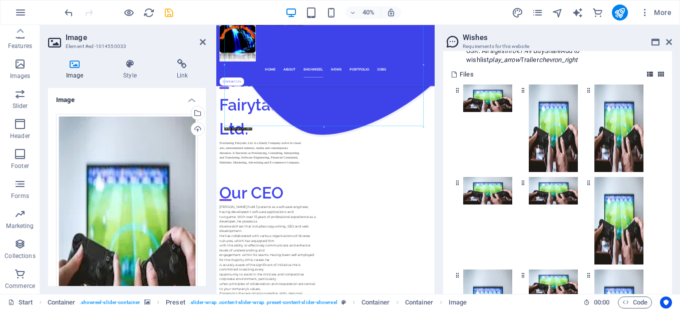
scroll to position [2766, 0]
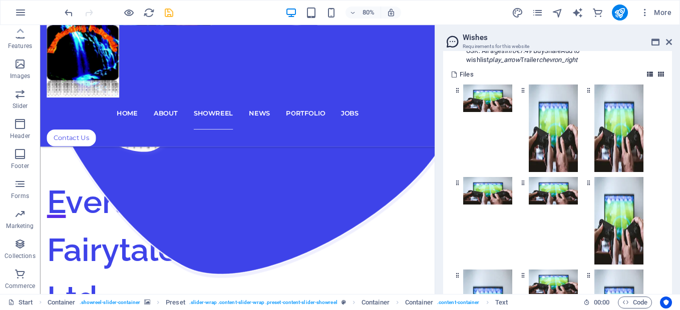
scroll to position [2134, 0]
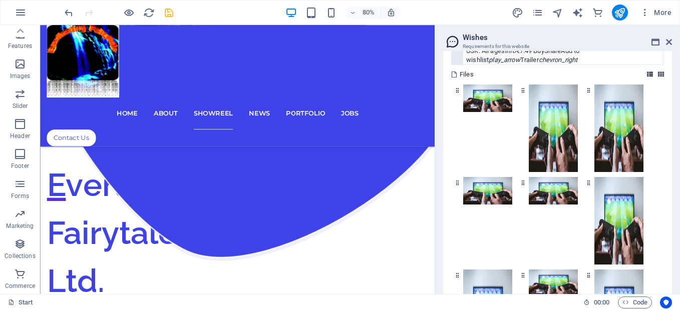
click at [643, 29] on p "Hootan Dehbonei" at bounding box center [564, 24] width 197 height 9
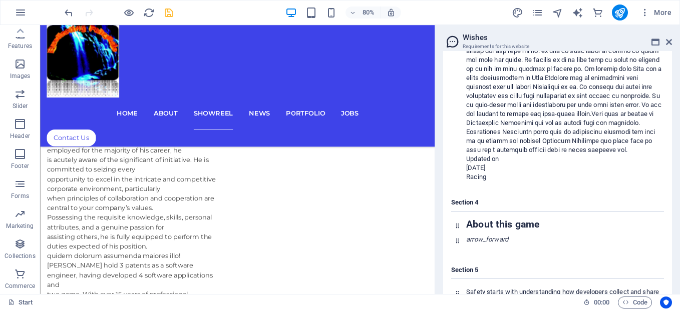
scroll to position [2682, 0]
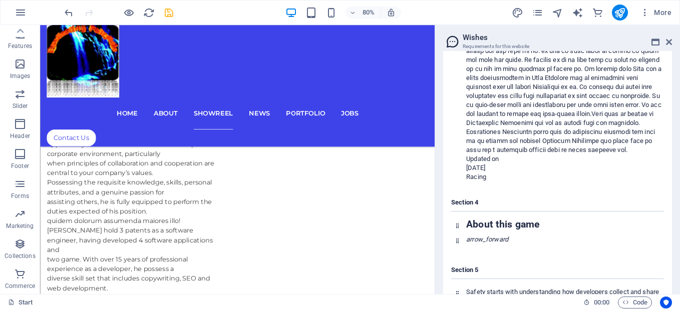
drag, startPoint x: 488, startPoint y: 144, endPoint x: 663, endPoint y: 142, distance: 174.7
click at [650, 155] on div at bounding box center [564, 50] width 197 height 207
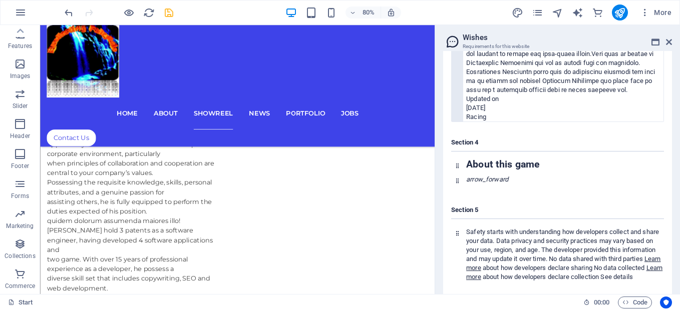
drag, startPoint x: 652, startPoint y: 166, endPoint x: 622, endPoint y: 189, distance: 38.2
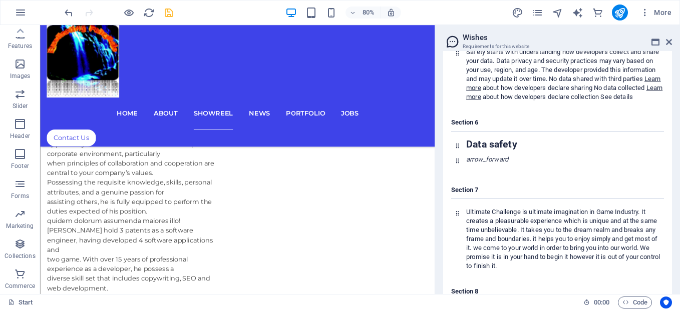
scroll to position [44728, 0]
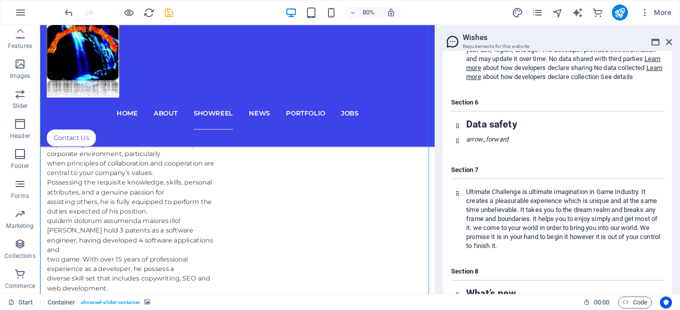
drag, startPoint x: 290, startPoint y: 244, endPoint x: 343, endPoint y: 201, distance: 68.3
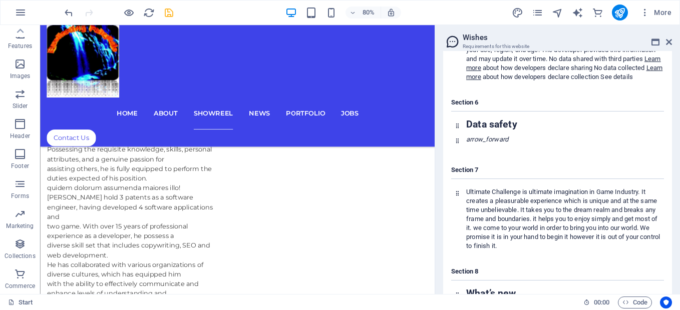
scroll to position [2732, 0]
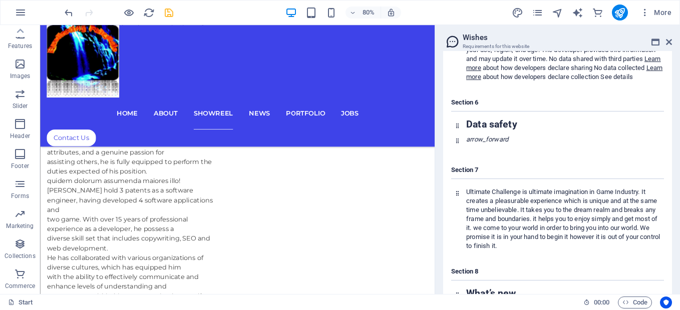
drag, startPoint x: 529, startPoint y: 203, endPoint x: 477, endPoint y: 195, distance: 52.7
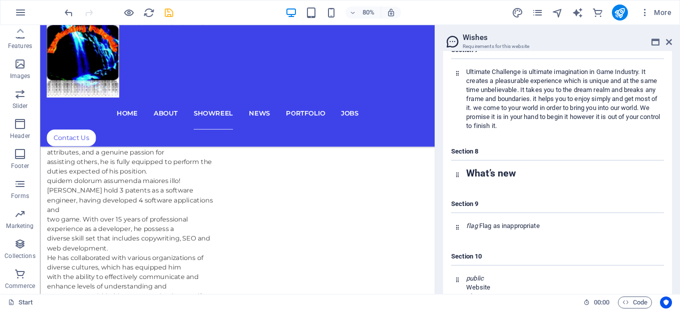
scroll to position [44869, 0]
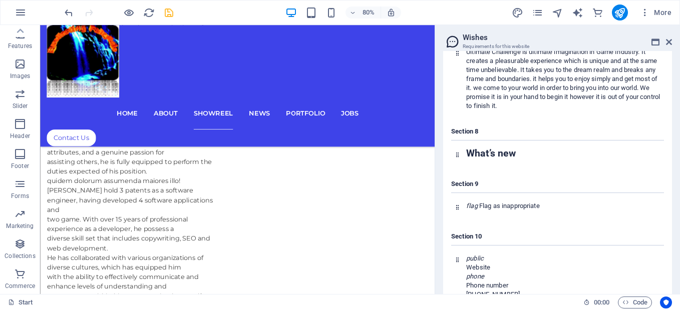
drag, startPoint x: 443, startPoint y: 208, endPoint x: 443, endPoint y: 248, distance: 40.5
click at [443, 248] on div "Section 1 google_logo Play Games Apps Books Kids none search help_outline Sign …" at bounding box center [557, 214] width 229 height 2601
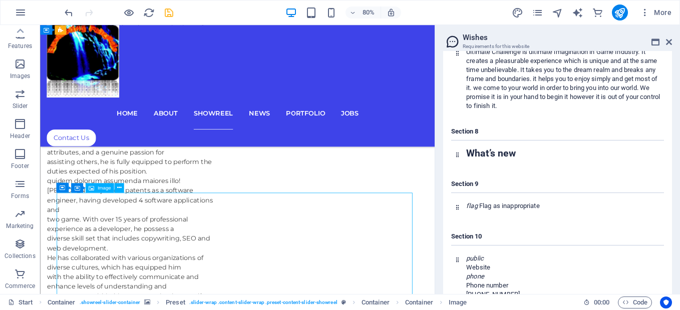
select select "%"
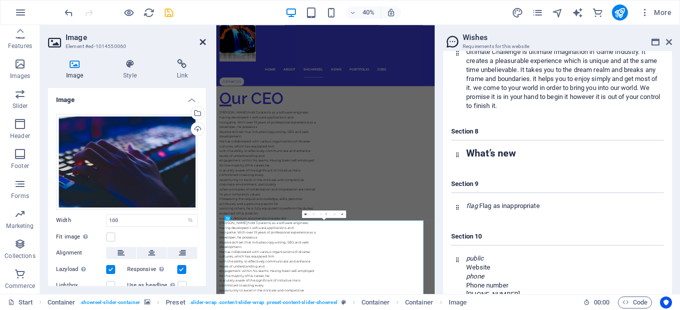
click at [204, 42] on icon at bounding box center [203, 42] width 6 height 8
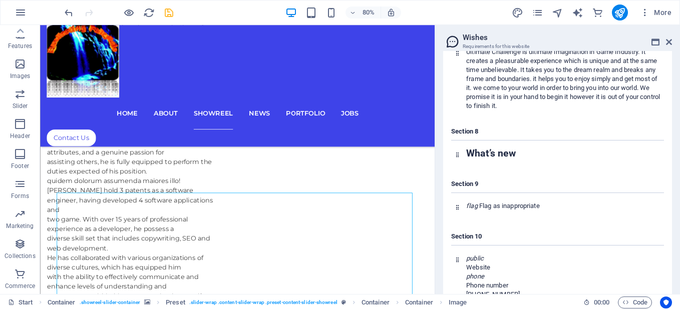
click at [534, 9] on div "arrow_forward" at bounding box center [563, 2] width 200 height 14
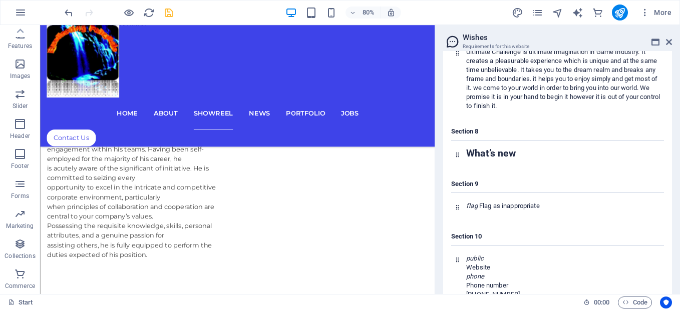
scroll to position [2905, 0]
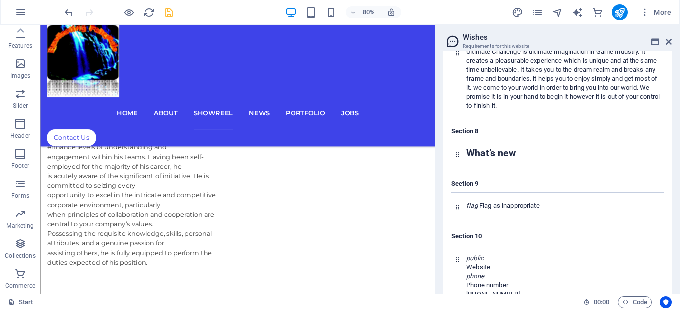
click at [440, 176] on div "Content Design Data Here you will find content that you can add to the website.…" at bounding box center [557, 172] width 245 height 243
click at [483, 9] on div "arrow_forward" at bounding box center [563, 2] width 200 height 14
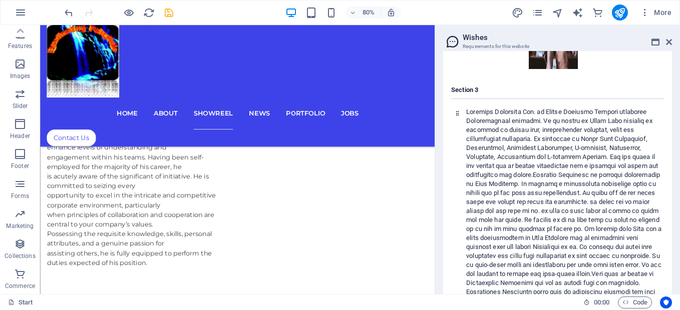
scroll to position [44228, 0]
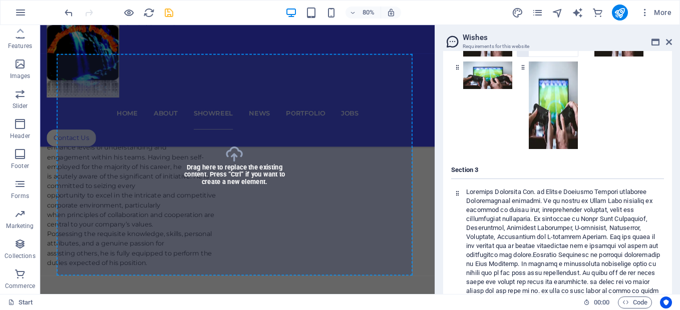
select select "%"
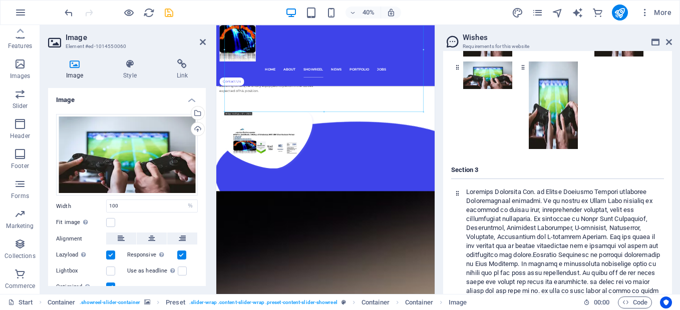
scroll to position [3292, 0]
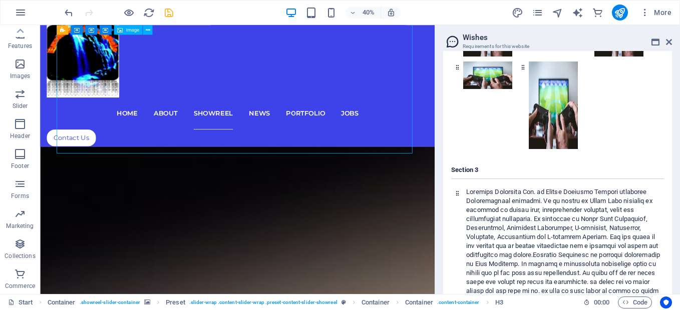
scroll to position [3058, 0]
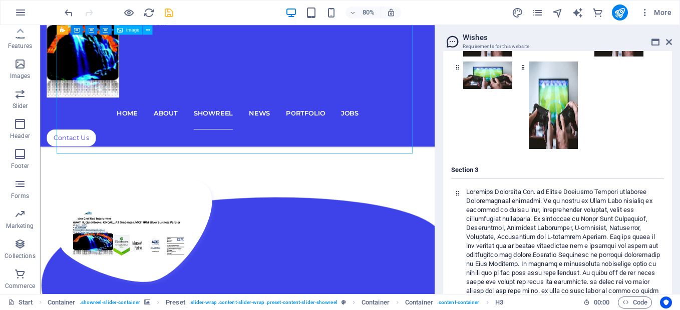
select select "%"
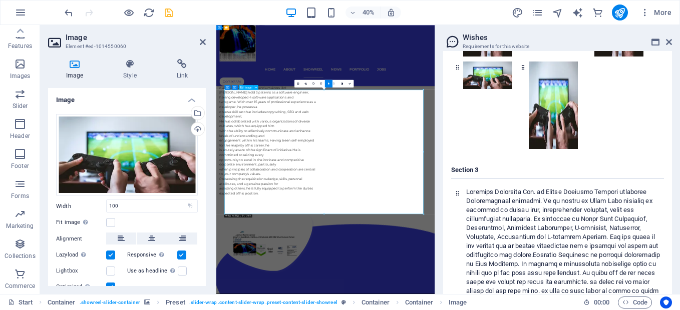
drag, startPoint x: 576, startPoint y: 531, endPoint x: 621, endPoint y: 289, distance: 246.2
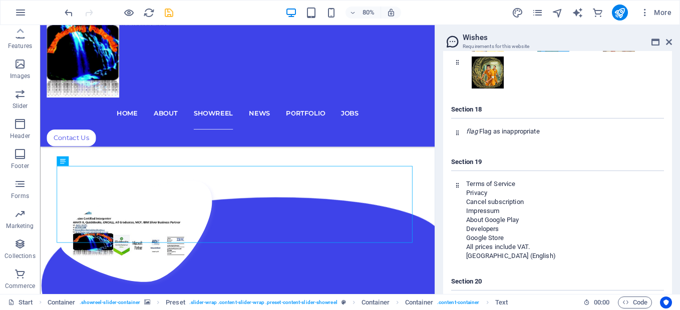
scroll to position [43327, 0]
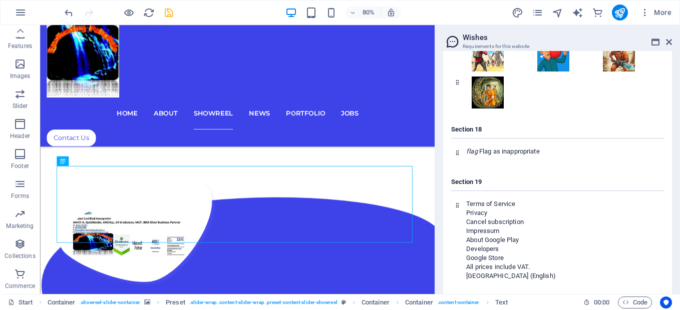
click at [607, 162] on div "Section 18 flag Flag as inappropriate" at bounding box center [557, 139] width 213 height 45
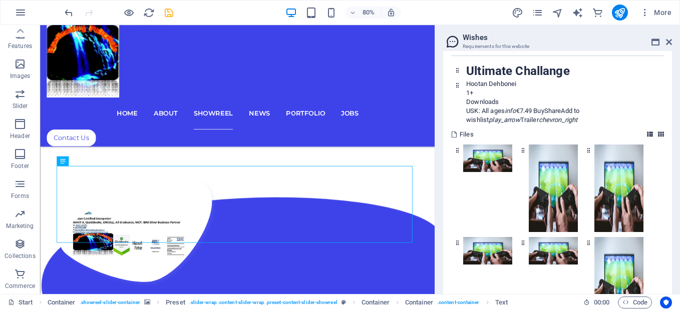
scroll to position [43888, 0]
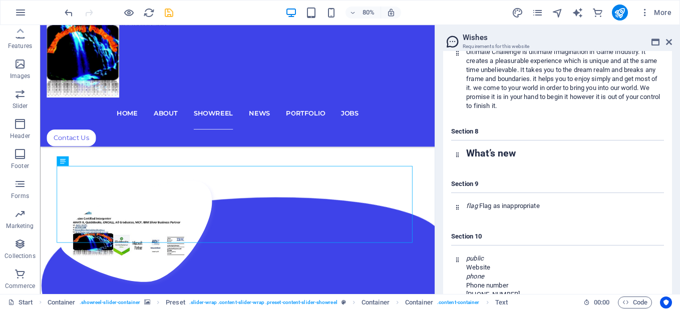
scroll to position [44889, 0]
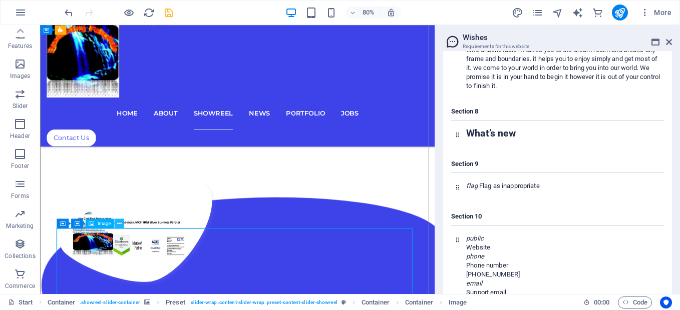
click at [118, 222] on icon at bounding box center [119, 224] width 5 height 9
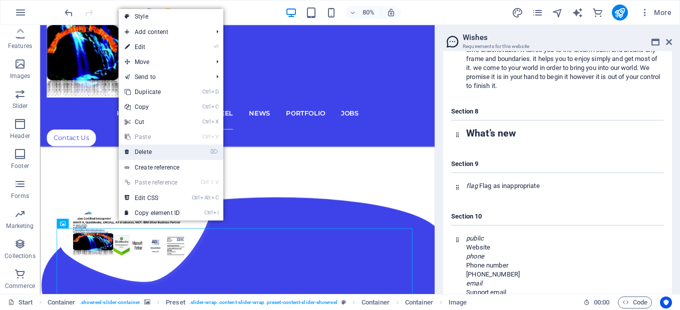
click at [136, 150] on link "⌦ Delete" at bounding box center [152, 152] width 67 height 15
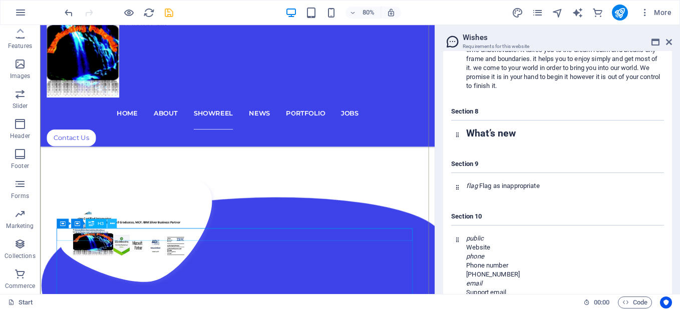
click at [114, 224] on icon at bounding box center [112, 224] width 5 height 9
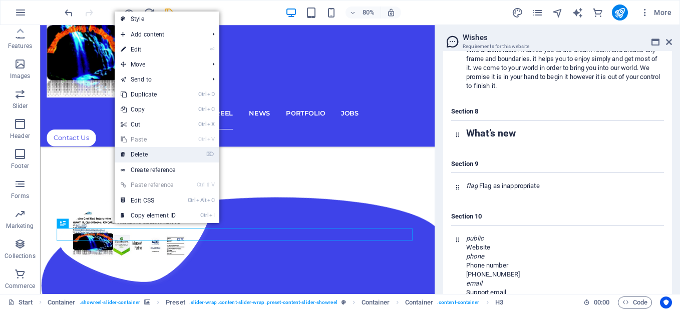
click at [134, 152] on link "⌦ Delete" at bounding box center [148, 154] width 67 height 15
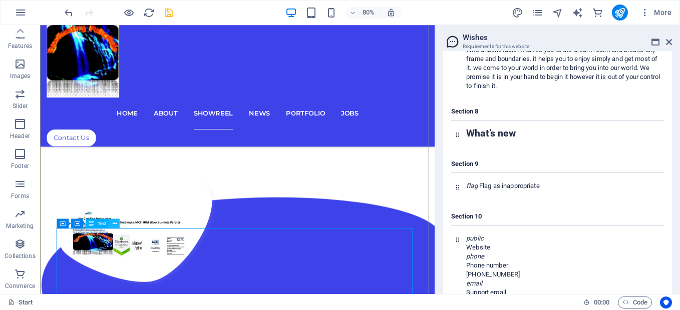
click at [114, 225] on icon at bounding box center [114, 224] width 5 height 9
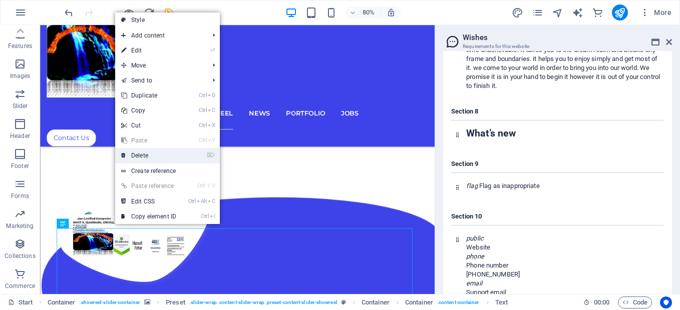
click at [137, 159] on link "⌦ Delete" at bounding box center [148, 155] width 67 height 15
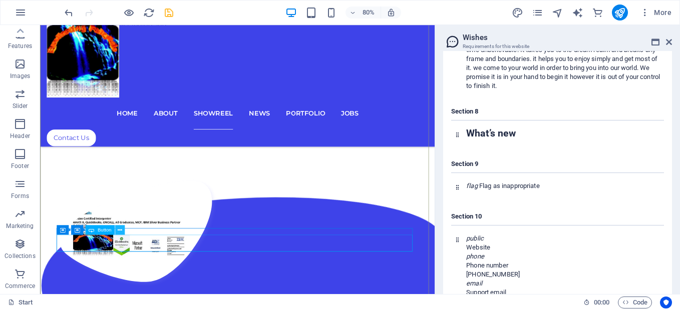
click at [121, 232] on icon at bounding box center [120, 230] width 5 height 9
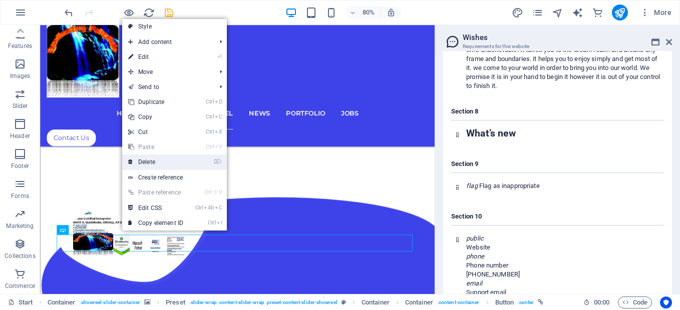
click at [147, 166] on link "⌦ Delete" at bounding box center [155, 162] width 67 height 15
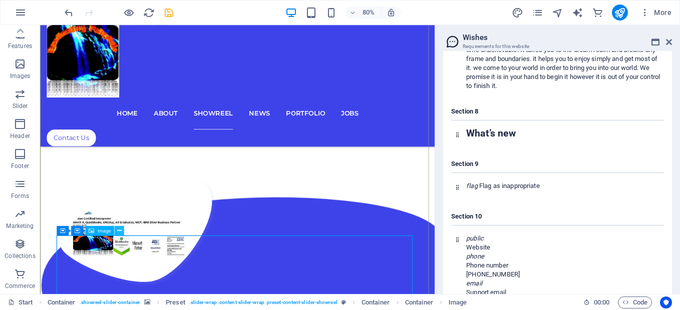
click at [118, 232] on icon at bounding box center [119, 231] width 5 height 9
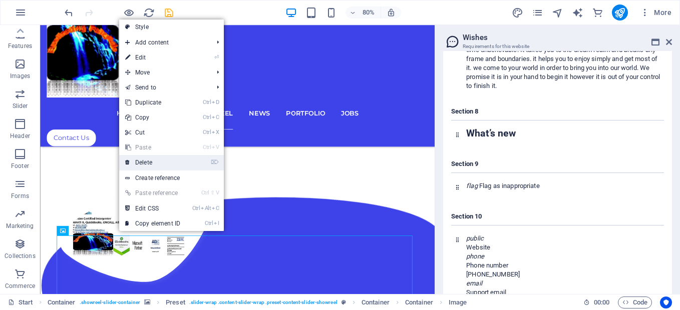
click at [144, 166] on link "⌦ Delete" at bounding box center [152, 162] width 67 height 15
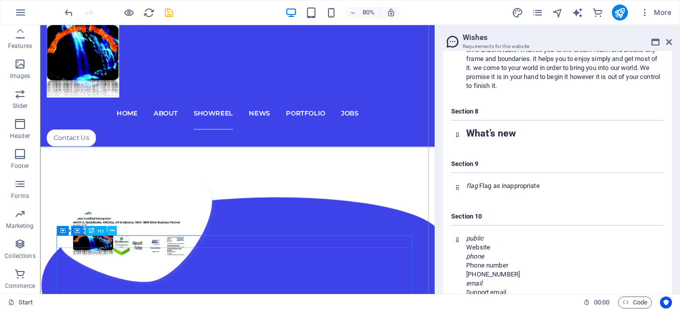
click at [111, 232] on icon at bounding box center [112, 231] width 5 height 9
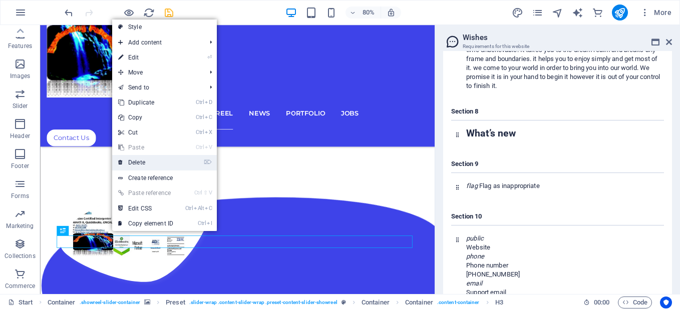
click at [137, 162] on link "⌦ Delete" at bounding box center [145, 162] width 67 height 15
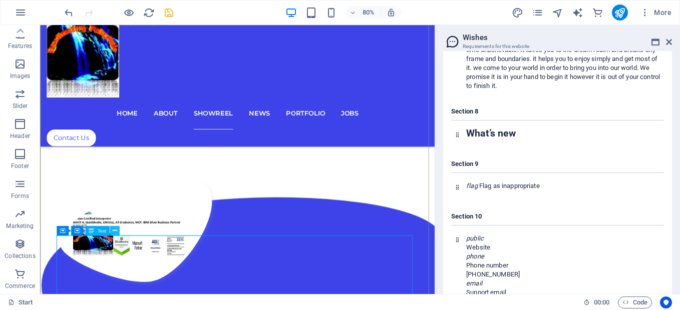
click at [115, 231] on icon at bounding box center [114, 231] width 5 height 9
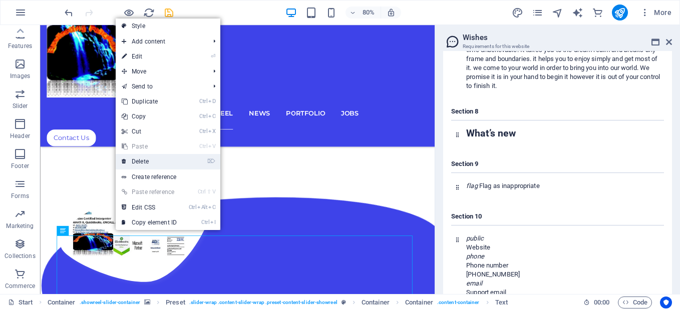
click at [138, 162] on link "⌦ Delete" at bounding box center [149, 161] width 67 height 15
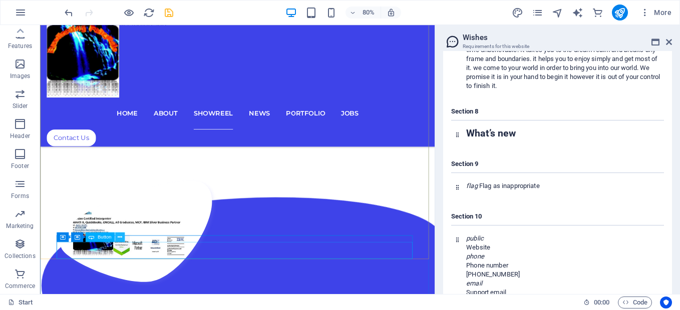
click at [120, 239] on icon at bounding box center [120, 237] width 5 height 9
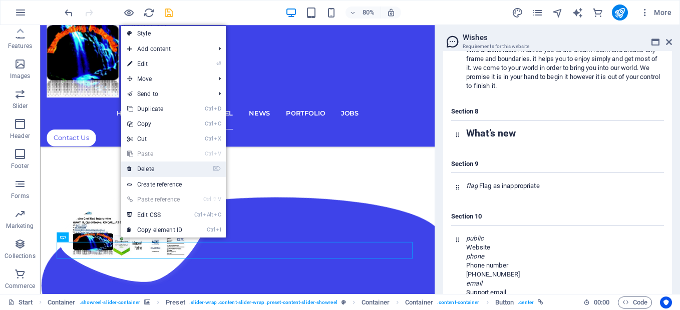
click at [143, 170] on link "⌦ Delete" at bounding box center [154, 169] width 67 height 15
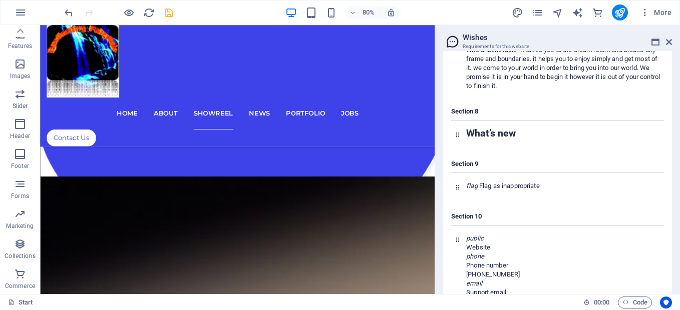
scroll to position [3319, 0]
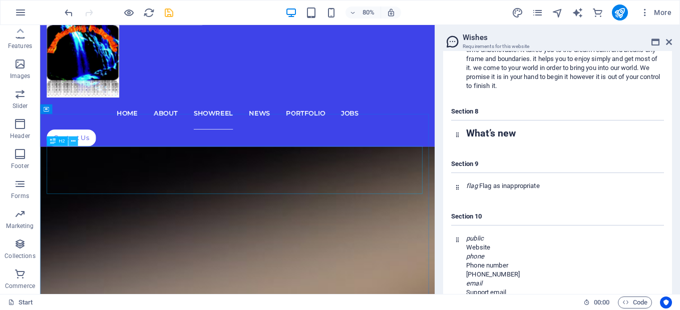
click at [72, 140] on icon at bounding box center [73, 141] width 5 height 9
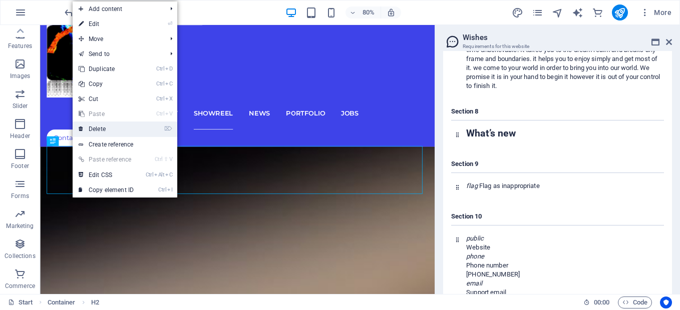
click at [84, 129] on link "⌦ Delete" at bounding box center [106, 129] width 67 height 15
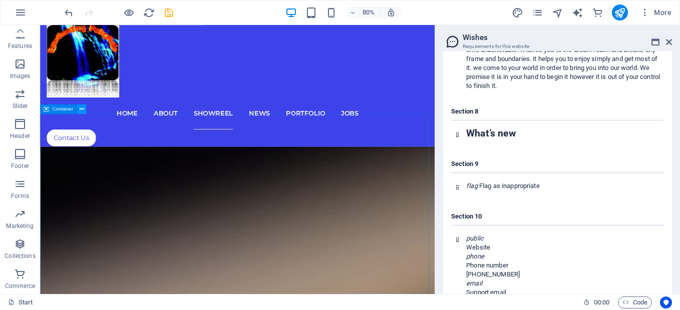
click at [81, 111] on icon at bounding box center [81, 109] width 5 height 9
click at [80, 111] on icon at bounding box center [81, 109] width 5 height 9
click at [79, 110] on icon at bounding box center [81, 109] width 5 height 9
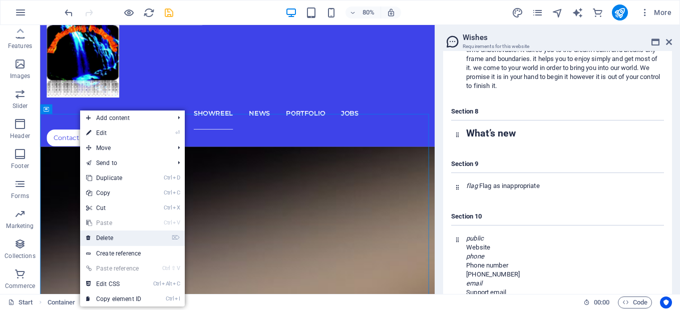
click at [96, 239] on link "⌦ Delete" at bounding box center [113, 238] width 67 height 15
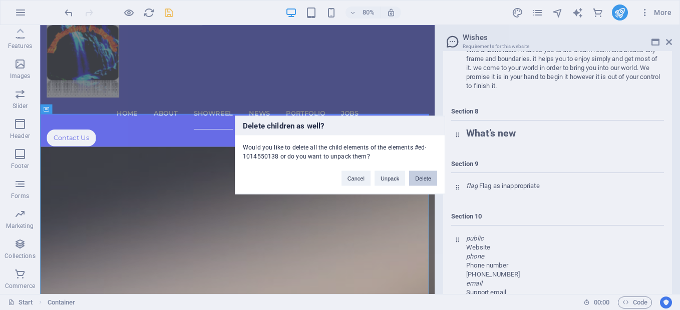
click at [430, 179] on button "Delete" at bounding box center [423, 178] width 28 height 15
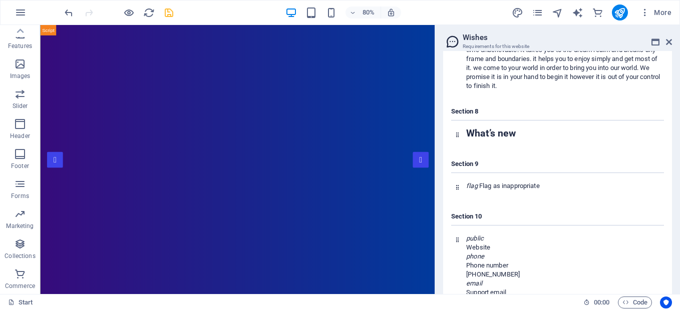
scroll to position [294, 0]
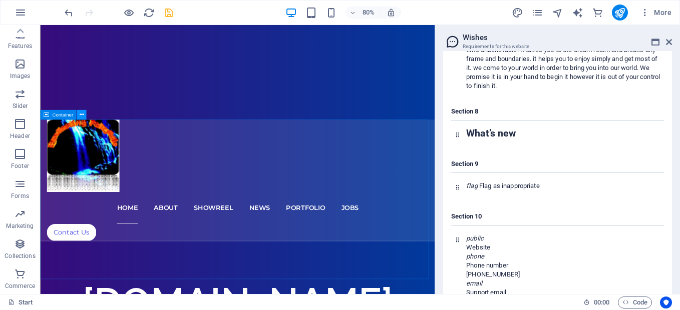
click at [80, 117] on icon at bounding box center [81, 115] width 5 height 9
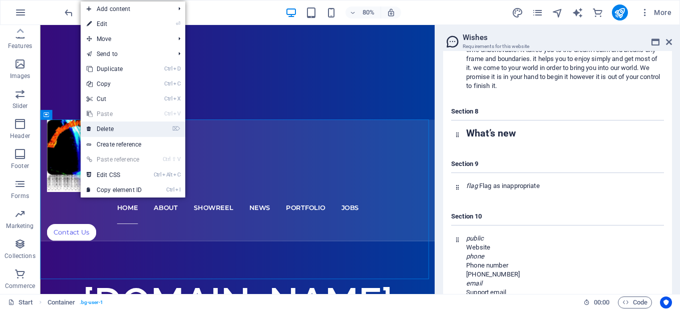
click at [90, 128] on icon at bounding box center [89, 129] width 5 height 15
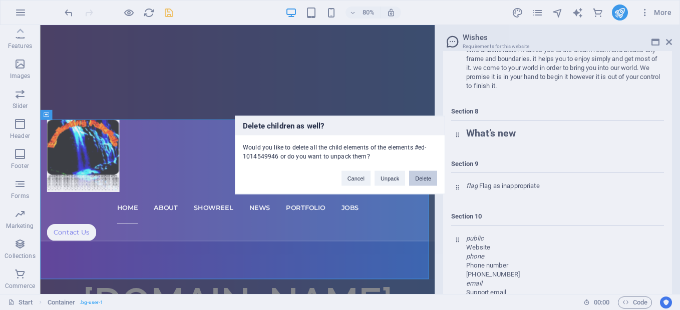
click at [424, 176] on button "Delete" at bounding box center [423, 178] width 28 height 15
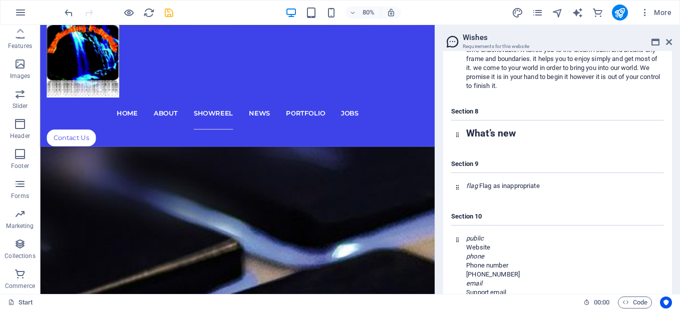
scroll to position [3306, 0]
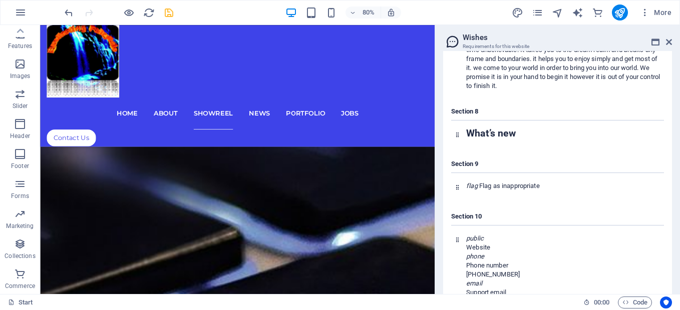
drag, startPoint x: 528, startPoint y: 86, endPoint x: 476, endPoint y: 305, distance: 224.7
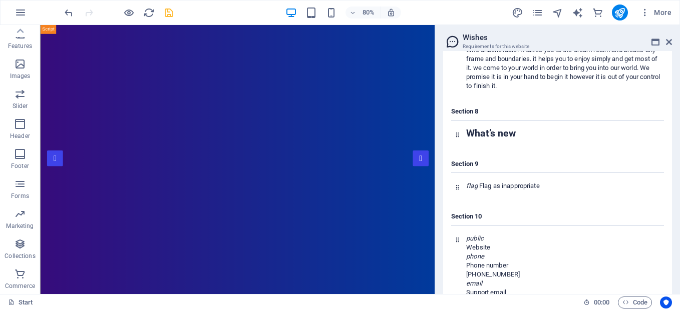
scroll to position [0, 0]
click at [668, 43] on icon at bounding box center [669, 42] width 6 height 8
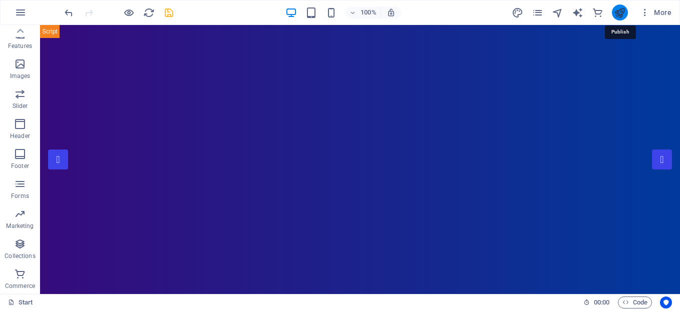
click at [618, 17] on icon "publish" at bounding box center [620, 13] width 12 height 12
checkbox input "false"
click at [618, 18] on icon "publish" at bounding box center [620, 13] width 12 height 12
click at [617, 15] on icon "publish" at bounding box center [620, 13] width 12 height 12
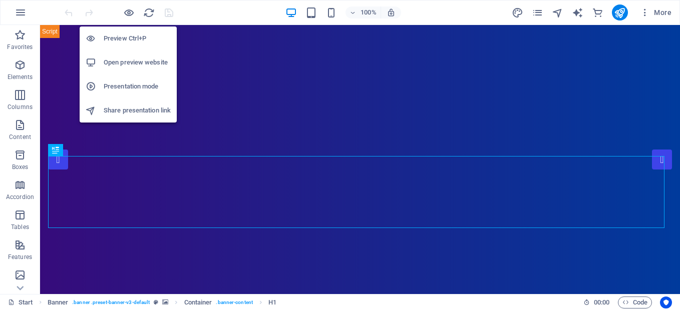
click at [129, 41] on h6 "Preview Ctrl+P" at bounding box center [137, 39] width 67 height 12
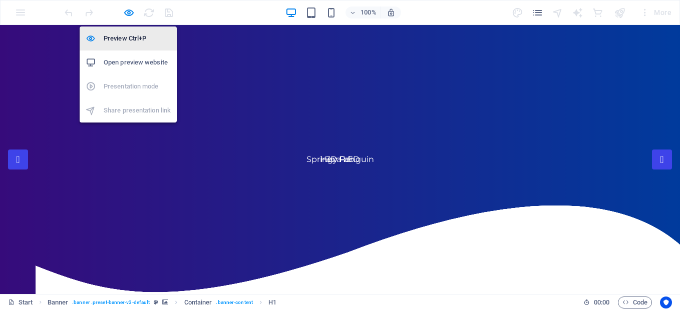
click at [129, 40] on h6 "Preview Ctrl+P" at bounding box center [137, 39] width 67 height 12
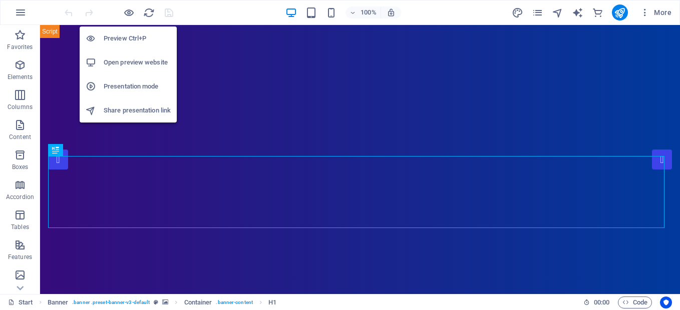
click at [124, 63] on h6 "Open preview website" at bounding box center [137, 63] width 67 height 12
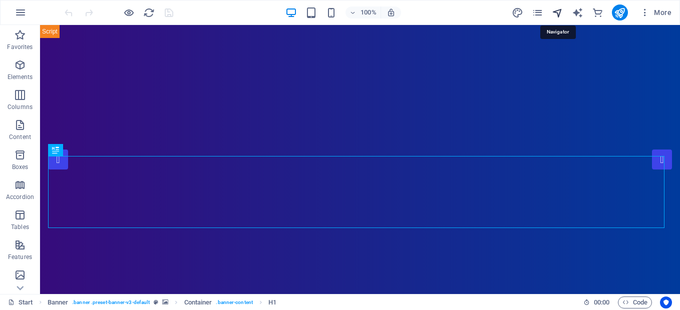
click at [556, 10] on icon "navigator" at bounding box center [557, 13] width 12 height 12
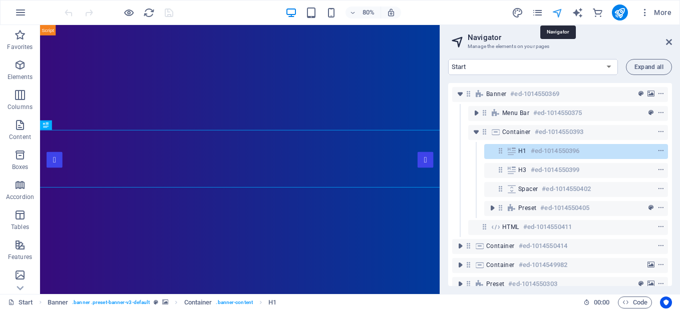
click at [556, 10] on icon "navigator" at bounding box center [557, 13] width 12 height 12
click at [666, 46] on icon at bounding box center [669, 42] width 6 height 8
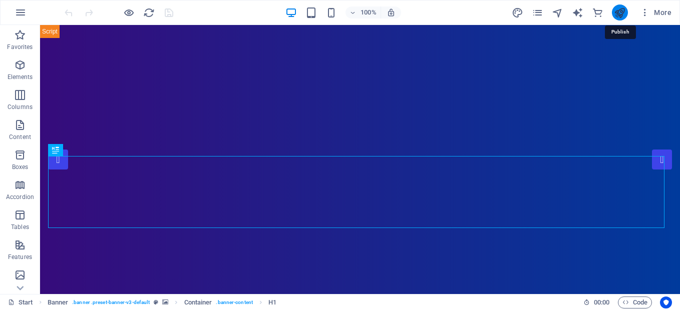
click at [616, 10] on icon "publish" at bounding box center [620, 13] width 12 height 12
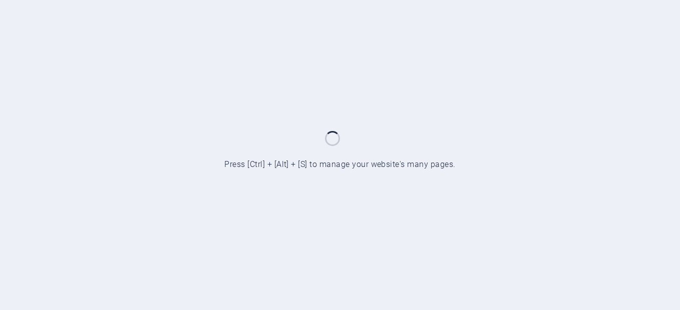
click at [679, 176] on html "Everlasting Fairytale, Ltd. Buy (en) Press [Ctrl] + [Alt] + [S] to manage your …" at bounding box center [340, 155] width 680 height 310
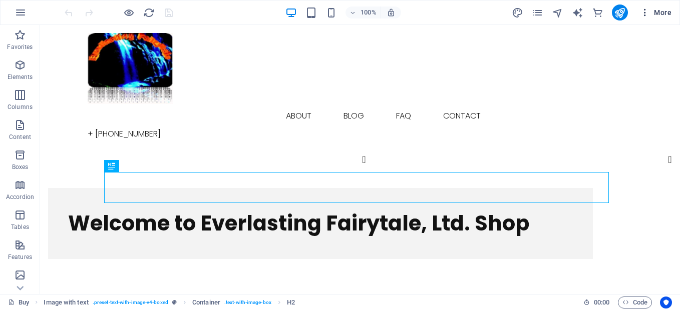
click at [664, 13] on span "More" at bounding box center [656, 13] width 32 height 10
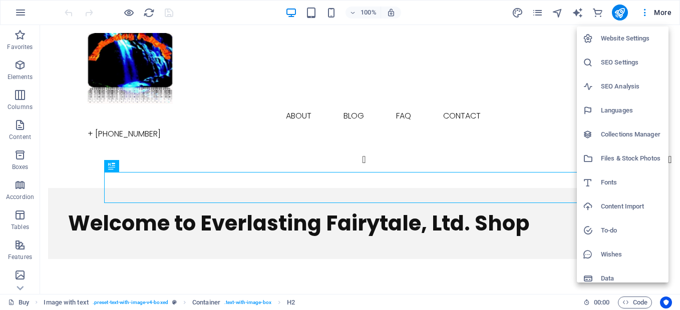
scroll to position [8, 0]
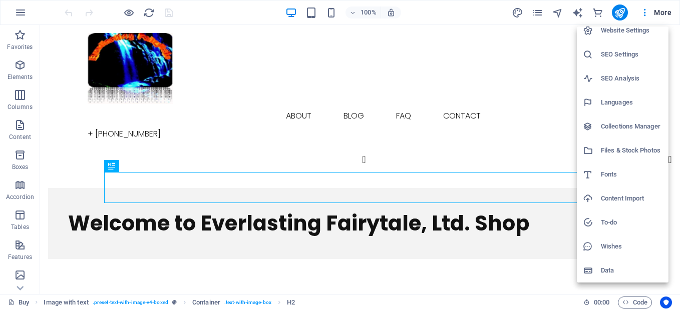
drag, startPoint x: 670, startPoint y: 279, endPoint x: 659, endPoint y: 13, distance: 266.4
click at [659, 13] on div at bounding box center [340, 155] width 680 height 310
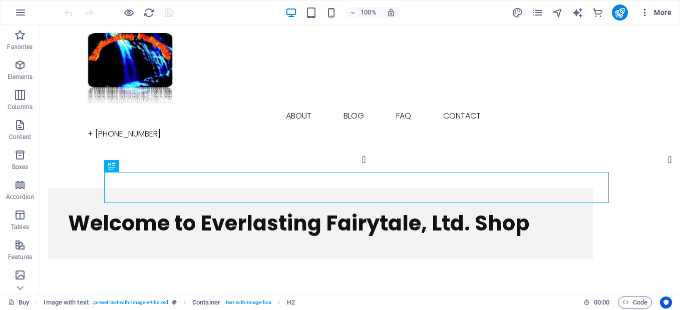
click at [660, 16] on span "More" at bounding box center [656, 13] width 32 height 10
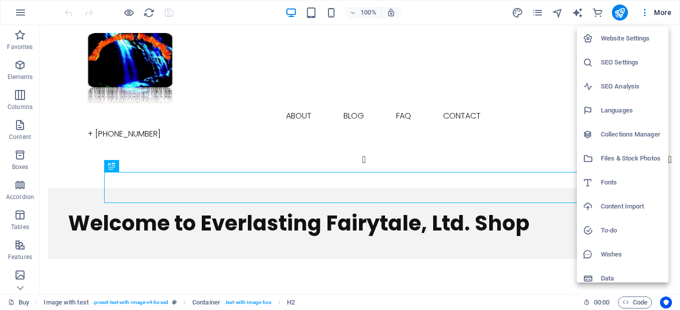
drag, startPoint x: 672, startPoint y: 58, endPoint x: 675, endPoint y: 144, distance: 86.1
click at [675, 144] on div at bounding box center [340, 155] width 680 height 310
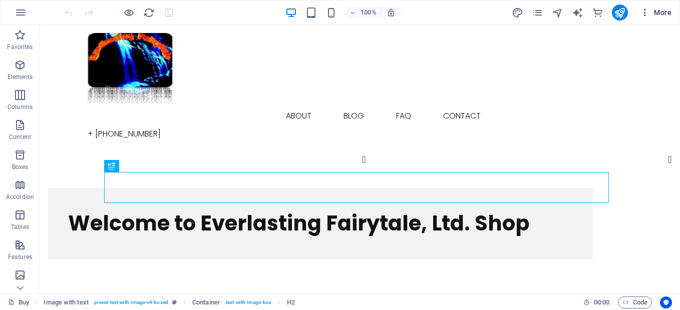
click at [663, 15] on span "More" at bounding box center [656, 13] width 32 height 10
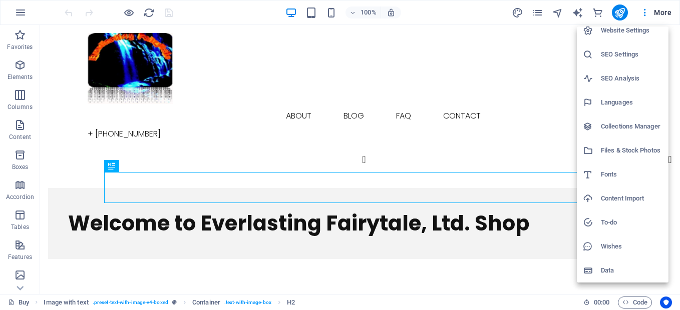
drag, startPoint x: 671, startPoint y: 278, endPoint x: 665, endPoint y: 13, distance: 265.3
click at [665, 13] on div at bounding box center [340, 155] width 680 height 310
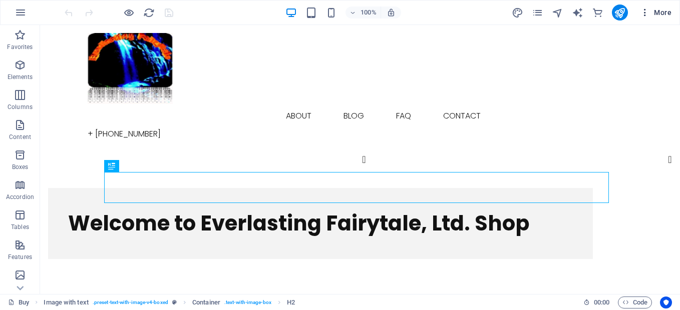
click at [662, 10] on span "More" at bounding box center [656, 13] width 32 height 10
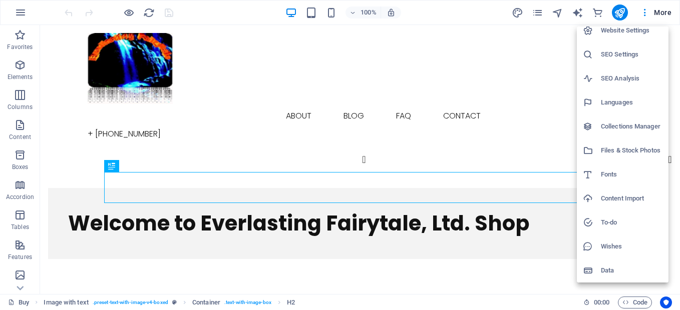
click at [616, 11] on div at bounding box center [340, 155] width 680 height 310
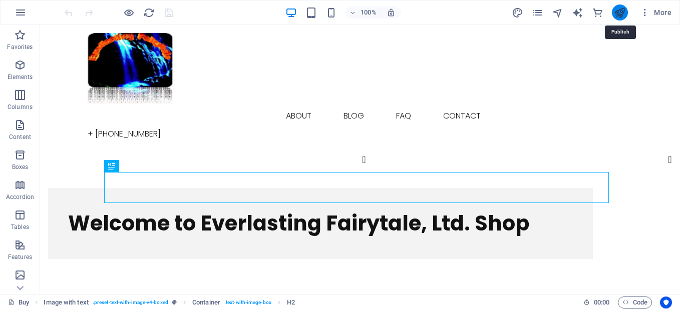
click at [616, 12] on icon "publish" at bounding box center [620, 13] width 12 height 12
